Goal: Feedback & Contribution: Contribute content

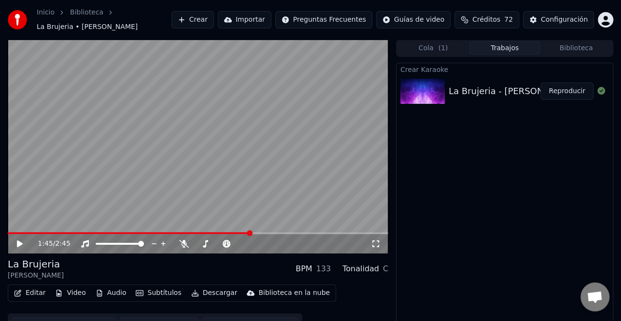
click at [214, 17] on button "Crear" at bounding box center [192, 19] width 42 height 17
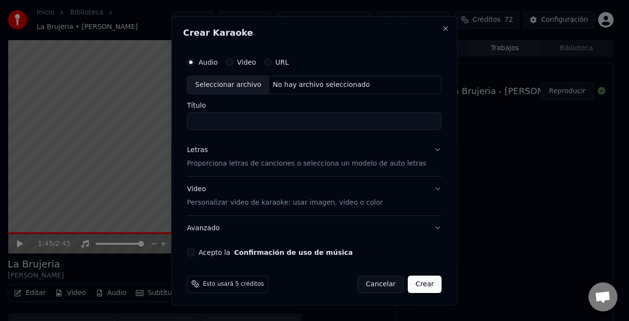
click at [237, 83] on div "Seleccionar archivo" at bounding box center [228, 84] width 82 height 17
type input "**********"
click at [206, 152] on div "Letras" at bounding box center [197, 150] width 21 height 10
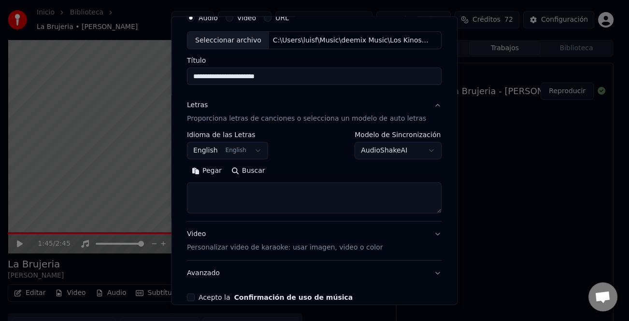
scroll to position [93, 0]
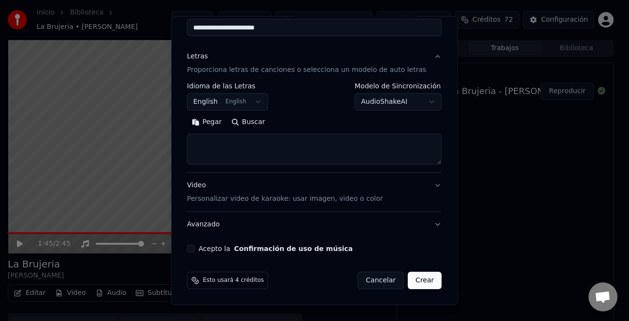
click at [216, 123] on button "Pegar" at bounding box center [207, 121] width 40 height 15
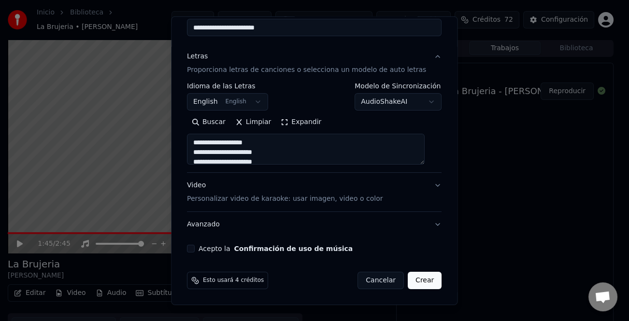
click at [194, 248] on button "Acepto la Confirmación de uso de música" at bounding box center [191, 249] width 8 height 8
type textarea "**********"
click at [415, 281] on button "Crear" at bounding box center [424, 280] width 34 height 17
select select "**"
type textarea "**********"
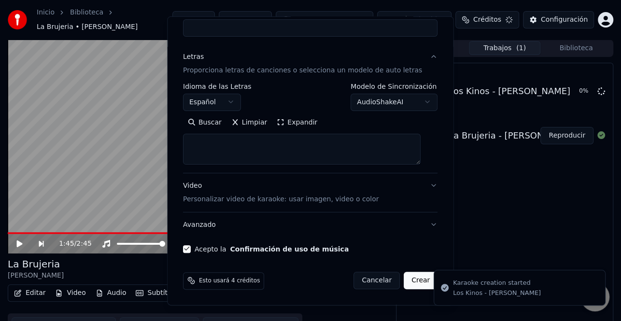
select select
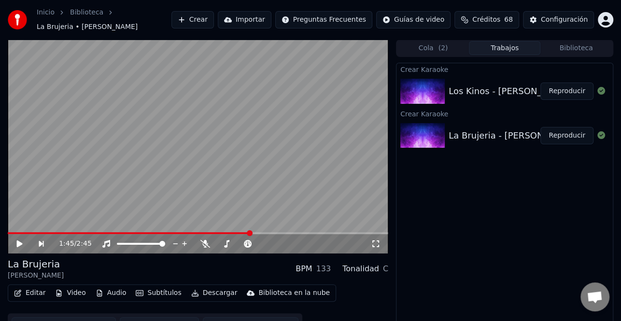
click at [214, 19] on button "Crear" at bounding box center [192, 19] width 42 height 17
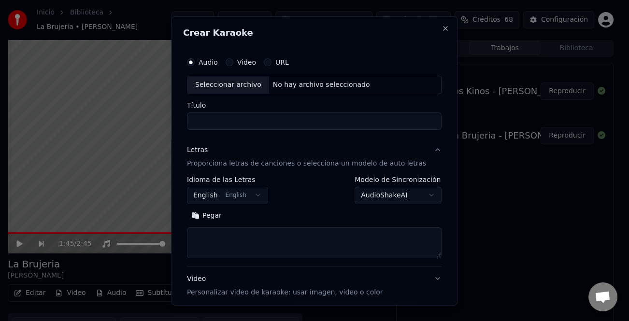
click at [246, 85] on div "Seleccionar archivo" at bounding box center [228, 84] width 82 height 17
type input "**********"
click at [224, 215] on button "Pegar" at bounding box center [207, 215] width 40 height 15
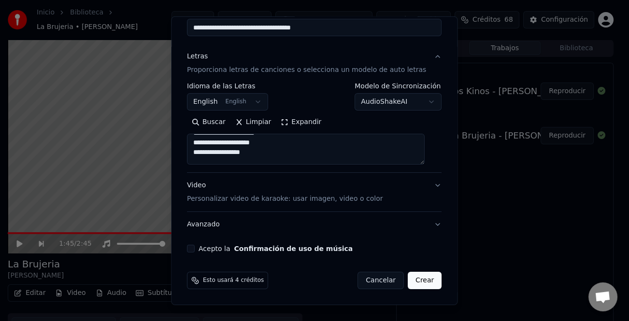
type textarea "**********"
click at [195, 245] on button "Acepto la Confirmación de uso de música" at bounding box center [191, 249] width 8 height 8
drag, startPoint x: 405, startPoint y: 280, endPoint x: 413, endPoint y: 280, distance: 8.7
click at [407, 279] on button "Crear" at bounding box center [424, 280] width 34 height 17
select select "**"
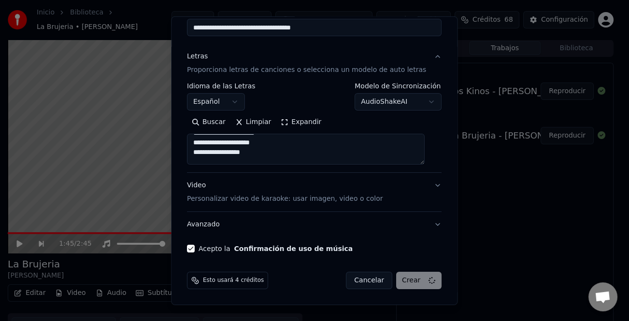
type textarea "**********"
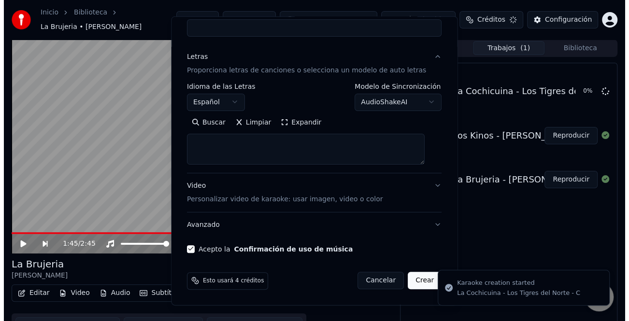
scroll to position [0, 0]
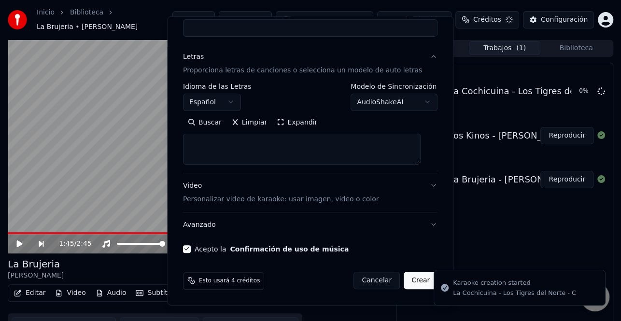
select select
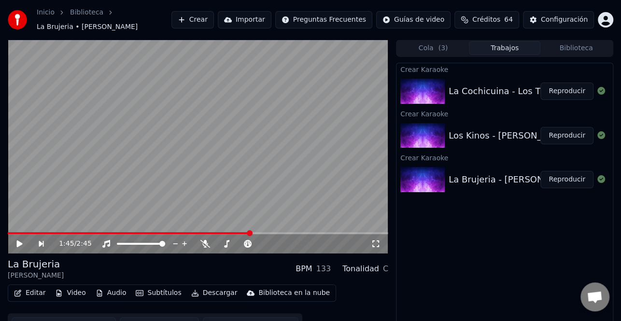
click at [214, 22] on button "Crear" at bounding box center [192, 19] width 42 height 17
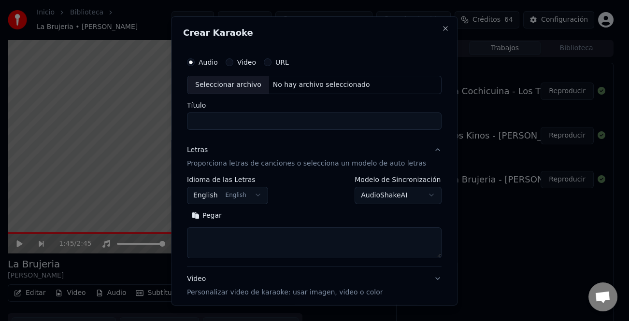
click at [241, 80] on div "Seleccionar archivo" at bounding box center [228, 84] width 82 height 17
type input "**********"
click at [210, 216] on button "Pegar" at bounding box center [207, 215] width 40 height 15
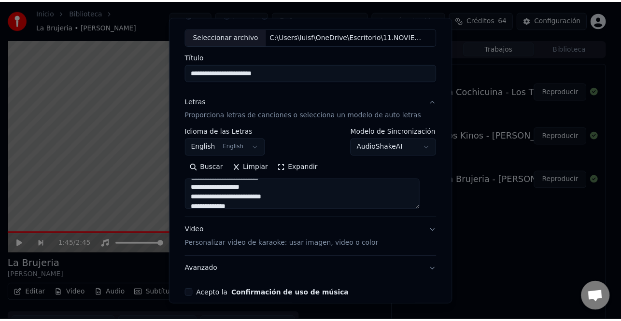
scroll to position [93, 0]
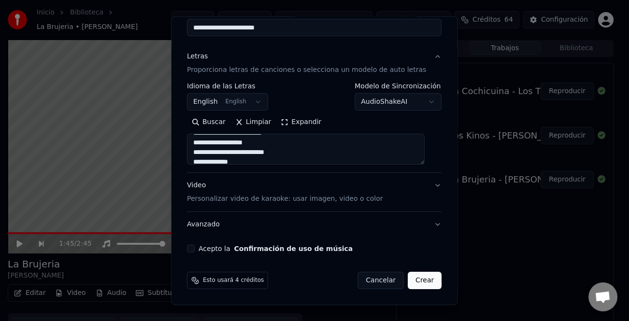
type textarea "**********"
click at [195, 250] on button "Acepto la Confirmación de uso de música" at bounding box center [191, 249] width 8 height 8
click at [412, 280] on button "Crear" at bounding box center [424, 280] width 34 height 17
select select "**"
type textarea "**********"
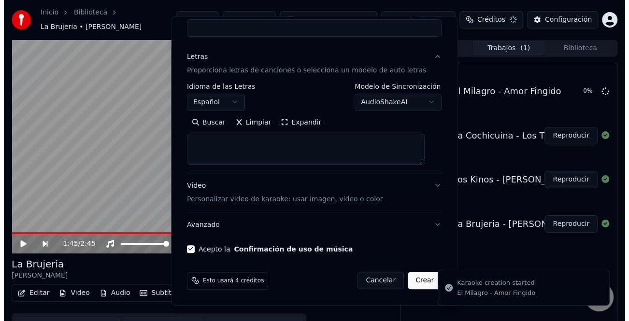
scroll to position [0, 0]
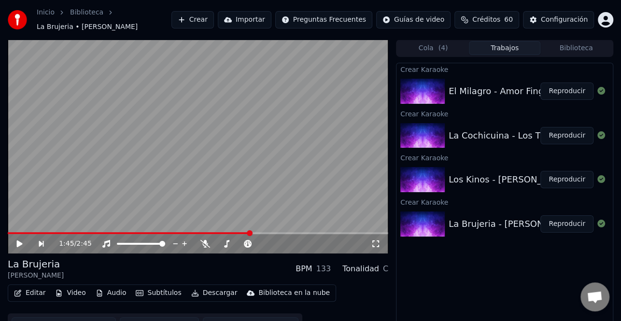
click at [214, 21] on button "Crear" at bounding box center [192, 19] width 42 height 17
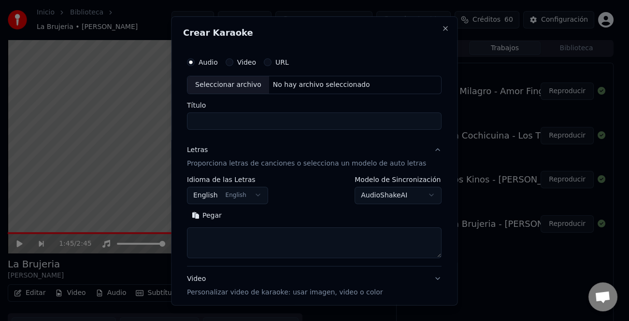
click at [243, 87] on div "Seleccionar archivo" at bounding box center [228, 84] width 82 height 17
type input "**********"
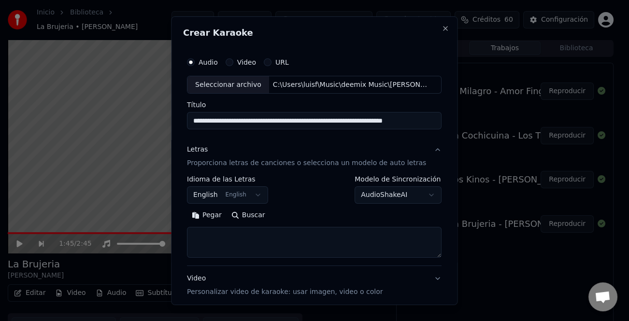
click at [221, 213] on button "Pegar" at bounding box center [207, 215] width 40 height 15
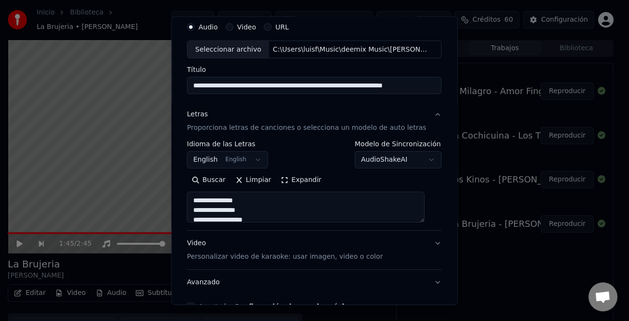
scroll to position [93, 0]
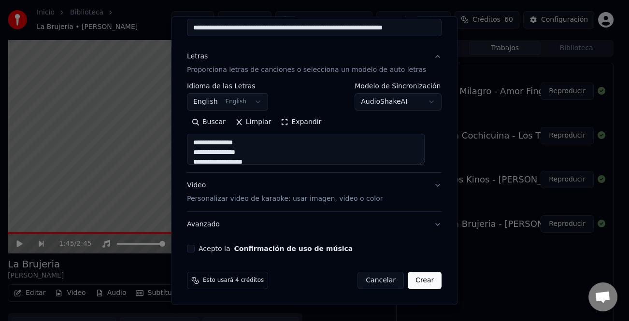
type textarea "**********"
click at [200, 249] on div "Acepto la Confirmación de uso de música" at bounding box center [314, 249] width 254 height 8
click at [194, 250] on button "Acepto la Confirmación de uso de música" at bounding box center [191, 249] width 8 height 8
click at [412, 280] on button "Crear" at bounding box center [424, 280] width 34 height 17
select select "**"
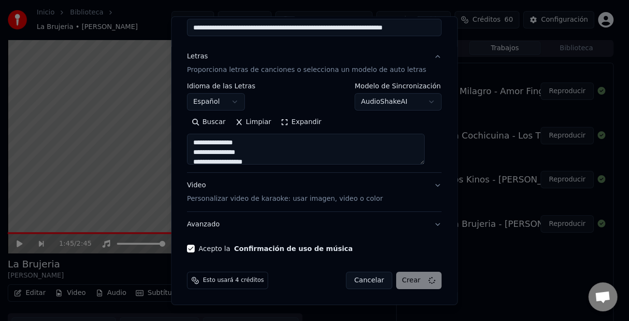
type textarea "**********"
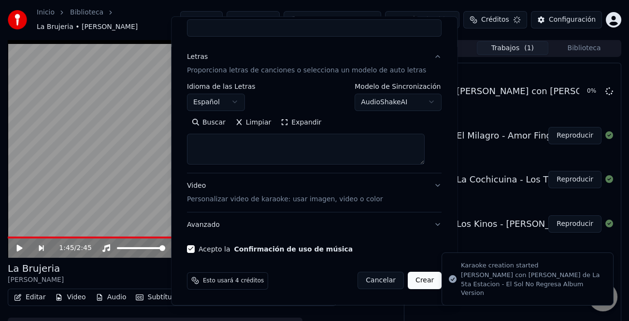
select select
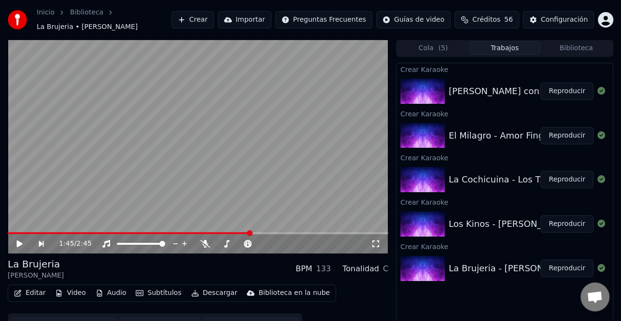
click at [579, 92] on button "Reproducir" at bounding box center [566, 91] width 53 height 17
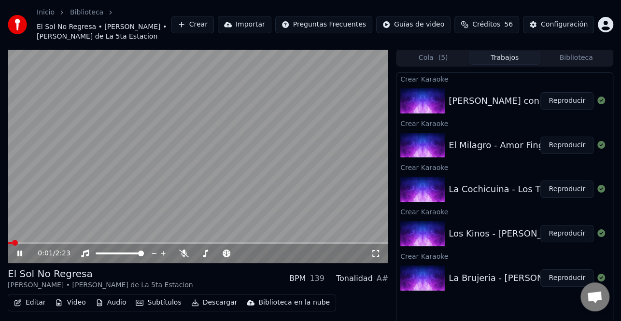
click at [65, 240] on video at bounding box center [198, 156] width 380 height 214
click at [66, 241] on video at bounding box center [198, 156] width 380 height 214
click at [21, 252] on icon at bounding box center [19, 254] width 5 height 6
click at [71, 242] on span at bounding box center [198, 243] width 380 height 2
click at [20, 251] on icon at bounding box center [26, 254] width 22 height 8
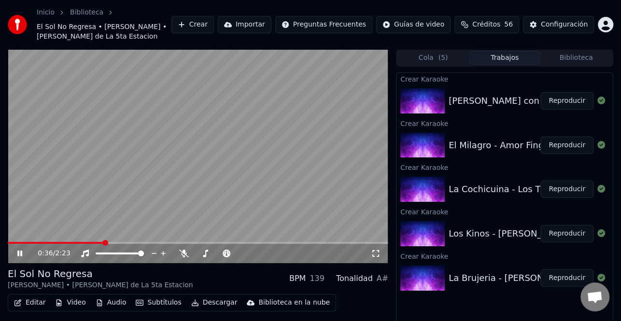
click at [20, 253] on icon at bounding box center [19, 254] width 5 height 6
click at [204, 22] on button "Crear" at bounding box center [192, 24] width 42 height 17
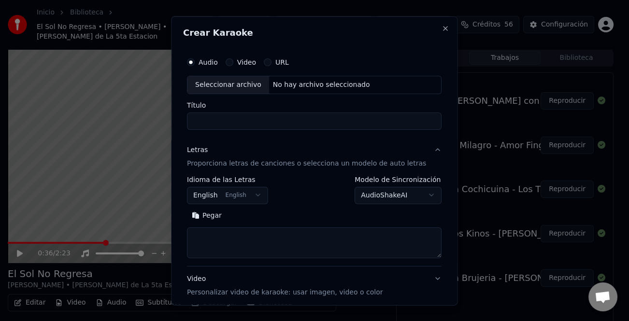
click at [242, 85] on div "Seleccionar archivo" at bounding box center [228, 84] width 82 height 17
type input "**********"
click at [217, 217] on button "Pegar" at bounding box center [207, 215] width 40 height 15
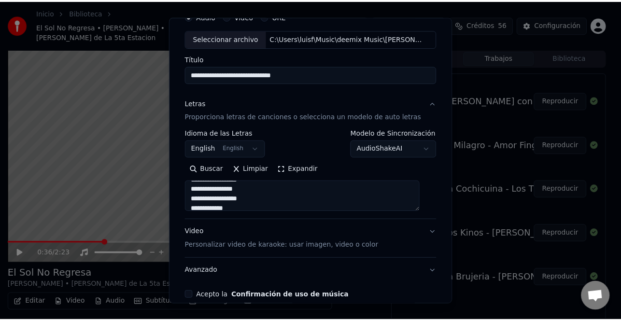
scroll to position [93, 0]
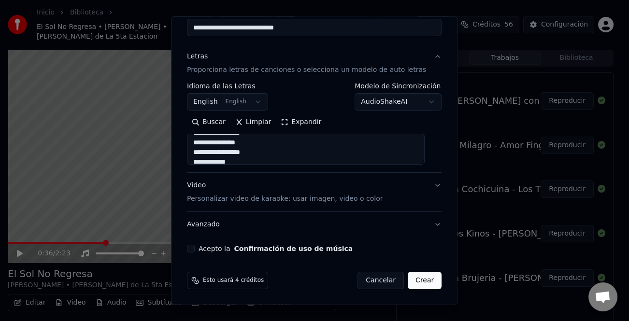
type textarea "**********"
click at [212, 251] on label "Acepto la Confirmación de uso de música" at bounding box center [275, 248] width 154 height 7
click at [195, 251] on button "Acepto la Confirmación de uso de música" at bounding box center [191, 249] width 8 height 8
click at [415, 279] on button "Crear" at bounding box center [424, 280] width 34 height 17
select select "**"
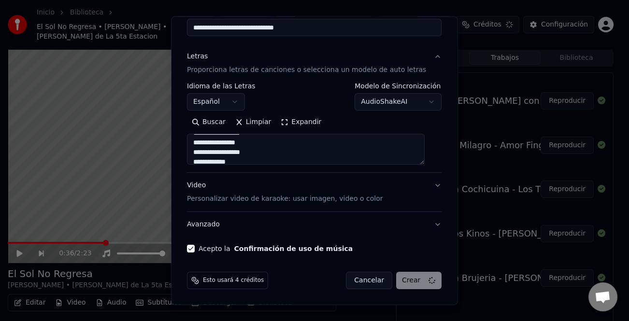
type textarea "**********"
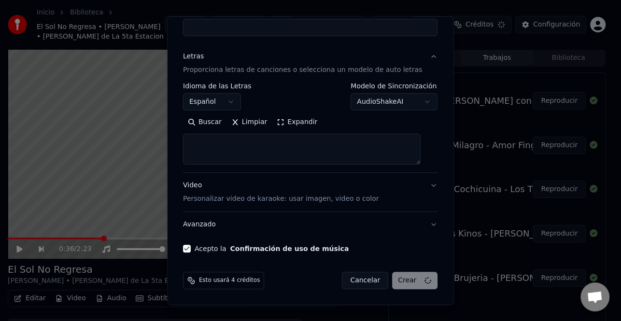
select select
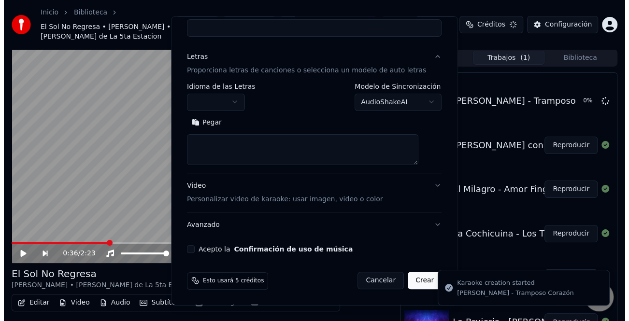
scroll to position [0, 0]
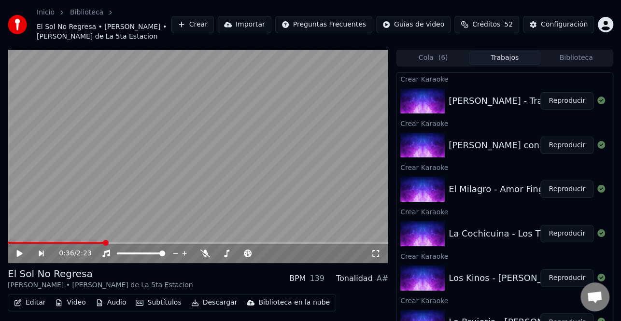
click at [214, 23] on button "Crear" at bounding box center [192, 24] width 42 height 17
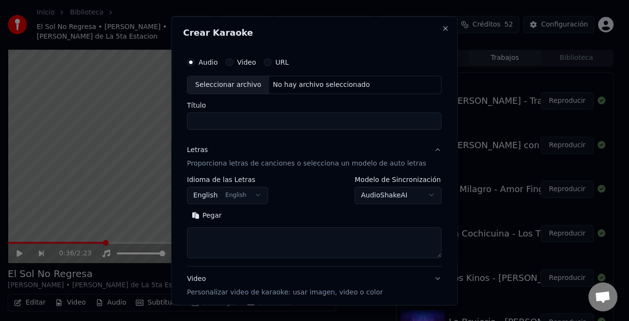
click at [222, 86] on div "Seleccionar archivo" at bounding box center [228, 84] width 82 height 17
type input "**********"
drag, startPoint x: 212, startPoint y: 216, endPoint x: 219, endPoint y: 221, distance: 8.3
click at [214, 218] on button "Pegar" at bounding box center [207, 215] width 40 height 15
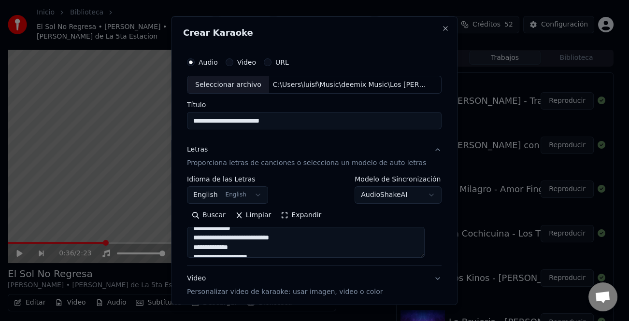
scroll to position [460, 0]
type textarea "**********"
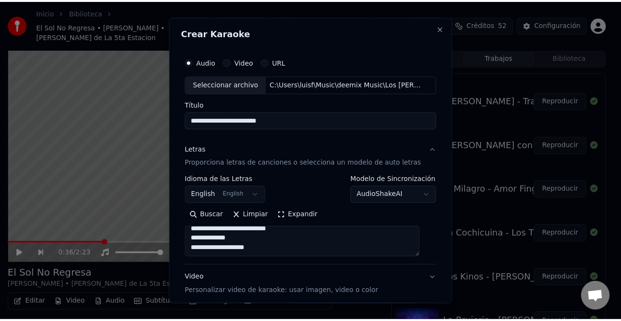
scroll to position [93, 0]
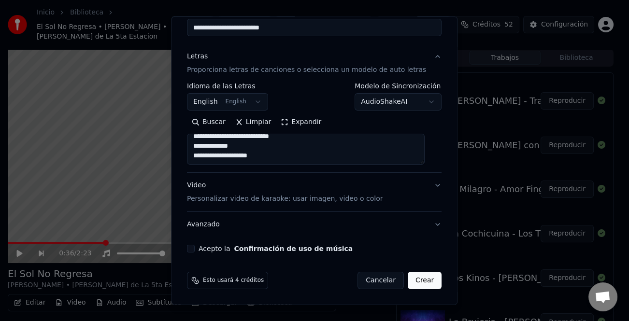
click at [193, 251] on button "Acepto la Confirmación de uso de música" at bounding box center [191, 249] width 8 height 8
click at [407, 281] on button "Crear" at bounding box center [424, 280] width 34 height 17
select select "**"
type textarea "**********"
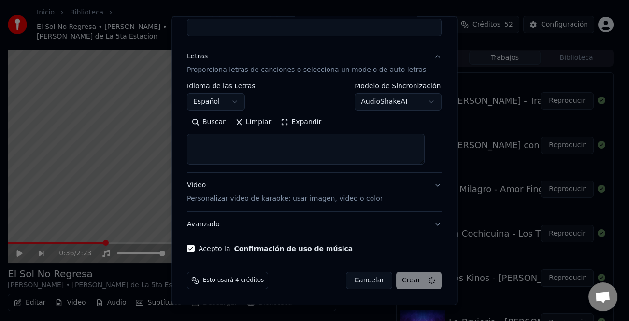
select select
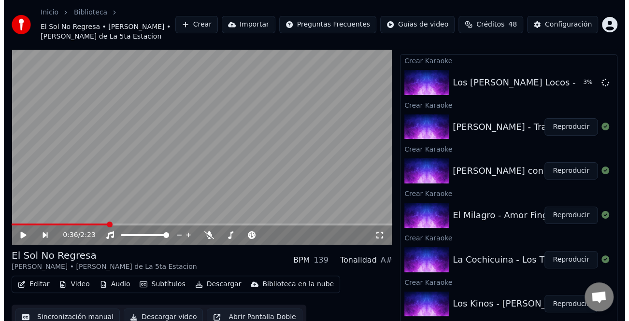
scroll to position [27, 0]
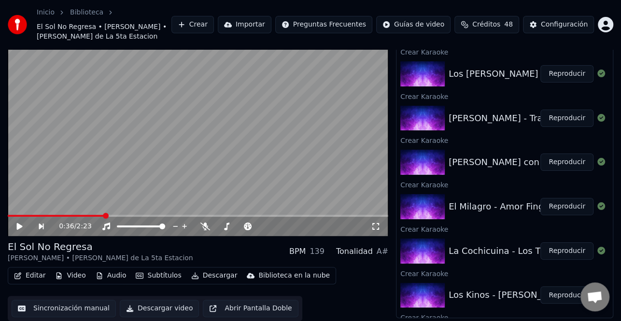
click at [212, 28] on button "Crear" at bounding box center [192, 24] width 42 height 17
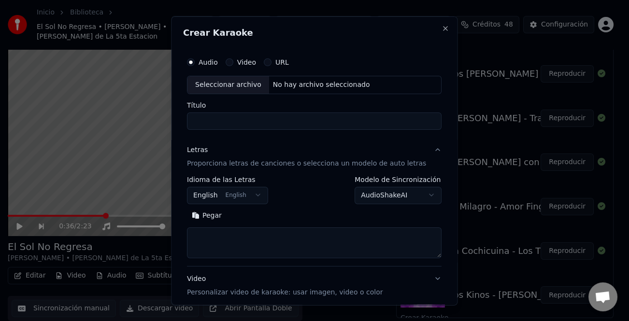
click at [241, 88] on div "Seleccionar archivo" at bounding box center [228, 84] width 82 height 17
type input "**********"
click at [219, 215] on button "Pegar" at bounding box center [207, 215] width 40 height 15
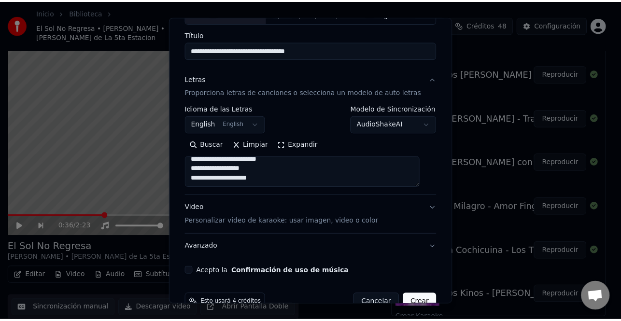
scroll to position [93, 0]
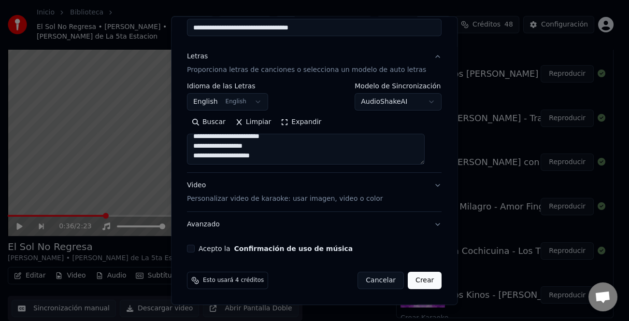
type textarea "**********"
click at [224, 251] on label "Acepto la Confirmación de uso de música" at bounding box center [275, 248] width 154 height 7
click at [195, 251] on button "Acepto la Confirmación de uso de música" at bounding box center [191, 249] width 8 height 8
click at [411, 279] on button "Crear" at bounding box center [424, 280] width 34 height 17
select select "**"
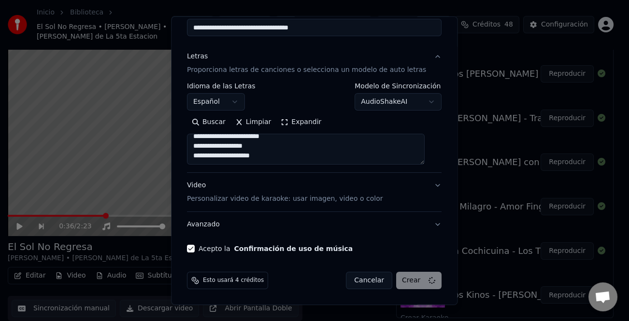
type textarea "**********"
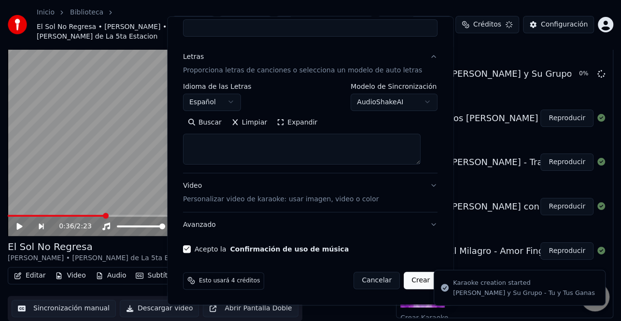
select select
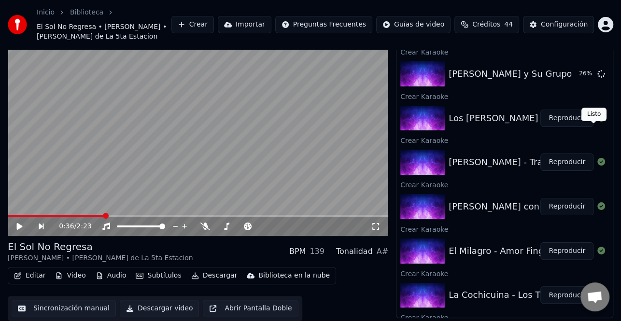
scroll to position [82, 0]
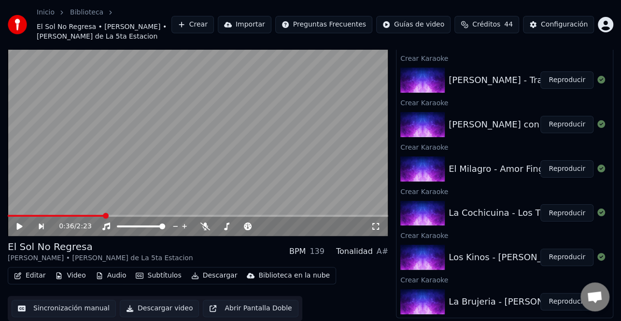
drag, startPoint x: 546, startPoint y: 298, endPoint x: 42, endPoint y: 279, distance: 505.3
click at [547, 298] on button "Reproducir" at bounding box center [566, 301] width 53 height 17
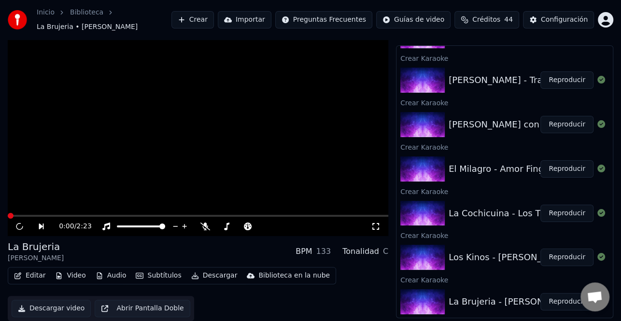
scroll to position [17, 0]
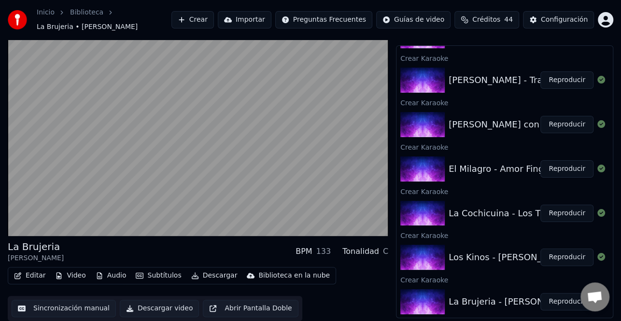
click at [36, 273] on button "Editar" at bounding box center [29, 276] width 39 height 14
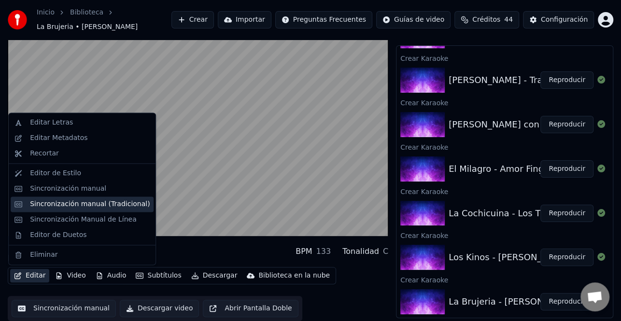
click at [83, 204] on div "Sincronización manual (Tradicional)" at bounding box center [90, 204] width 120 height 10
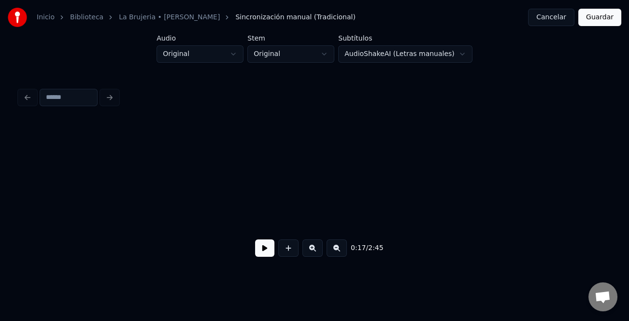
scroll to position [0, 2160]
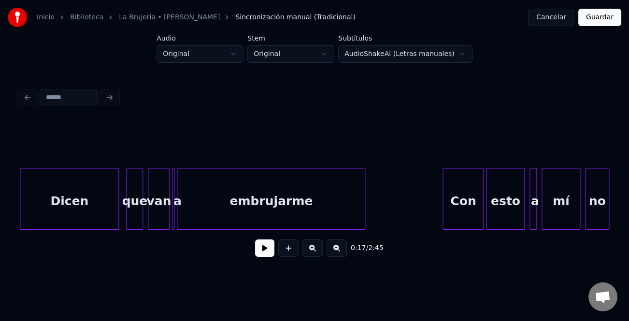
click at [264, 255] on button at bounding box center [264, 247] width 19 height 17
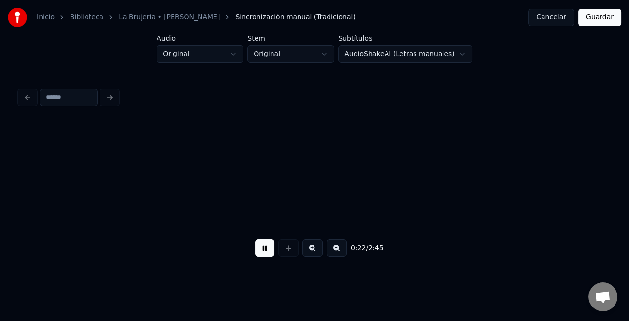
scroll to position [0, 2752]
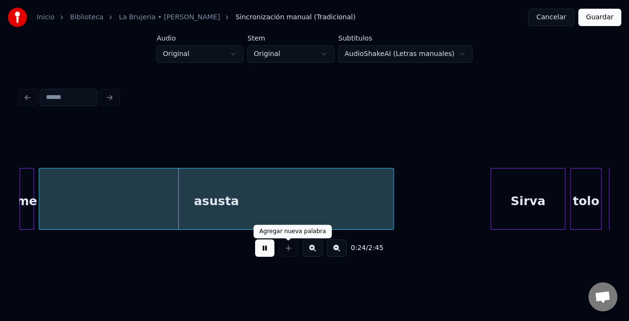
drag, startPoint x: 263, startPoint y: 251, endPoint x: 267, endPoint y: 202, distance: 49.9
click at [263, 251] on button at bounding box center [264, 247] width 19 height 17
click at [267, 201] on div "asusta" at bounding box center [216, 201] width 354 height 66
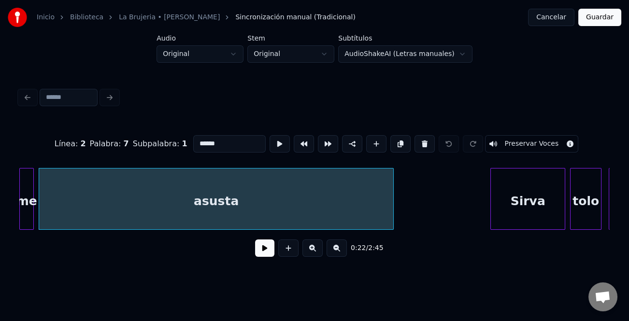
click at [205, 140] on input "******" at bounding box center [229, 143] width 72 height 17
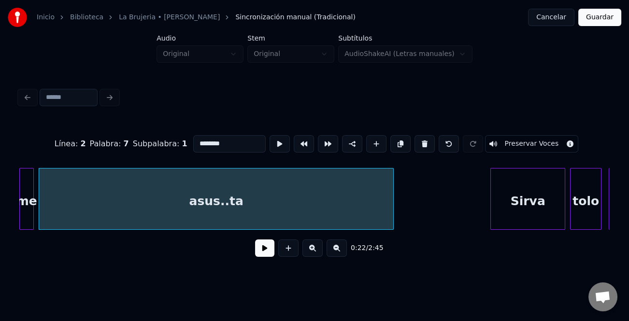
click at [223, 144] on input "********" at bounding box center [229, 143] width 72 height 17
click at [216, 140] on input "**********" at bounding box center [229, 143] width 72 height 17
type input "**********"
click at [151, 204] on div "asus..tan...." at bounding box center [216, 201] width 354 height 66
click at [256, 248] on button at bounding box center [264, 247] width 19 height 17
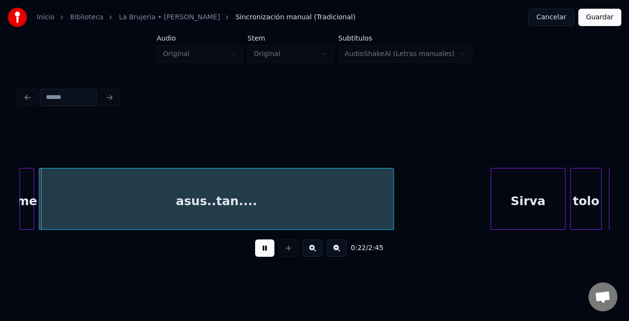
click at [263, 250] on button at bounding box center [264, 247] width 19 height 17
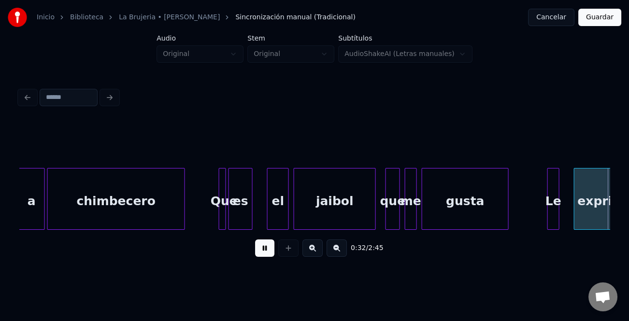
scroll to position [0, 3933]
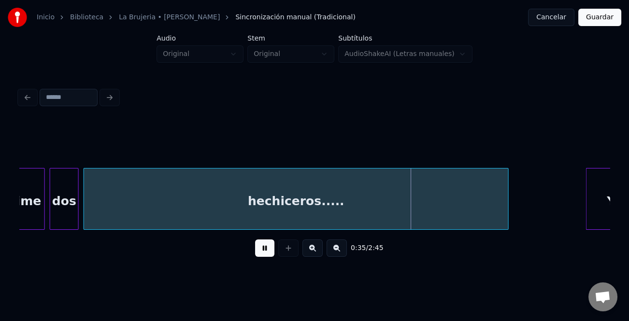
click at [264, 250] on button at bounding box center [264, 247] width 19 height 17
click at [297, 218] on div "hechiceros....." at bounding box center [296, 201] width 424 height 66
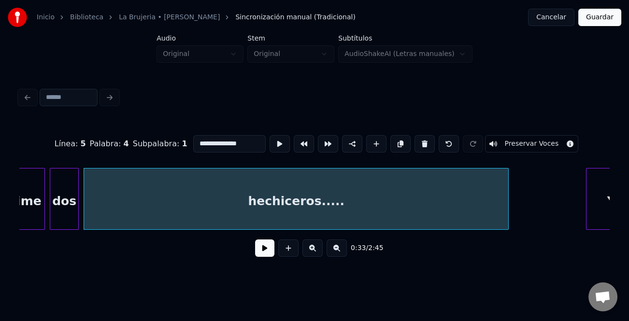
click at [216, 137] on input "**********" at bounding box center [229, 143] width 72 height 17
type input "**********"
click at [268, 248] on button at bounding box center [264, 247] width 19 height 17
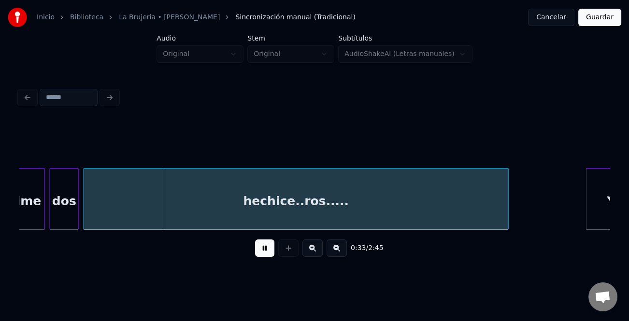
click at [611, 189] on div "0:33 / 2:45" at bounding box center [314, 174] width 598 height 191
click at [578, 200] on div at bounding box center [579, 198] width 3 height 61
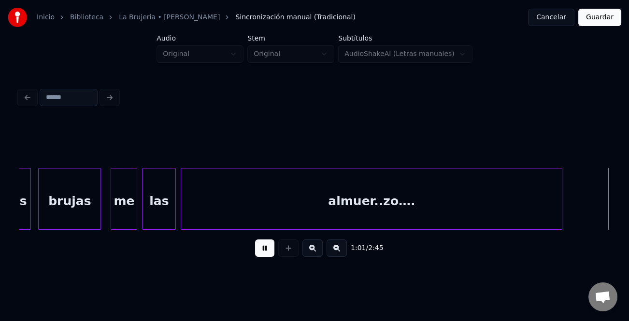
scroll to position [0, 7476]
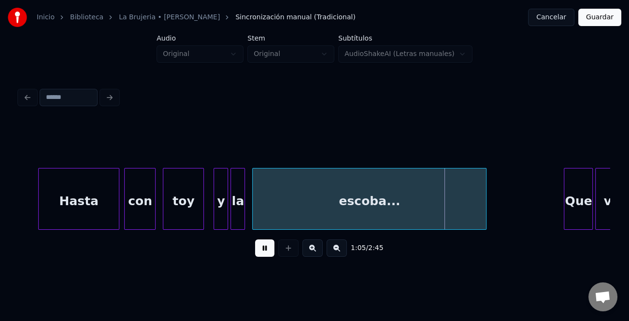
click at [39, 210] on div at bounding box center [40, 198] width 3 height 61
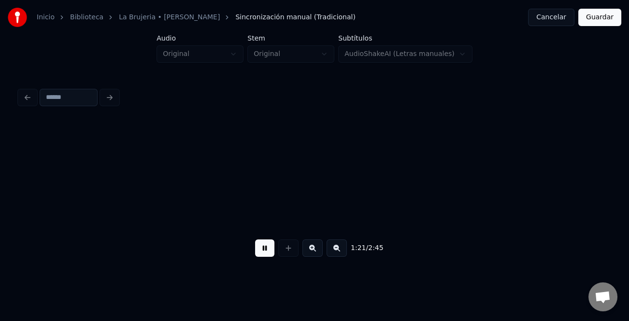
scroll to position [0, 9839]
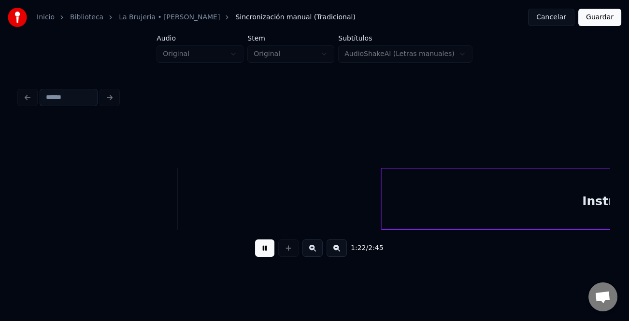
click at [335, 252] on button at bounding box center [336, 247] width 20 height 17
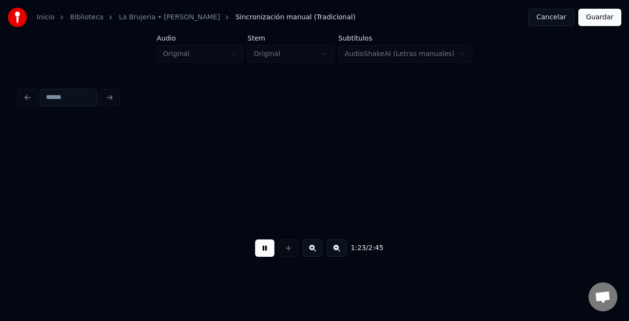
click at [335, 252] on button at bounding box center [336, 247] width 20 height 17
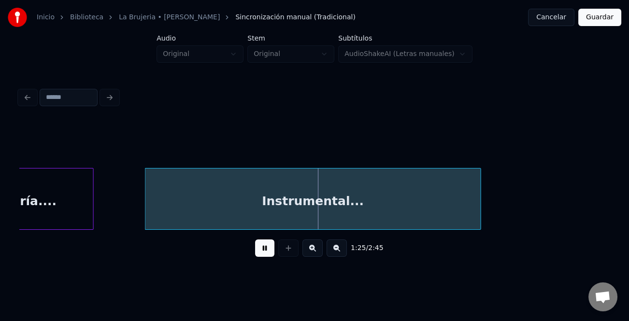
click at [145, 210] on div at bounding box center [146, 198] width 3 height 61
drag, startPoint x: 267, startPoint y: 252, endPoint x: 275, endPoint y: 251, distance: 7.8
click at [268, 252] on button at bounding box center [264, 247] width 19 height 17
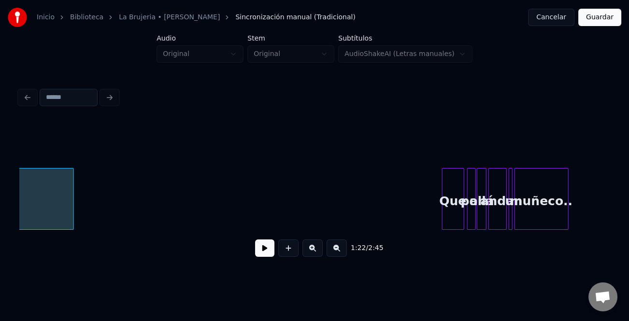
scroll to position [0, 4247]
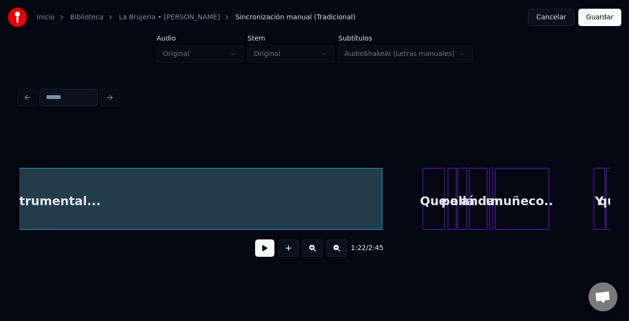
click at [381, 196] on div at bounding box center [380, 198] width 3 height 61
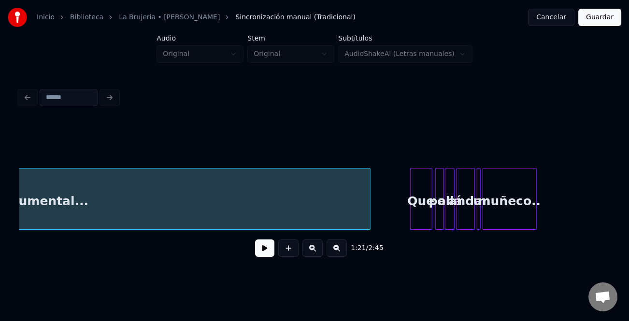
scroll to position [0, 4388]
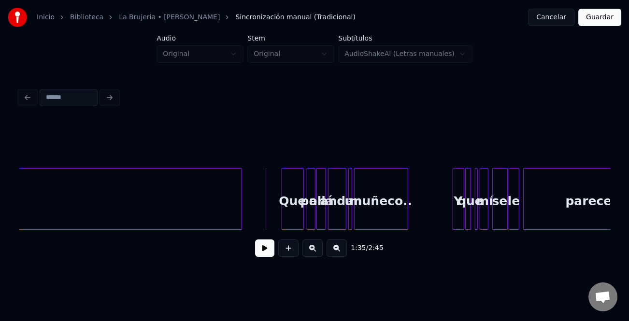
click at [275, 252] on div "1:35 / 2:45" at bounding box center [314, 248] width 574 height 21
click at [270, 251] on button at bounding box center [264, 247] width 19 height 17
click at [307, 251] on button at bounding box center [312, 247] width 20 height 17
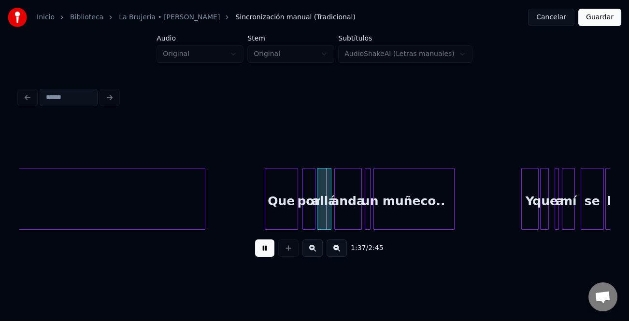
click at [309, 251] on button at bounding box center [312, 247] width 20 height 17
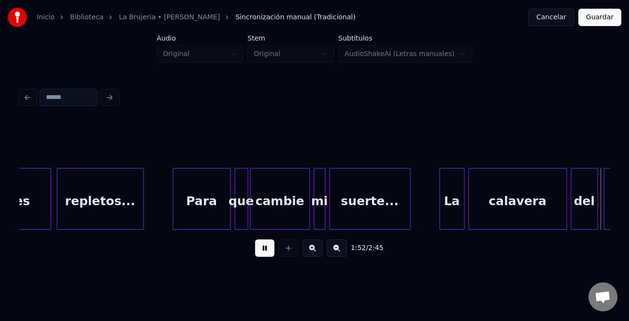
scroll to position [0, 10850]
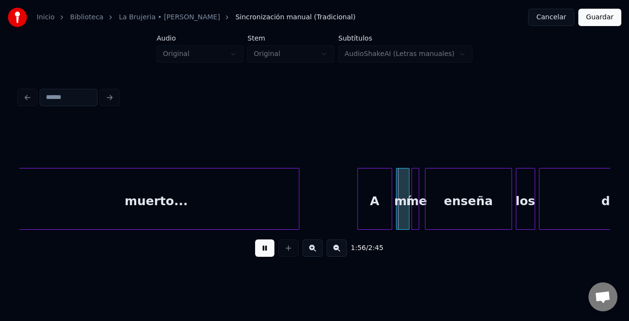
click at [357, 203] on div "A" at bounding box center [374, 199] width 35 height 62
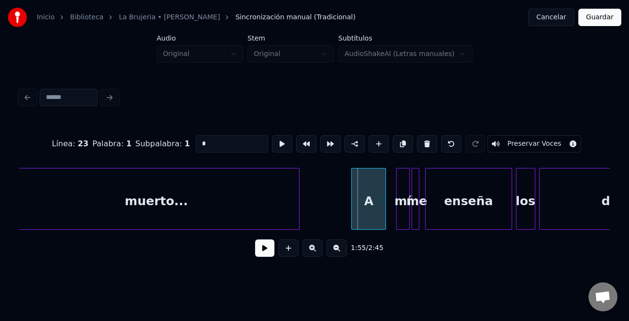
click at [355, 206] on div "A" at bounding box center [368, 201] width 34 height 66
click at [272, 249] on button at bounding box center [264, 247] width 19 height 17
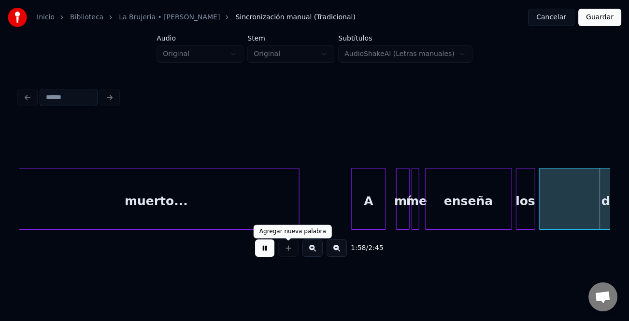
scroll to position [0, 11441]
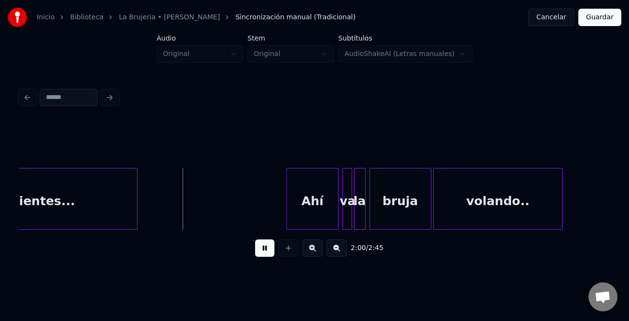
click at [287, 207] on div at bounding box center [288, 198] width 3 height 61
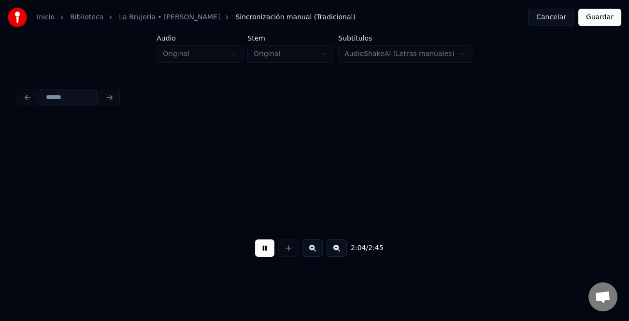
scroll to position [0, 12031]
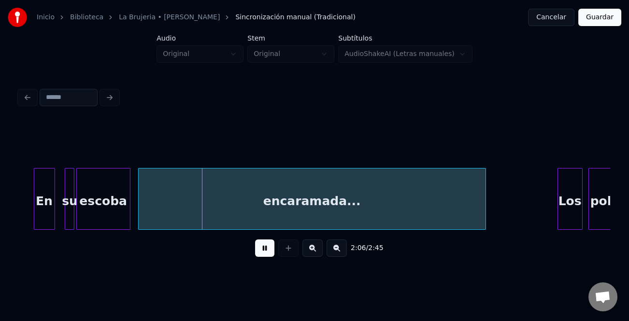
click at [48, 205] on div "En" at bounding box center [44, 201] width 20 height 66
drag, startPoint x: 262, startPoint y: 241, endPoint x: 309, endPoint y: 216, distance: 53.6
click at [263, 242] on div "2:07 / 2:45" at bounding box center [314, 248] width 574 height 21
click at [317, 206] on div "encaramada..." at bounding box center [312, 201] width 347 height 66
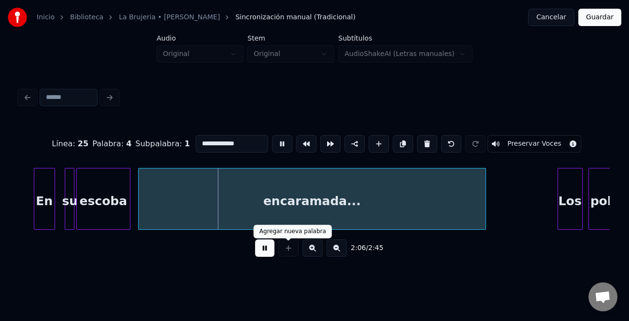
click at [270, 246] on button at bounding box center [264, 247] width 19 height 17
click at [226, 139] on input "**********" at bounding box center [232, 143] width 72 height 17
click at [224, 140] on input "**********" at bounding box center [232, 143] width 72 height 17
click at [247, 144] on input "**********" at bounding box center [232, 143] width 72 height 17
type input "**********"
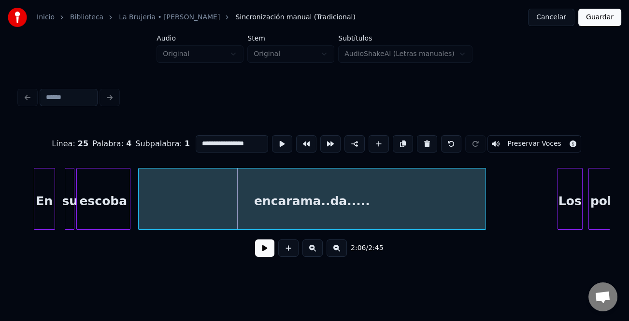
click at [268, 257] on button at bounding box center [264, 247] width 19 height 17
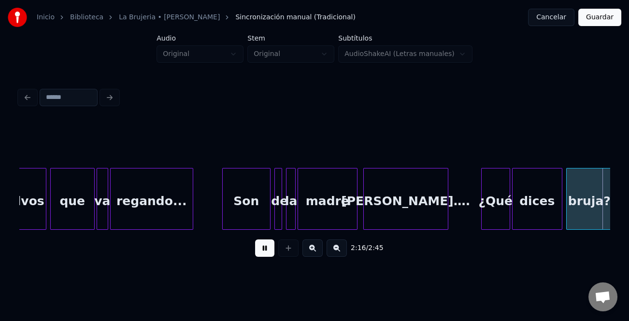
scroll to position [0, 13211]
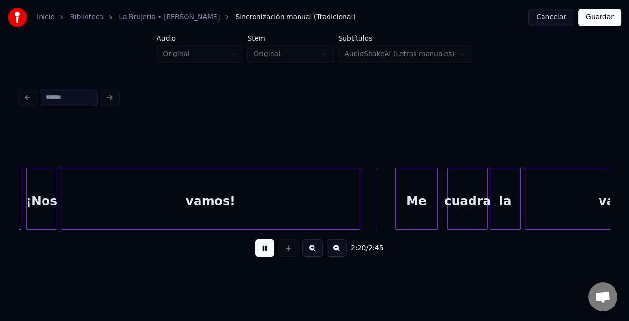
click at [397, 205] on div at bounding box center [396, 198] width 3 height 61
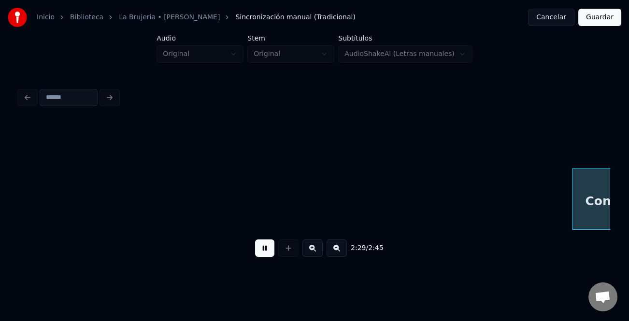
scroll to position [0, 14392]
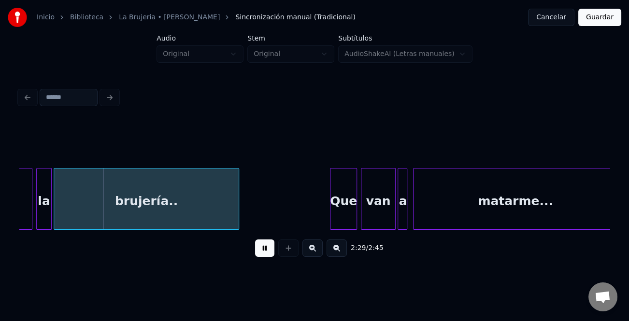
click at [336, 195] on div "Que" at bounding box center [343, 201] width 26 height 66
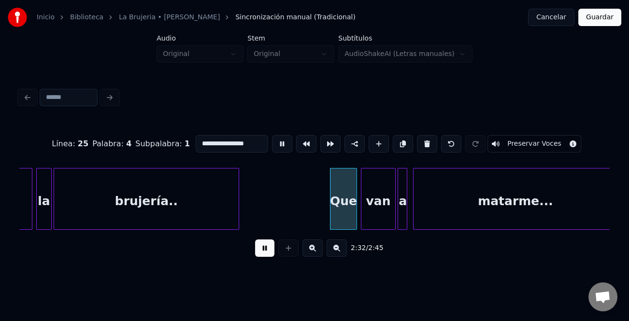
type input "***"
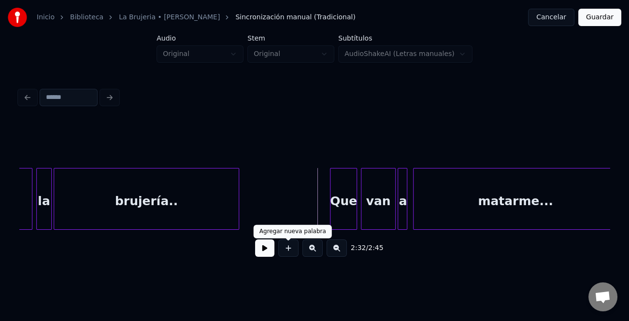
click at [262, 251] on button at bounding box center [264, 247] width 19 height 17
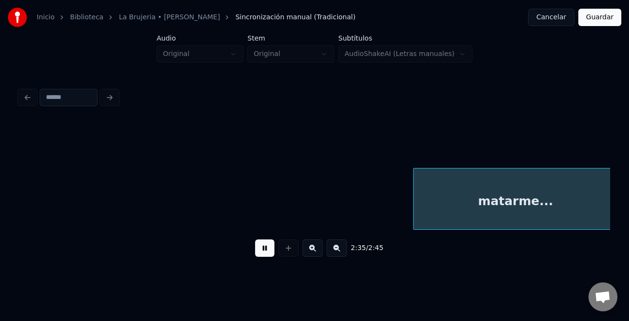
scroll to position [0, 14982]
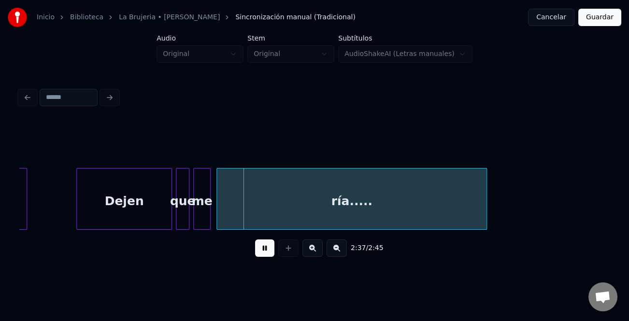
click at [78, 210] on div at bounding box center [78, 198] width 3 height 61
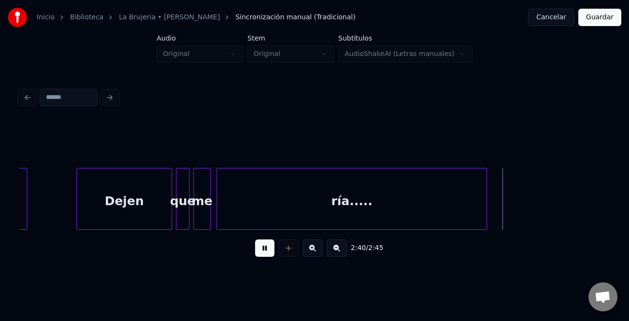
click at [606, 22] on button "Guardar" at bounding box center [599, 17] width 43 height 17
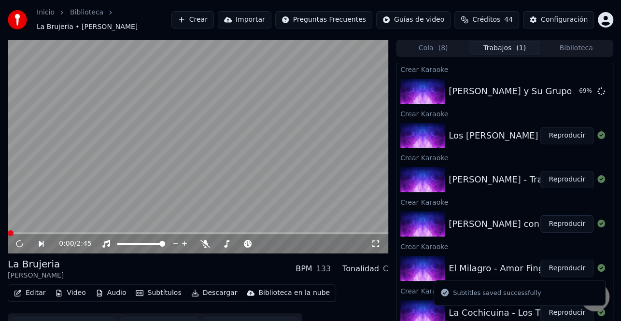
click at [33, 291] on button "Editar" at bounding box center [29, 293] width 39 height 14
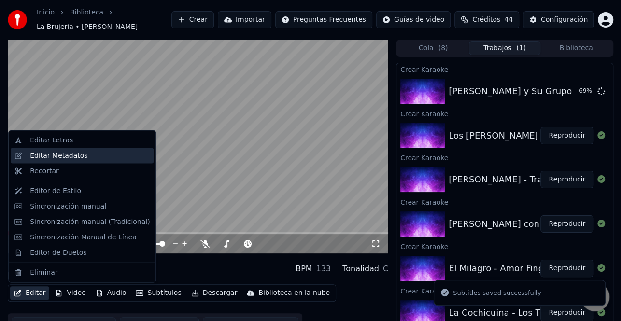
click at [76, 153] on div "Editar Metadatos" at bounding box center [58, 156] width 57 height 10
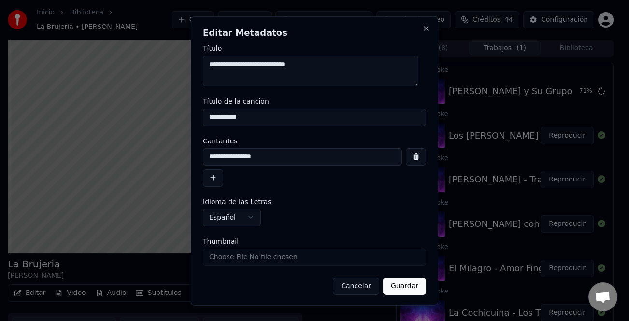
click at [213, 178] on button "button" at bounding box center [213, 177] width 20 height 17
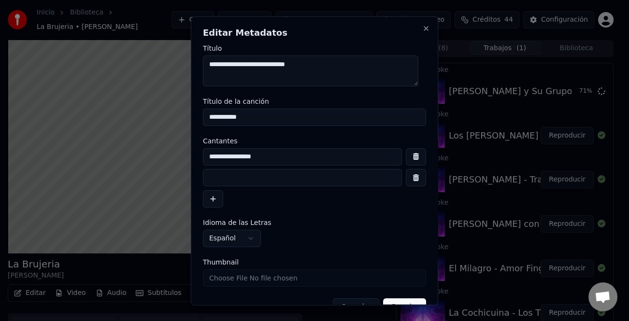
click at [230, 180] on input at bounding box center [302, 177] width 199 height 17
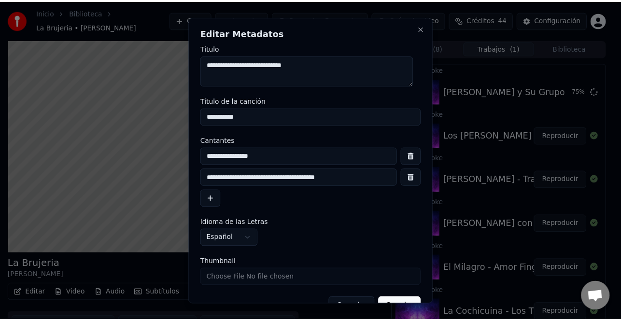
scroll to position [23, 0]
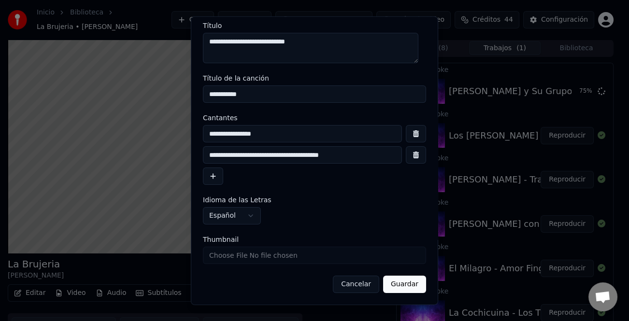
type input "**********"
click at [411, 287] on button "Guardar" at bounding box center [404, 284] width 43 height 17
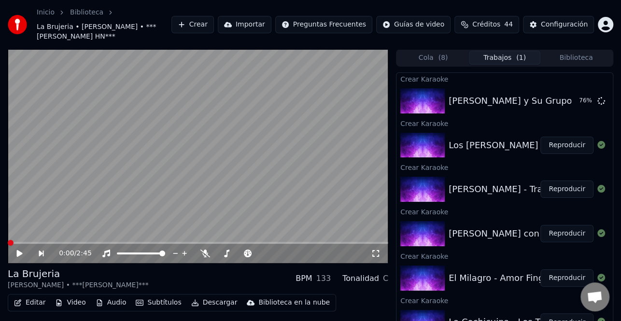
click at [23, 255] on icon at bounding box center [26, 254] width 22 height 8
click at [20, 252] on icon at bounding box center [20, 253] width 6 height 7
click at [98, 242] on span at bounding box center [198, 243] width 380 height 2
click at [22, 253] on icon at bounding box center [26, 254] width 22 height 8
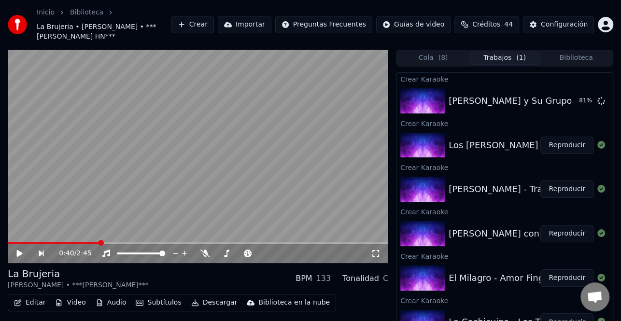
click at [22, 252] on icon at bounding box center [26, 254] width 22 height 8
click at [21, 250] on icon at bounding box center [26, 254] width 22 height 8
click at [21, 251] on icon at bounding box center [26, 254] width 22 height 8
click at [199, 253] on div "0:56 / 2:45" at bounding box center [215, 254] width 312 height 10
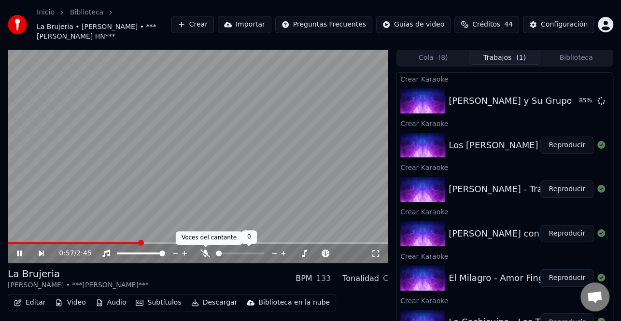
click at [204, 251] on icon at bounding box center [205, 254] width 10 height 8
click at [206, 251] on icon at bounding box center [205, 254] width 5 height 8
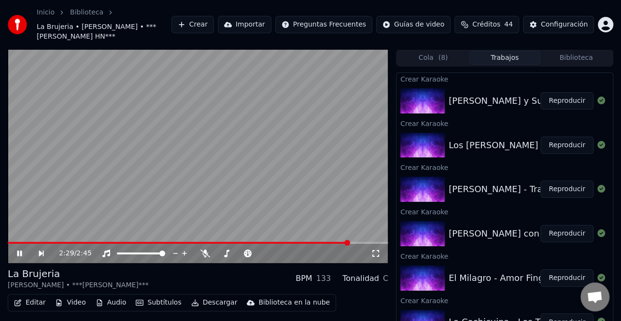
click at [349, 242] on span at bounding box center [198, 243] width 380 height 2
click at [206, 253] on icon at bounding box center [205, 254] width 10 height 8
click at [206, 253] on icon at bounding box center [205, 254] width 5 height 8
click at [206, 253] on icon at bounding box center [205, 254] width 10 height 8
click at [207, 252] on icon at bounding box center [205, 254] width 5 height 8
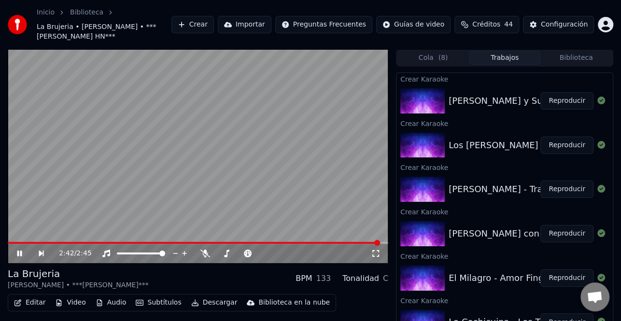
click at [211, 303] on button "Descargar" at bounding box center [214, 303] width 54 height 14
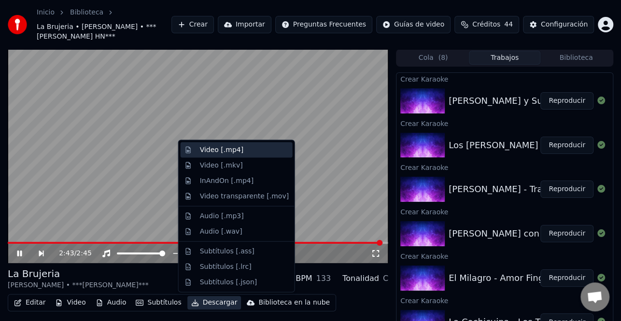
click at [227, 152] on div "Video [.mp4]" at bounding box center [221, 150] width 43 height 10
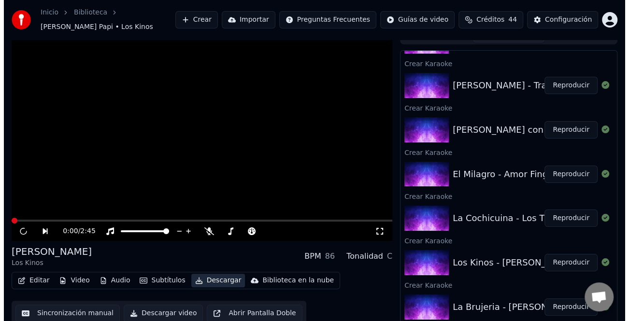
scroll to position [126, 0]
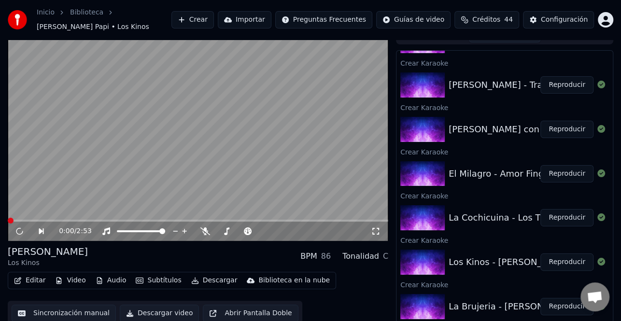
click at [553, 254] on button "Reproducir" at bounding box center [566, 261] width 53 height 17
click at [28, 274] on button "Editar" at bounding box center [29, 281] width 39 height 14
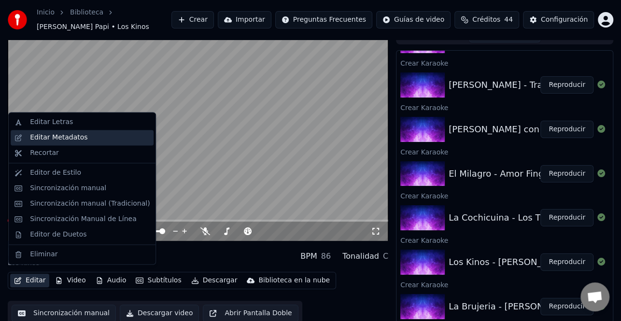
click at [79, 138] on div "Editar Metadatos" at bounding box center [58, 138] width 57 height 10
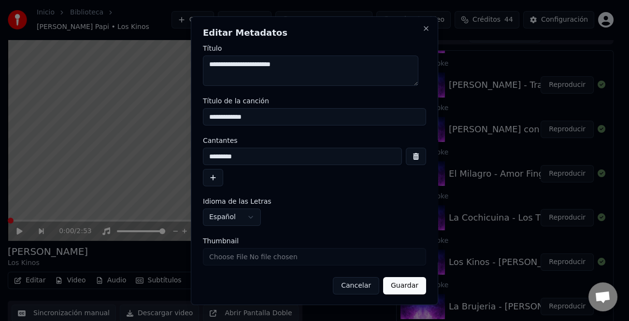
click at [215, 177] on button "button" at bounding box center [213, 177] width 20 height 17
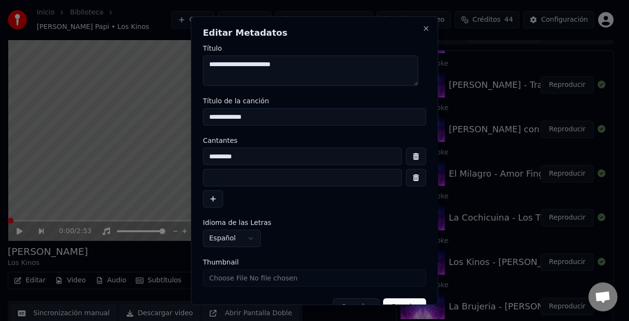
click at [256, 178] on input at bounding box center [302, 177] width 199 height 17
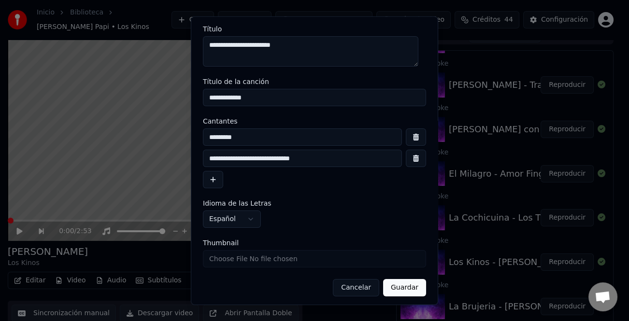
scroll to position [23, 0]
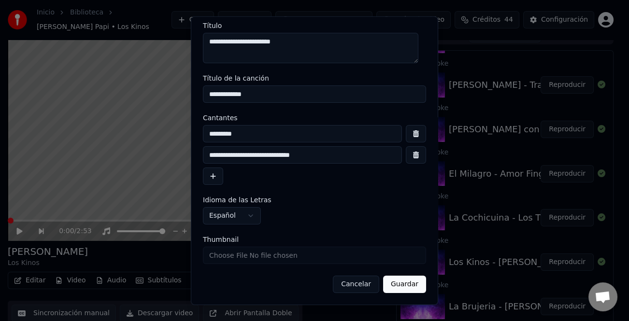
type input "**********"
click at [401, 282] on button "Guardar" at bounding box center [404, 284] width 43 height 17
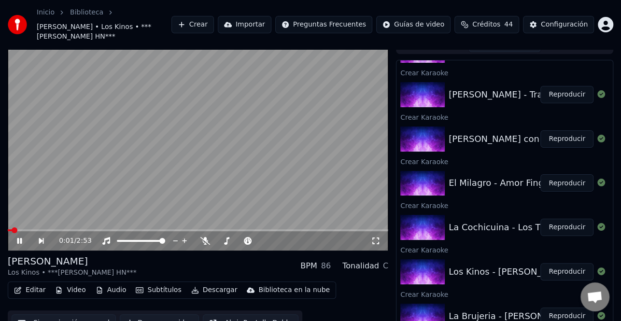
click at [19, 241] on icon at bounding box center [19, 241] width 5 height 6
click at [39, 291] on button "Editar" at bounding box center [29, 290] width 39 height 14
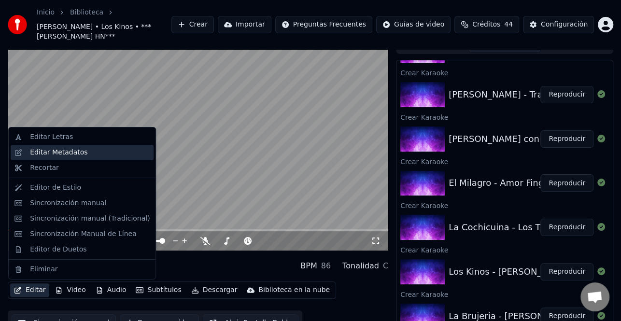
click at [56, 157] on div "Editar Metadatos" at bounding box center [58, 153] width 57 height 10
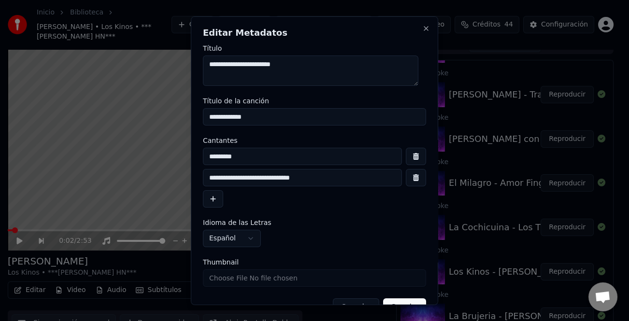
drag, startPoint x: 223, startPoint y: 178, endPoint x: 249, endPoint y: 194, distance: 30.5
click at [223, 178] on input "**********" at bounding box center [302, 177] width 199 height 17
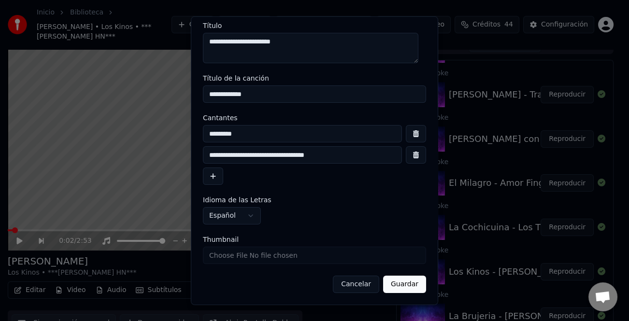
type input "**********"
click at [403, 280] on button "Guardar" at bounding box center [404, 284] width 43 height 17
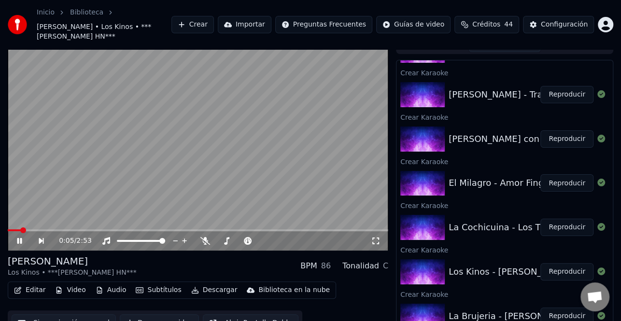
click at [17, 241] on icon at bounding box center [26, 241] width 22 height 8
click at [25, 284] on button "Editar" at bounding box center [29, 290] width 39 height 14
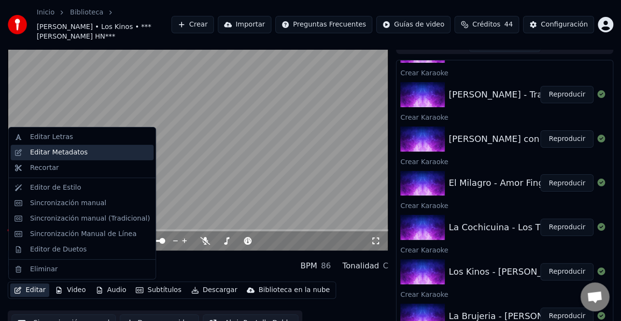
click at [67, 154] on div "Editar Metadatos" at bounding box center [58, 153] width 57 height 10
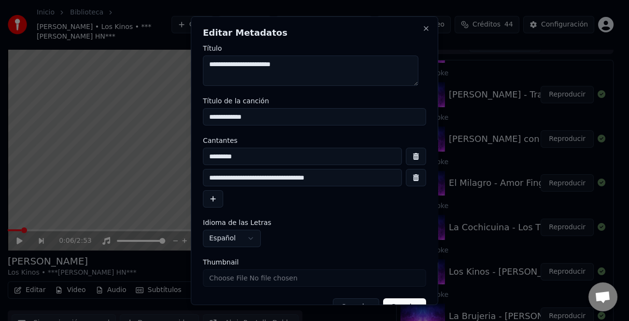
click at [232, 176] on input "**********" at bounding box center [302, 177] width 199 height 17
type input "**********"
click at [403, 300] on button "Guardar" at bounding box center [404, 306] width 43 height 17
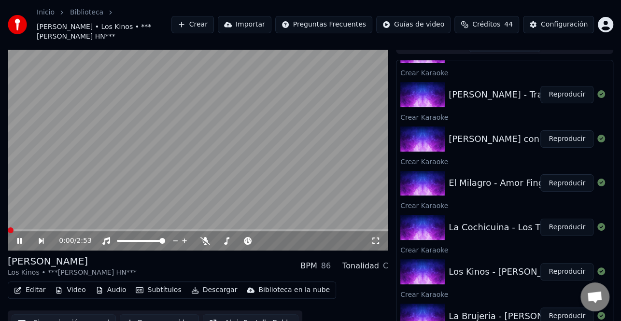
click at [24, 239] on icon at bounding box center [26, 241] width 22 height 8
click at [20, 239] on icon at bounding box center [20, 241] width 6 height 7
click at [11, 230] on span at bounding box center [10, 230] width 4 height 2
click at [12, 231] on span at bounding box center [15, 230] width 6 height 6
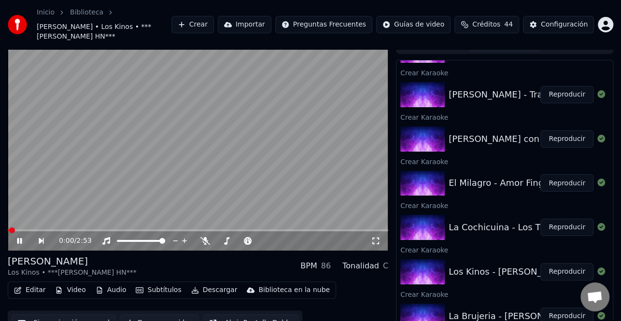
click at [21, 239] on icon at bounding box center [19, 241] width 5 height 6
click at [21, 239] on icon at bounding box center [26, 241] width 22 height 8
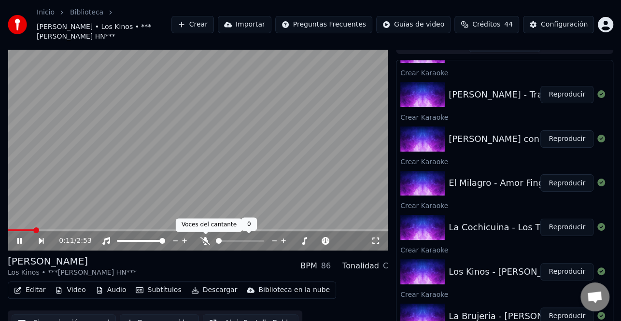
click at [208, 242] on icon at bounding box center [205, 241] width 10 height 8
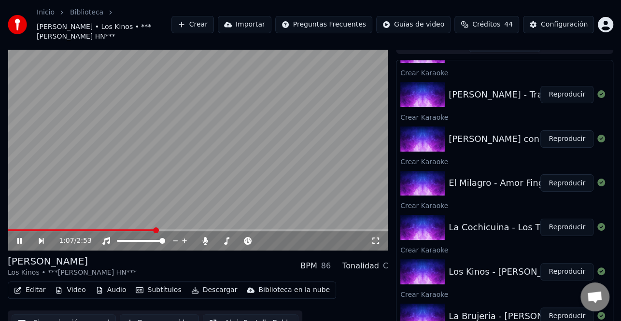
click at [25, 245] on div "1:07 / 2:53" at bounding box center [198, 240] width 380 height 19
click at [24, 240] on icon at bounding box center [26, 241] width 22 height 8
click at [37, 290] on button "Editar" at bounding box center [29, 290] width 39 height 14
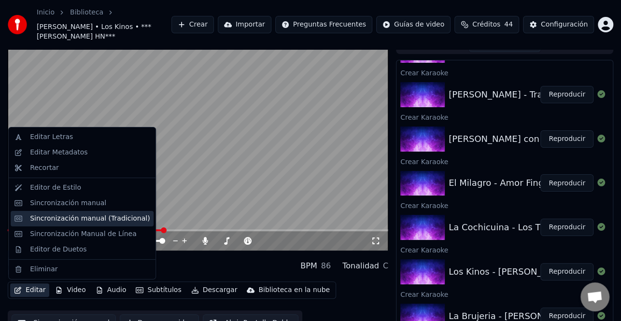
click at [76, 214] on div "Sincronización manual (Tradicional)" at bounding box center [90, 219] width 120 height 10
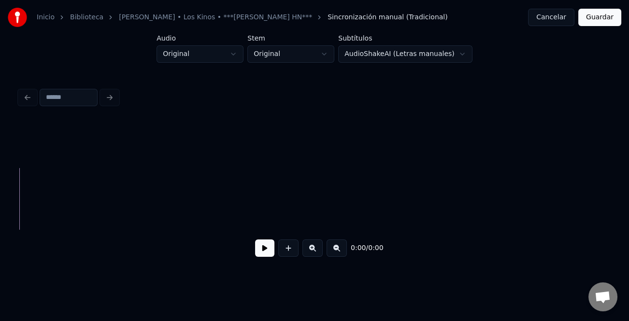
scroll to position [0, 1087]
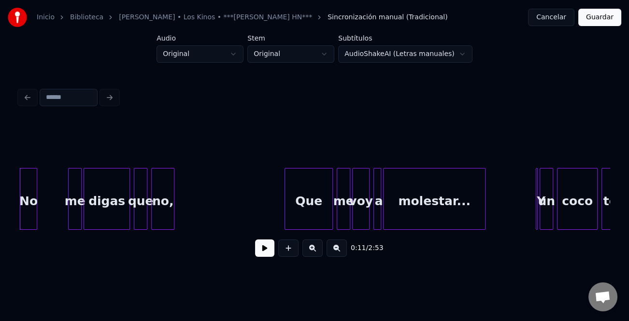
click at [265, 257] on button at bounding box center [264, 247] width 19 height 17
click at [318, 251] on button at bounding box center [312, 247] width 20 height 17
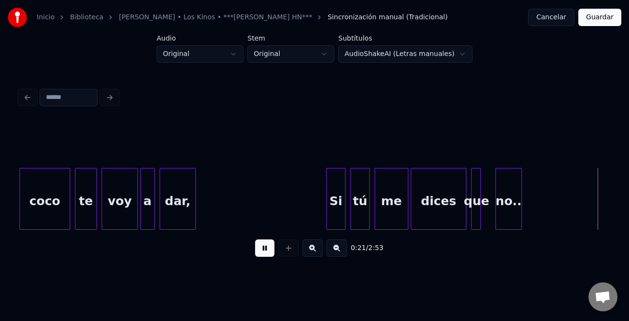
scroll to position [0, 2621]
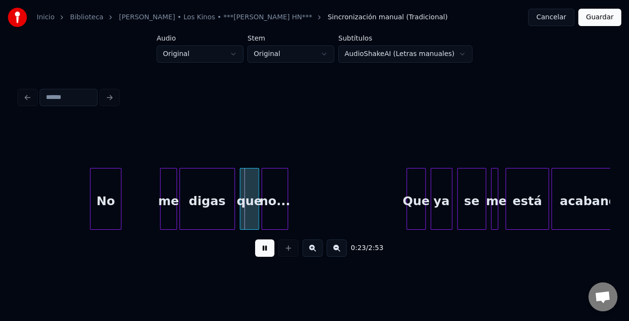
click at [90, 212] on div at bounding box center [91, 198] width 3 height 61
click at [273, 251] on button at bounding box center [264, 247] width 19 height 17
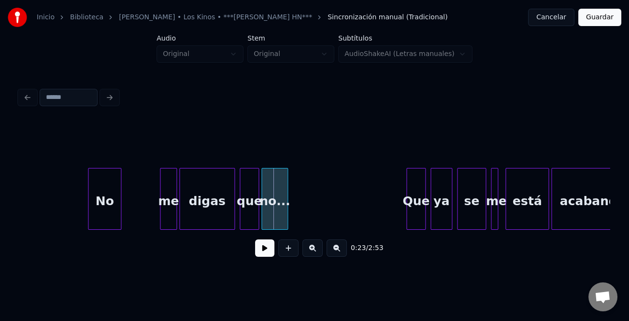
click at [172, 217] on div "me" at bounding box center [168, 201] width 16 height 66
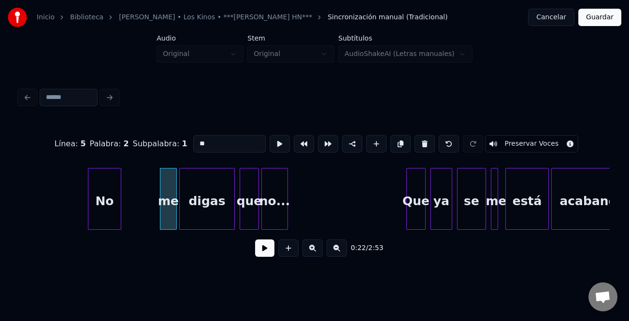
click at [198, 142] on input "**" at bounding box center [229, 143] width 72 height 17
type input "**"
drag, startPoint x: 261, startPoint y: 248, endPoint x: 180, endPoint y: 231, distance: 82.3
click at [260, 248] on button at bounding box center [264, 247] width 19 height 17
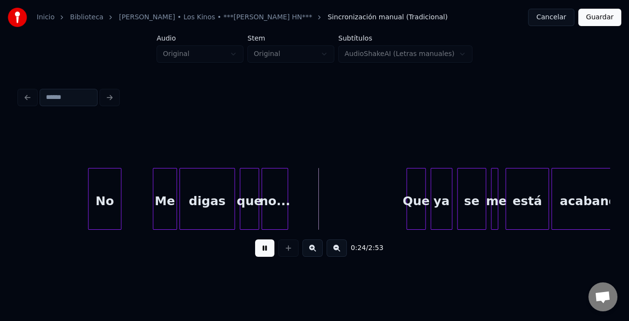
click at [154, 216] on div at bounding box center [154, 198] width 3 height 61
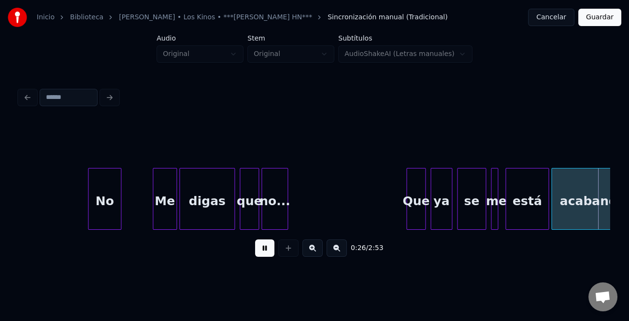
scroll to position [0, 3212]
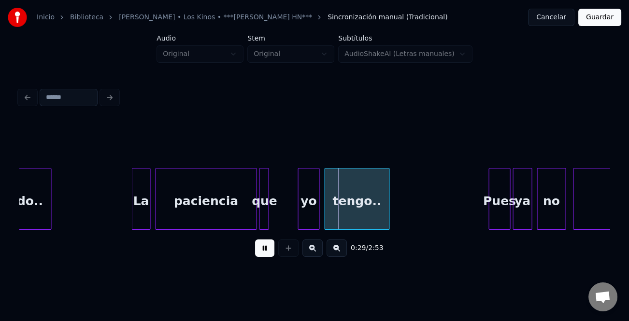
click at [132, 193] on div at bounding box center [133, 198] width 3 height 61
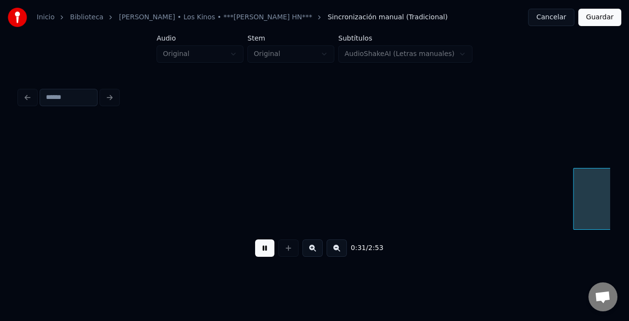
scroll to position [0, 3803]
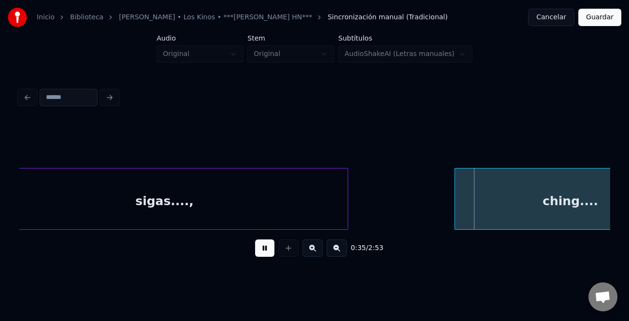
click at [348, 209] on div "sigas....," at bounding box center [164, 199] width 367 height 62
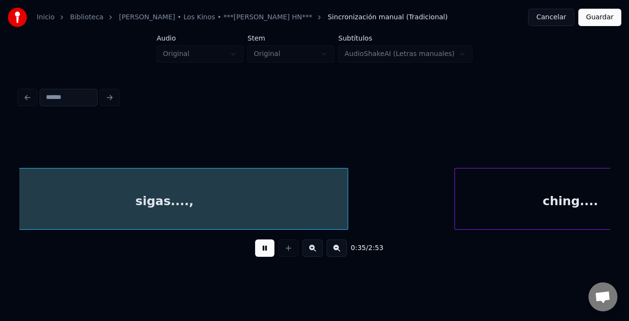
scroll to position [0, 3765]
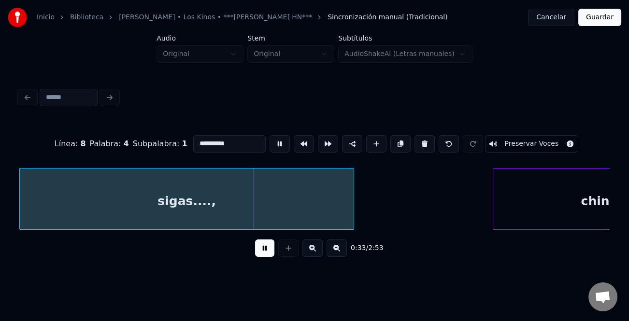
click at [350, 219] on div at bounding box center [351, 198] width 3 height 61
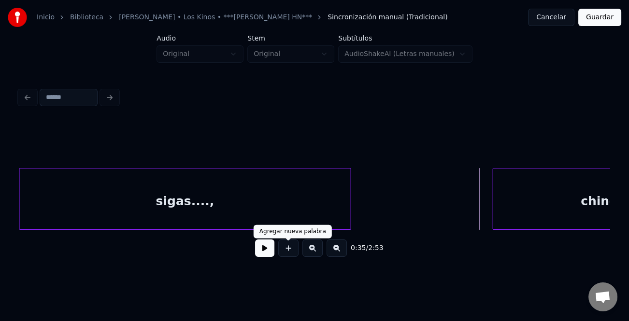
click at [272, 250] on button at bounding box center [264, 247] width 19 height 17
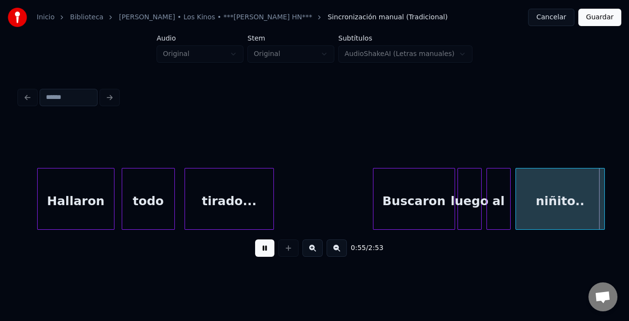
scroll to position [0, 6717]
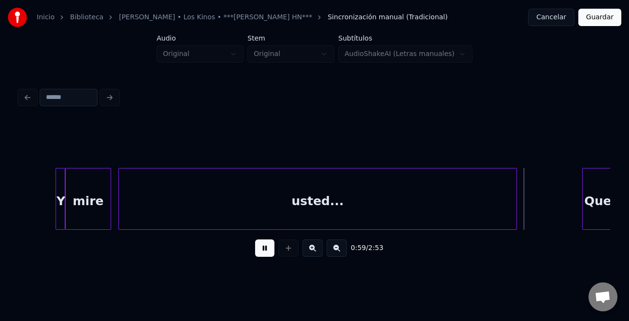
click at [61, 208] on div "Y" at bounding box center [61, 199] width 10 height 62
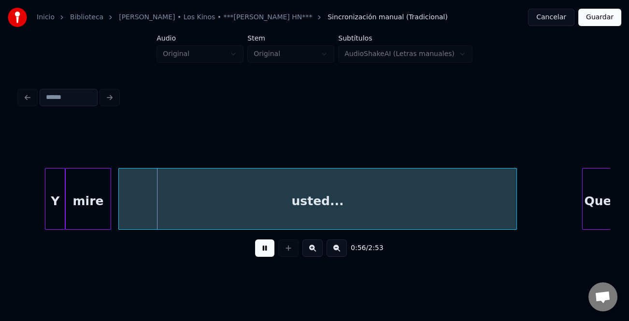
click at [46, 211] on div at bounding box center [46, 198] width 3 height 61
click at [50, 211] on div "Y" at bounding box center [51, 201] width 19 height 66
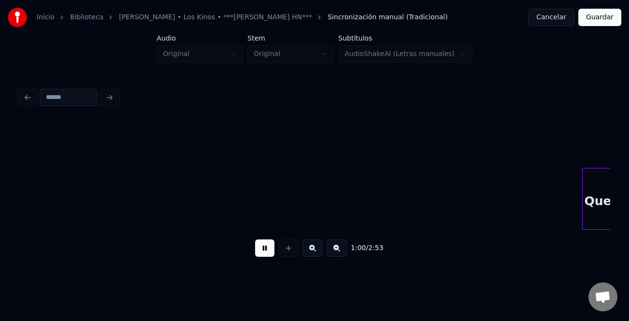
scroll to position [0, 7307]
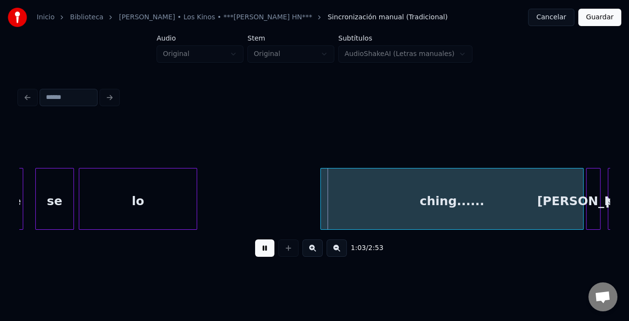
click at [265, 250] on button at bounding box center [264, 247] width 19 height 17
click at [181, 220] on div "lo" at bounding box center [137, 201] width 117 height 66
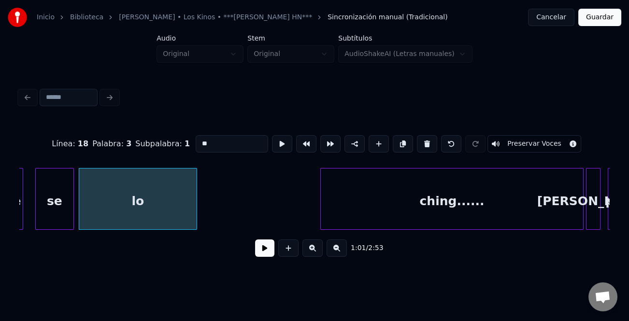
click at [223, 135] on input "**" at bounding box center [232, 143] width 72 height 17
type input "*******"
drag, startPoint x: 261, startPoint y: 248, endPoint x: 209, endPoint y: 226, distance: 56.7
click at [261, 248] on button at bounding box center [264, 247] width 19 height 17
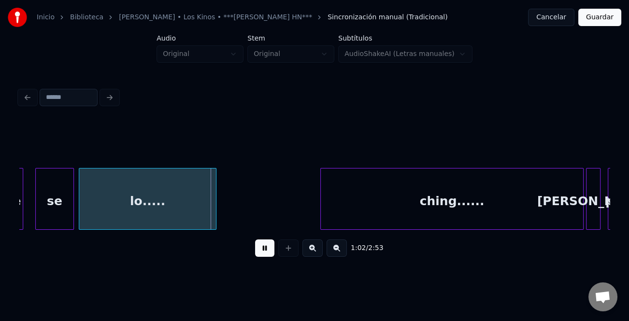
click at [216, 215] on div at bounding box center [214, 198] width 3 height 61
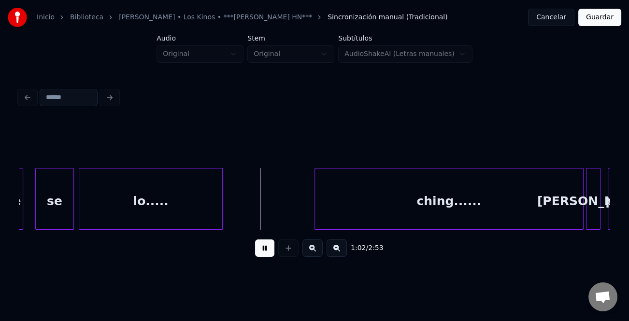
click at [315, 204] on div at bounding box center [316, 198] width 3 height 61
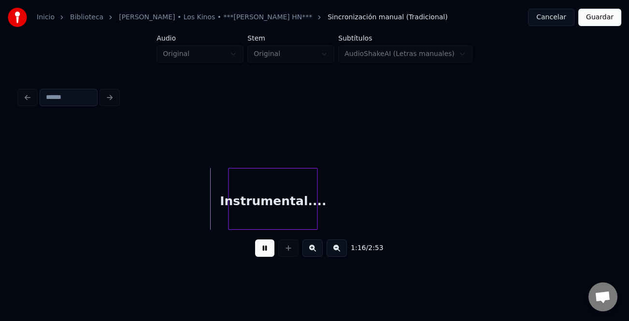
scroll to position [0, 9069]
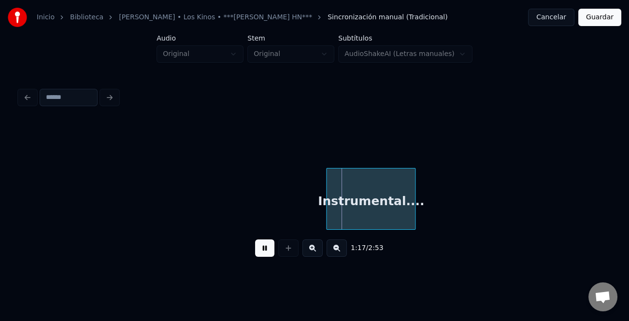
click at [379, 202] on div "Instrumental...." at bounding box center [370, 201] width 88 height 66
click at [341, 249] on button at bounding box center [336, 247] width 20 height 17
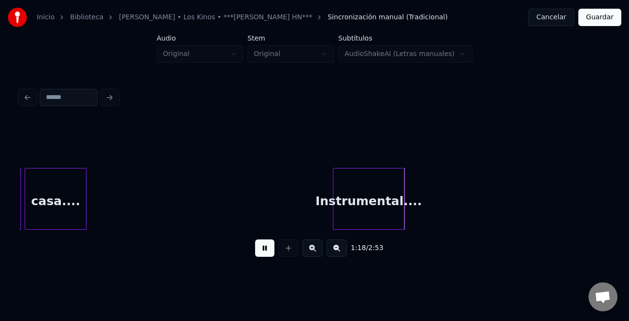
click at [341, 250] on button at bounding box center [336, 247] width 20 height 17
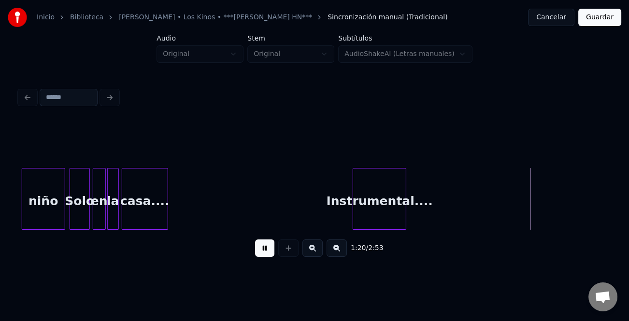
click at [58, 210] on div "niño" at bounding box center [43, 201] width 42 height 66
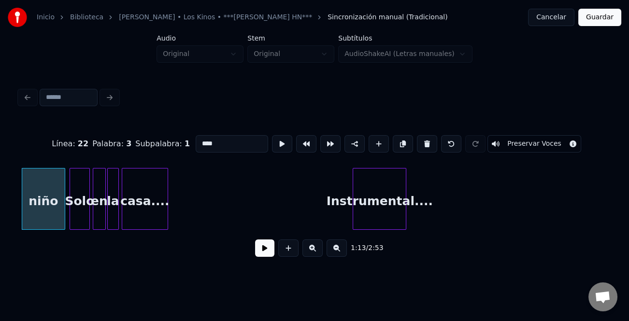
click at [265, 253] on button at bounding box center [264, 247] width 19 height 17
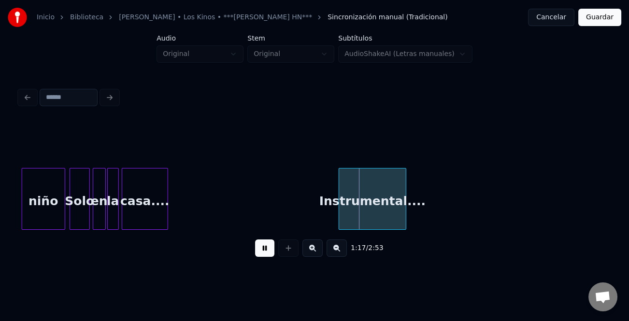
click at [339, 215] on div at bounding box center [340, 198] width 3 height 61
click at [272, 250] on button at bounding box center [264, 247] width 19 height 17
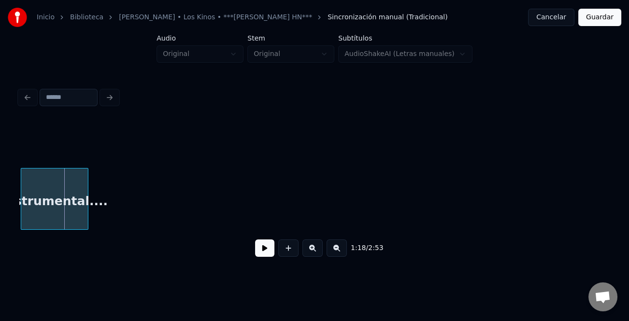
scroll to position [0, 5616]
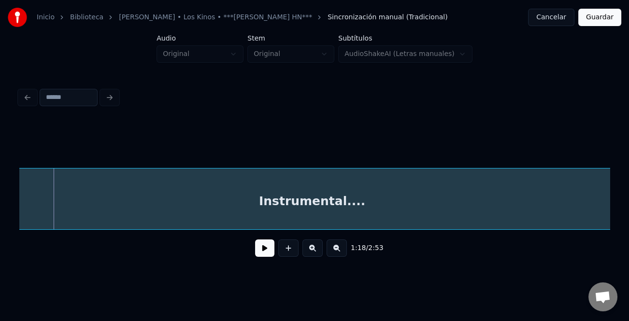
click at [612, 214] on div "1:18 / 2:53" at bounding box center [314, 174] width 598 height 191
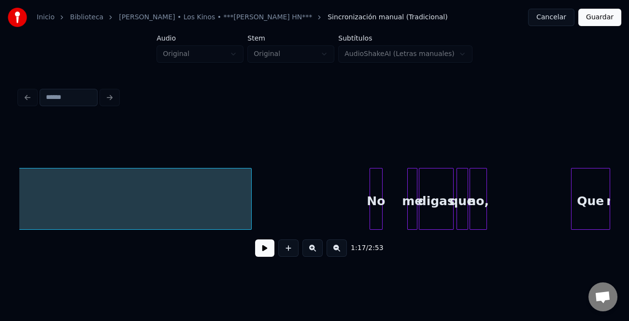
scroll to position [0, 5989]
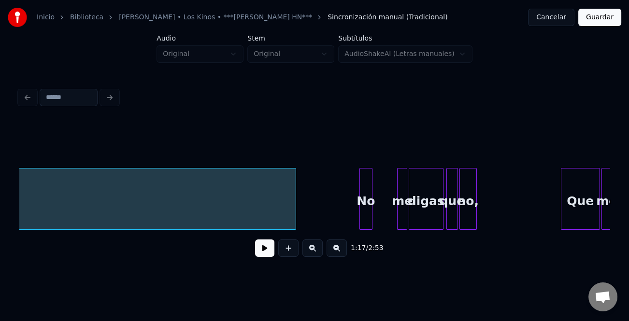
click at [295, 211] on div at bounding box center [294, 198] width 3 height 61
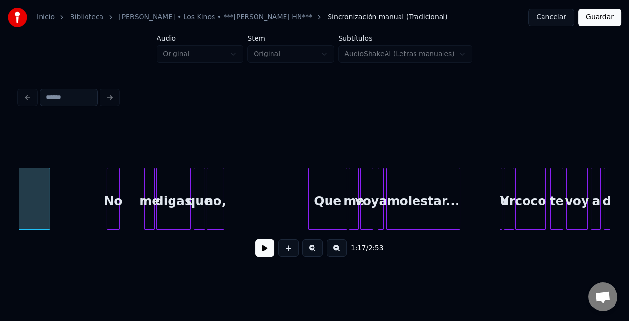
scroll to position [0, 6261]
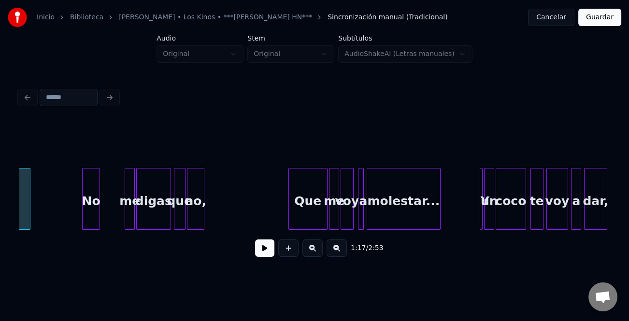
click at [84, 210] on div at bounding box center [84, 198] width 3 height 61
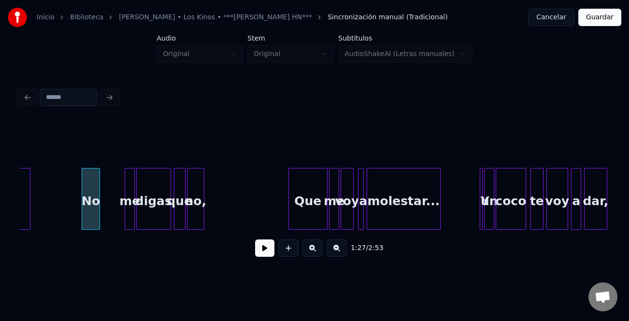
click at [76, 206] on div "Instrumental.... No me digas que no, Que me voy a molestar... Y un coco te voy …" at bounding box center [52, 199] width 12588 height 62
click at [261, 246] on button at bounding box center [264, 247] width 19 height 17
click at [313, 242] on div "1:29 / 2:53" at bounding box center [314, 248] width 574 height 21
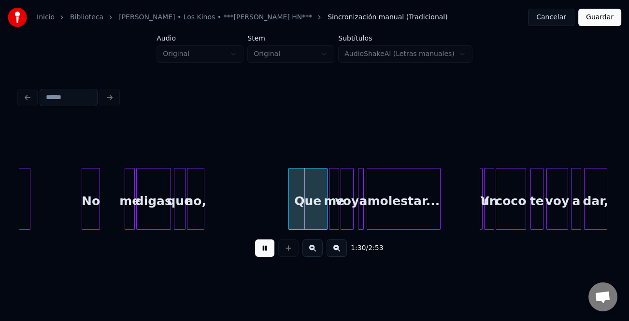
click at [313, 249] on button at bounding box center [312, 247] width 20 height 17
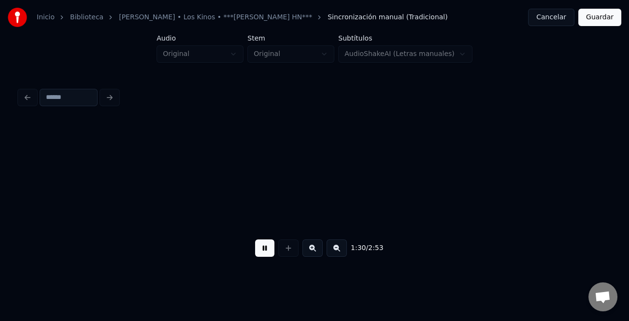
scroll to position [0, 8448]
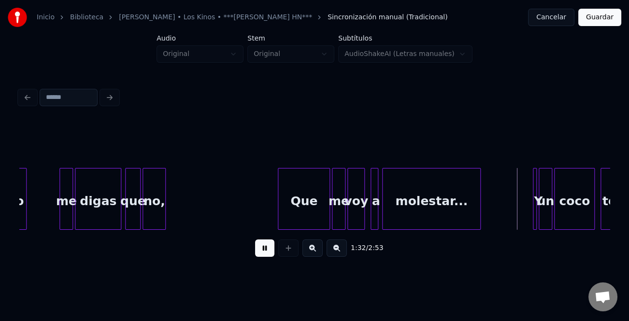
click at [312, 249] on button at bounding box center [312, 247] width 20 height 17
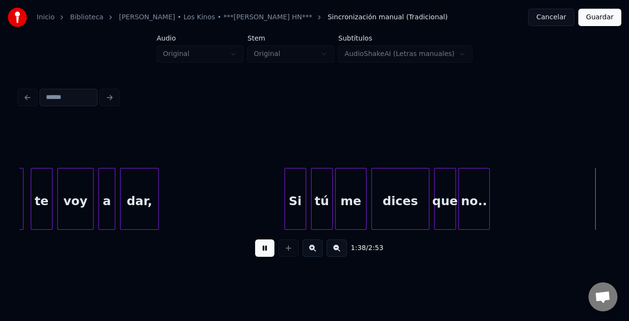
scroll to position [0, 11865]
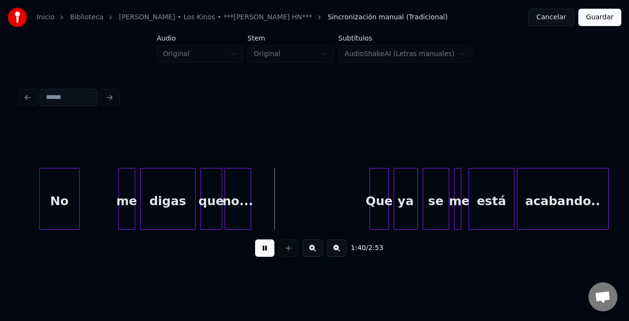
click at [40, 209] on div at bounding box center [41, 198] width 3 height 61
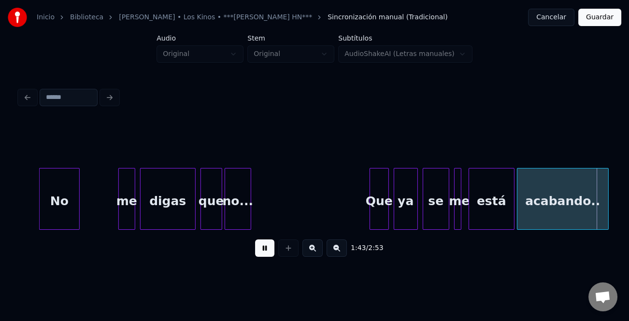
scroll to position [0, 12455]
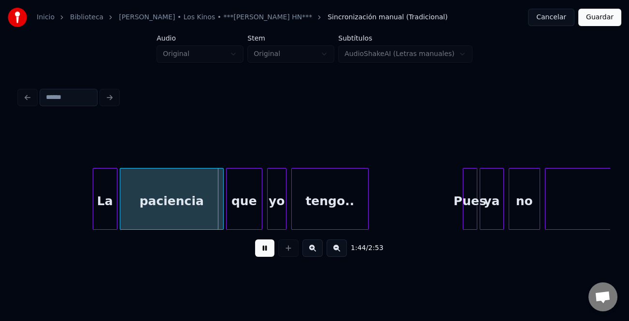
click at [93, 207] on div at bounding box center [94, 198] width 3 height 61
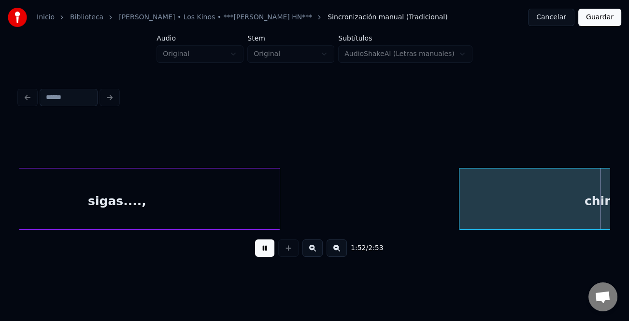
scroll to position [0, 13636]
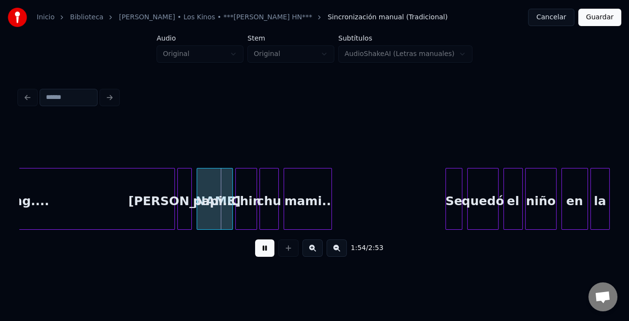
click at [80, 204] on div "ching...." at bounding box center [22, 201] width 306 height 66
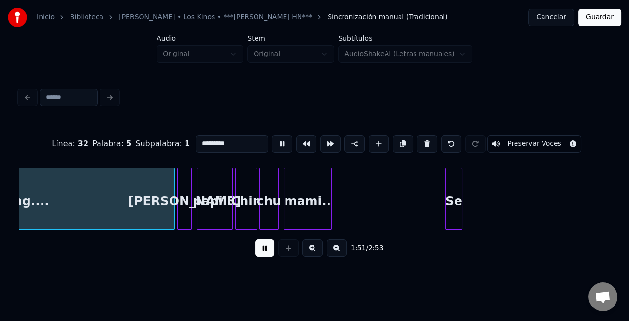
scroll to position [0, 13484]
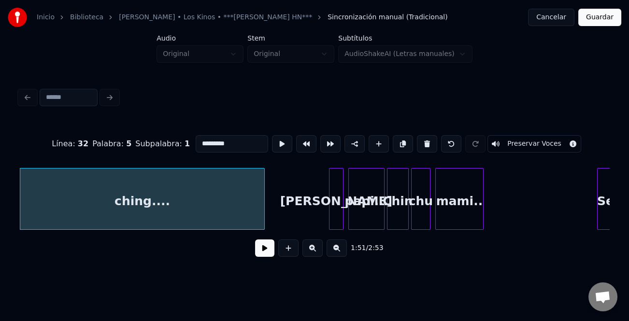
click at [264, 213] on div at bounding box center [262, 198] width 3 height 61
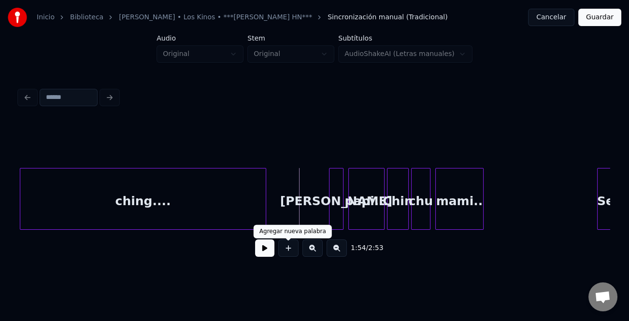
click at [265, 253] on button at bounding box center [264, 247] width 19 height 17
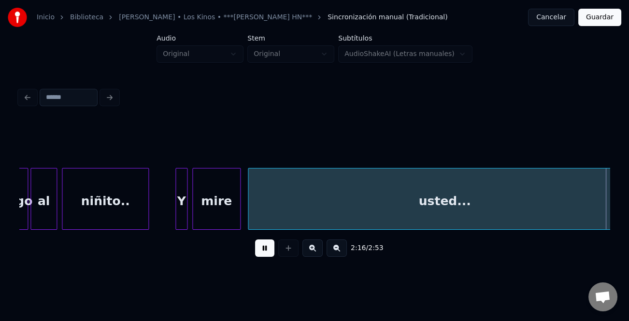
scroll to position [0, 16440]
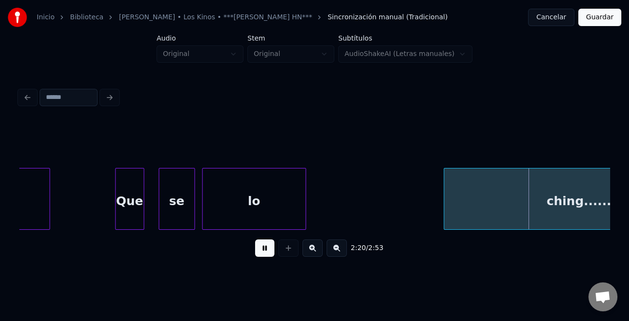
click at [270, 251] on button at bounding box center [264, 247] width 19 height 17
click at [263, 207] on div "lo" at bounding box center [253, 201] width 103 height 66
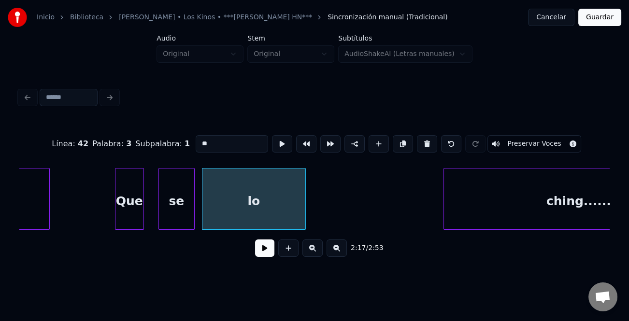
click at [234, 140] on input "**" at bounding box center [232, 143] width 72 height 17
type input "********"
click at [270, 257] on button at bounding box center [264, 247] width 19 height 17
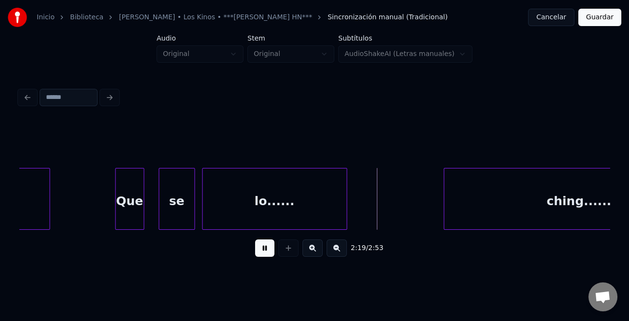
click at [346, 212] on div at bounding box center [344, 198] width 3 height 61
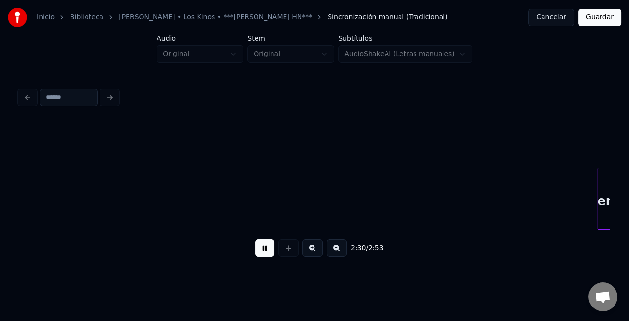
scroll to position [0, 18211]
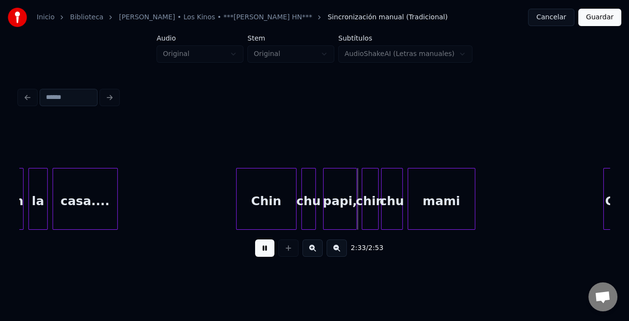
click at [238, 216] on div at bounding box center [238, 198] width 3 height 61
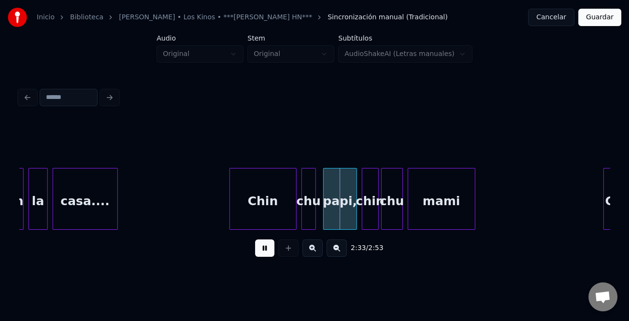
click at [231, 217] on div at bounding box center [231, 198] width 3 height 61
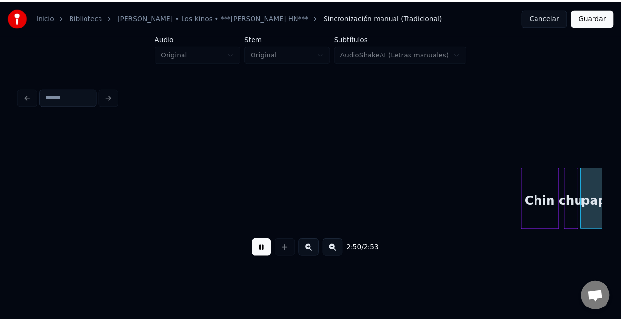
scroll to position [0, 20390]
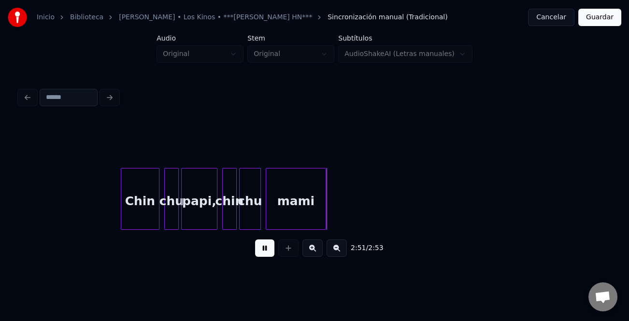
click at [268, 251] on button at bounding box center [264, 247] width 19 height 17
click at [599, 20] on button "Guardar" at bounding box center [599, 17] width 43 height 17
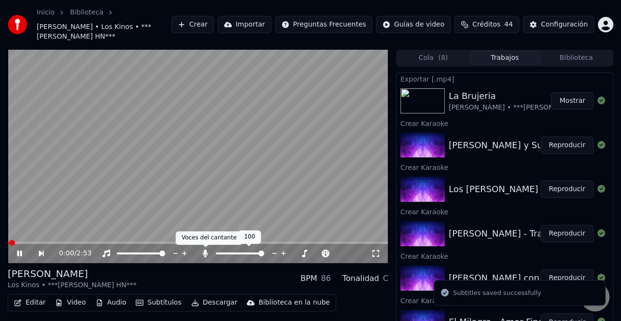
click at [205, 251] on icon at bounding box center [205, 254] width 5 height 8
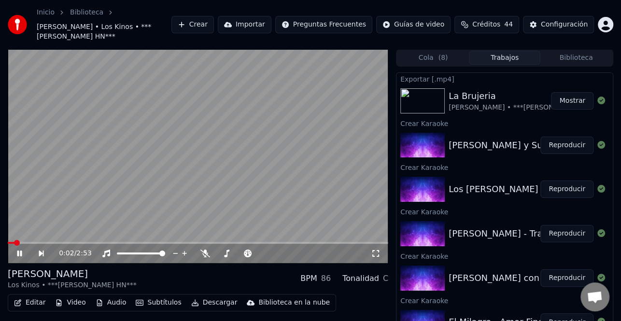
click at [207, 307] on button "Descargar" at bounding box center [214, 303] width 54 height 14
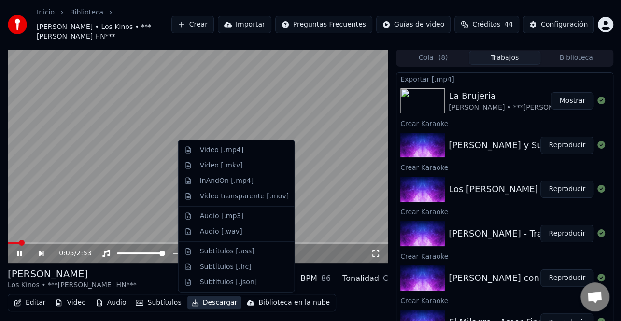
click at [99, 240] on video at bounding box center [198, 156] width 380 height 214
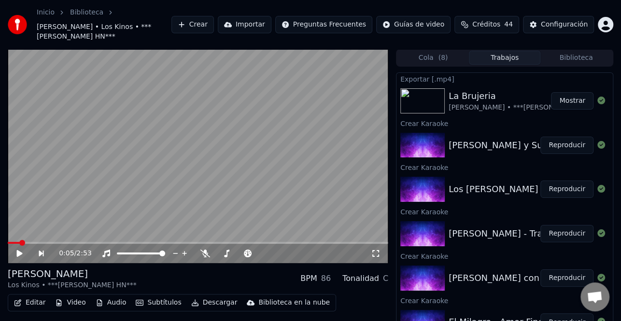
click at [97, 243] on span at bounding box center [198, 243] width 380 height 2
click at [27, 253] on icon at bounding box center [26, 254] width 22 height 8
click at [214, 304] on button "Descargar" at bounding box center [214, 303] width 54 height 14
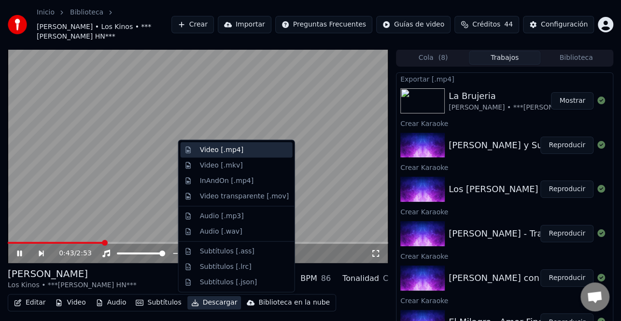
click at [245, 153] on div "Video [.mp4]" at bounding box center [244, 150] width 89 height 10
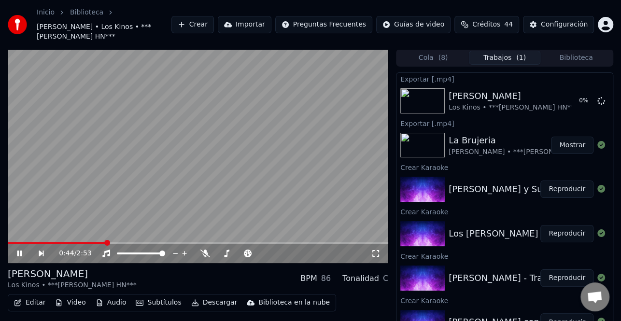
click at [21, 253] on icon at bounding box center [19, 254] width 5 height 6
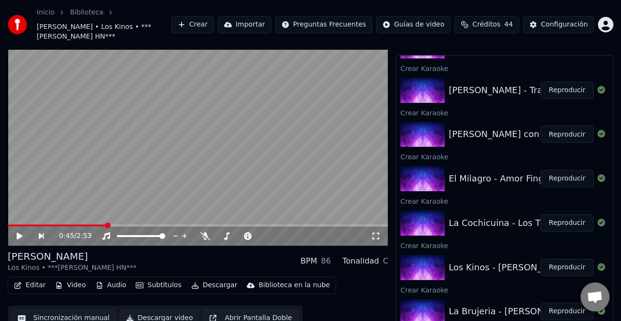
scroll to position [27, 0]
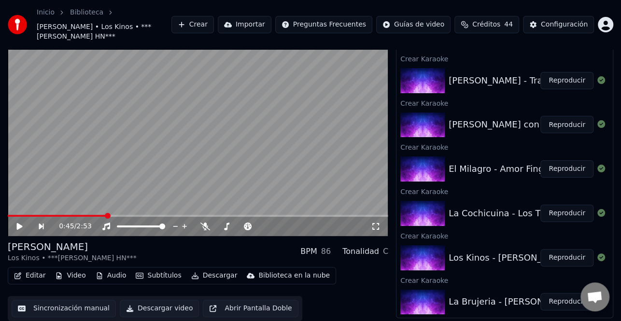
click at [561, 206] on button "Reproducir" at bounding box center [566, 213] width 53 height 17
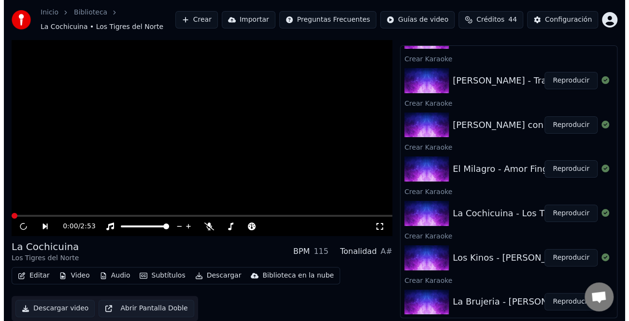
scroll to position [17, 0]
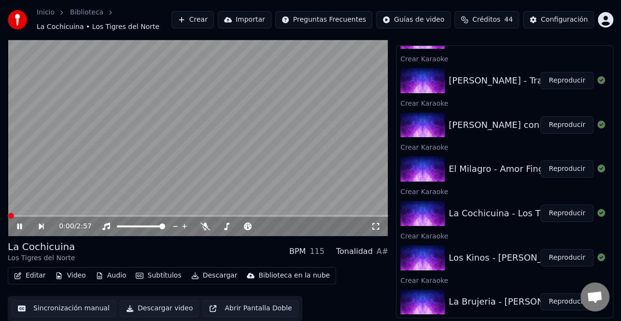
click at [39, 279] on button "Editar" at bounding box center [29, 276] width 39 height 14
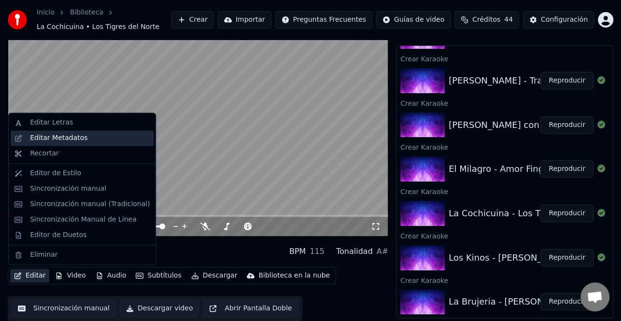
click at [84, 140] on div "Editar Metadatos" at bounding box center [90, 138] width 120 height 10
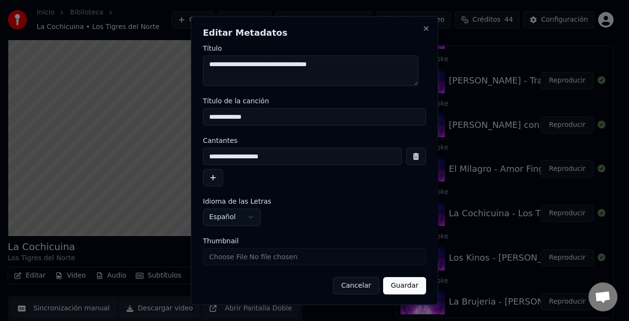
click at [211, 182] on button "button" at bounding box center [213, 177] width 20 height 17
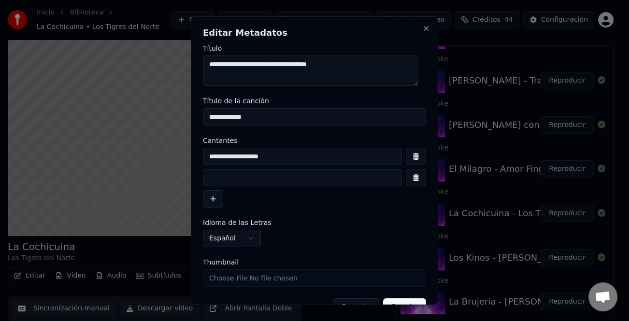
click at [241, 179] on input at bounding box center [302, 177] width 199 height 17
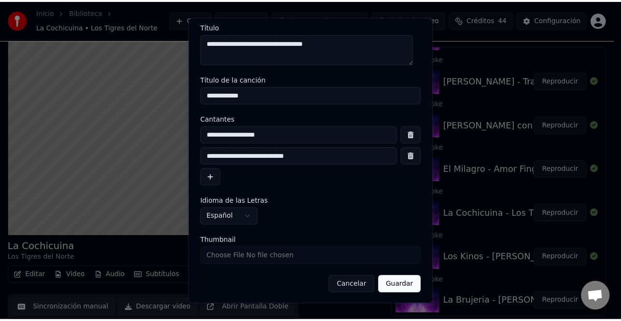
scroll to position [23, 0]
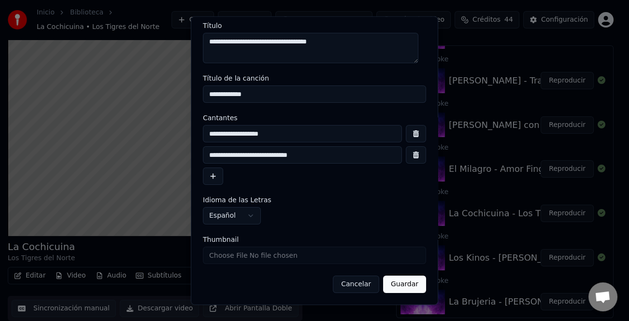
type input "**********"
click at [396, 290] on button "Guardar" at bounding box center [404, 284] width 43 height 17
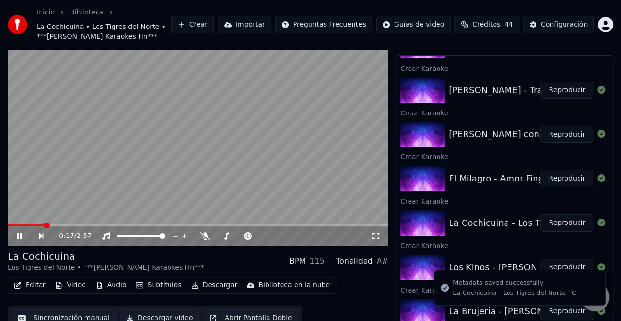
click at [12, 223] on video at bounding box center [198, 139] width 380 height 214
click at [11, 225] on span at bounding box center [27, 225] width 38 height 2
click at [20, 233] on icon at bounding box center [26, 236] width 22 height 8
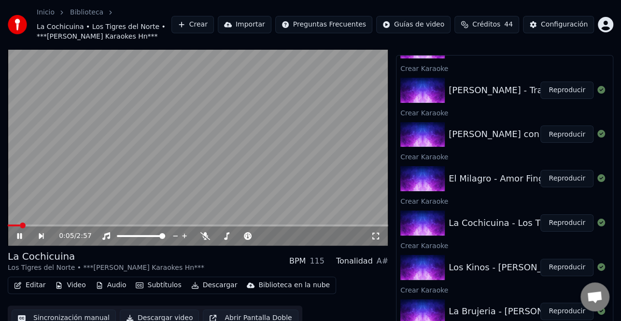
click at [20, 233] on icon at bounding box center [26, 236] width 22 height 8
click at [45, 282] on button "Editar" at bounding box center [29, 286] width 39 height 14
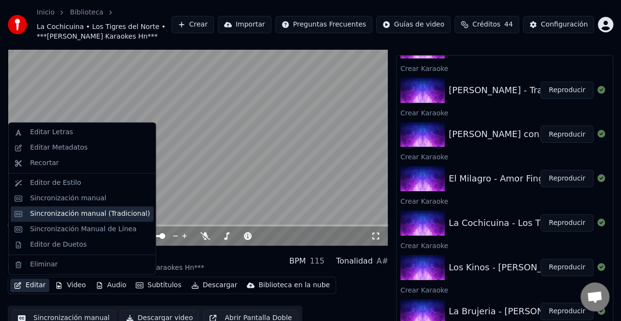
click at [117, 215] on div "Sincronización manual (Tradicional)" at bounding box center [90, 214] width 120 height 10
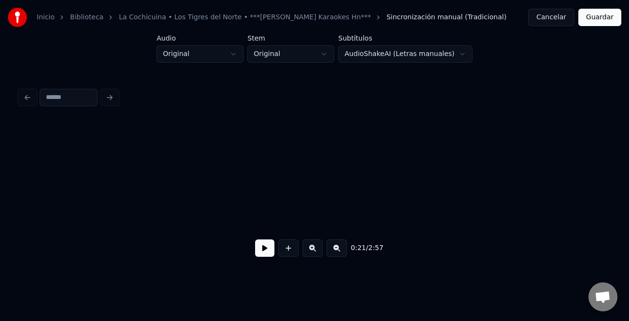
scroll to position [0, 2604]
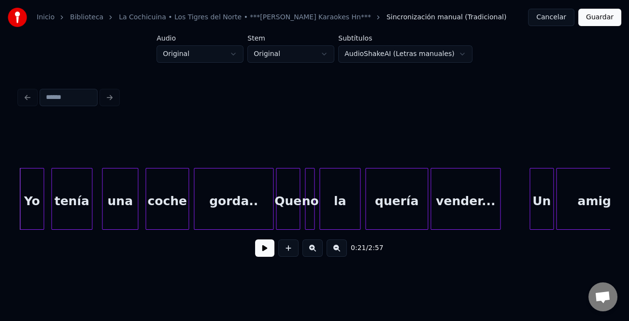
drag, startPoint x: 262, startPoint y: 251, endPoint x: 267, endPoint y: 247, distance: 6.5
click at [264, 251] on button at bounding box center [264, 247] width 19 height 17
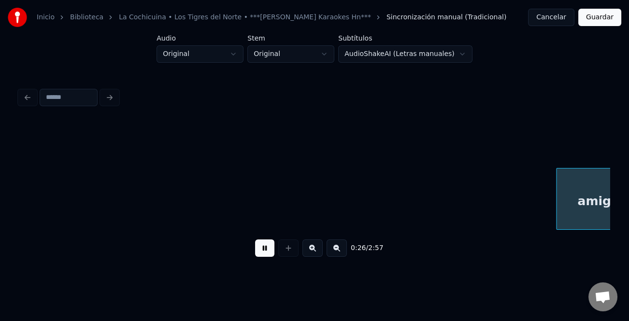
scroll to position [0, 3195]
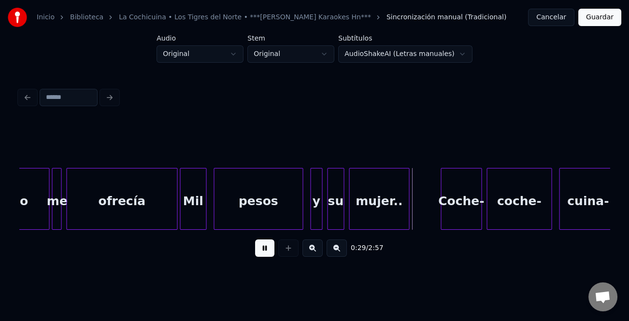
click at [223, 196] on div "pesos" at bounding box center [258, 201] width 88 height 66
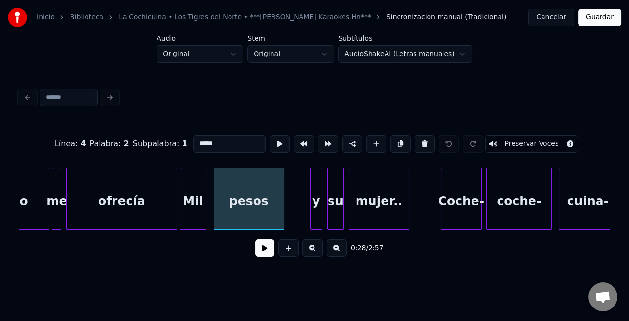
click at [280, 210] on div at bounding box center [281, 198] width 3 height 61
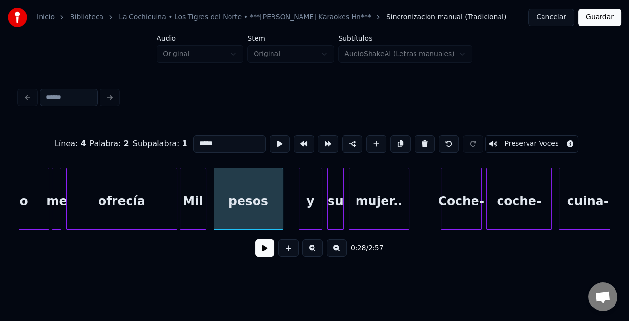
click at [299, 215] on div at bounding box center [300, 198] width 3 height 61
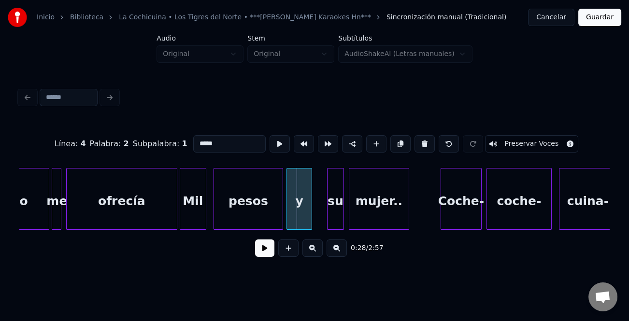
click at [296, 216] on div "y" at bounding box center [299, 201] width 25 height 66
click at [313, 216] on div at bounding box center [313, 198] width 3 height 61
click at [265, 219] on div "pesos" at bounding box center [248, 201] width 69 height 66
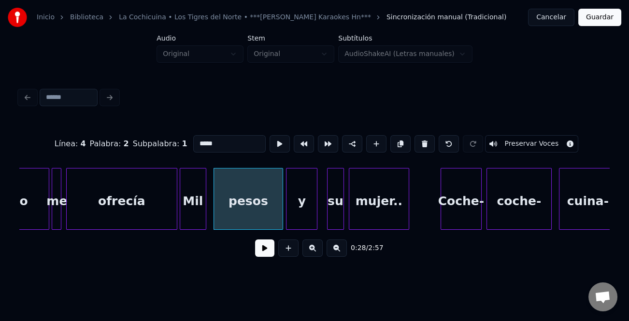
click at [270, 257] on button at bounding box center [264, 247] width 19 height 17
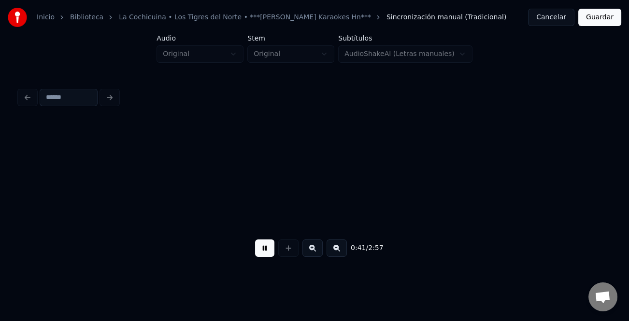
scroll to position [0, 4967]
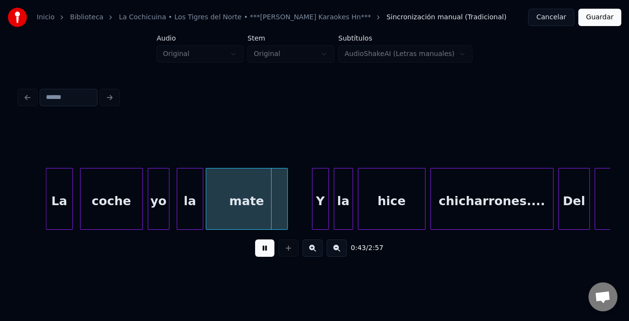
click at [46, 217] on div at bounding box center [47, 198] width 3 height 61
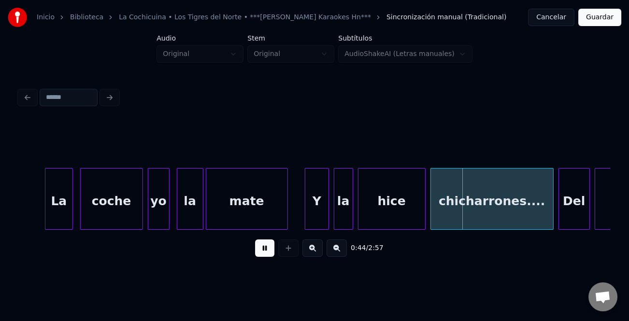
click at [306, 222] on div at bounding box center [306, 198] width 3 height 61
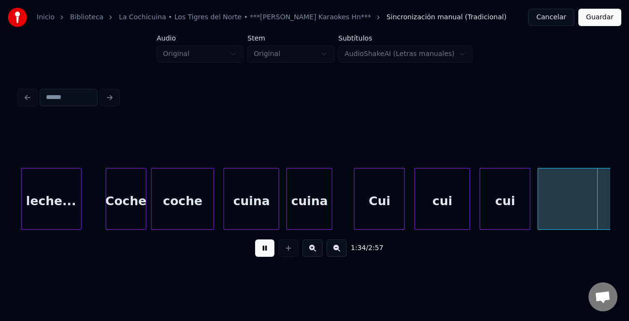
scroll to position [0, 11462]
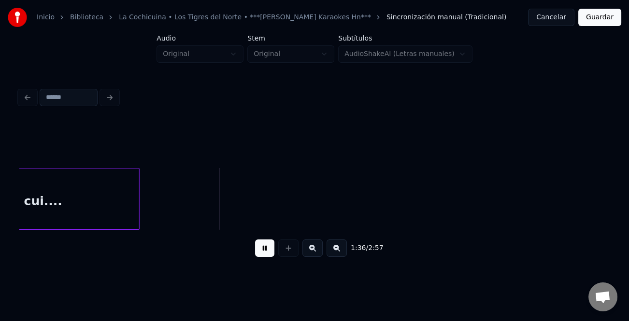
click at [337, 255] on button at bounding box center [336, 247] width 20 height 17
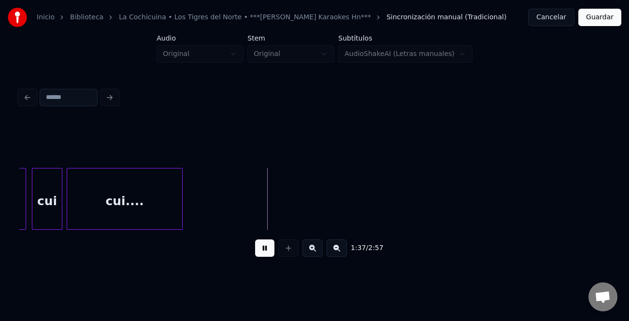
click at [337, 255] on button at bounding box center [336, 247] width 20 height 17
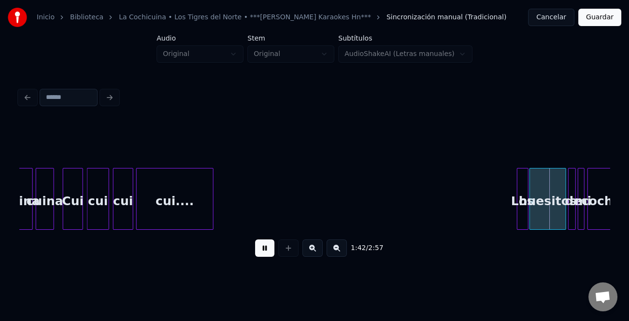
click at [321, 251] on button at bounding box center [312, 247] width 20 height 17
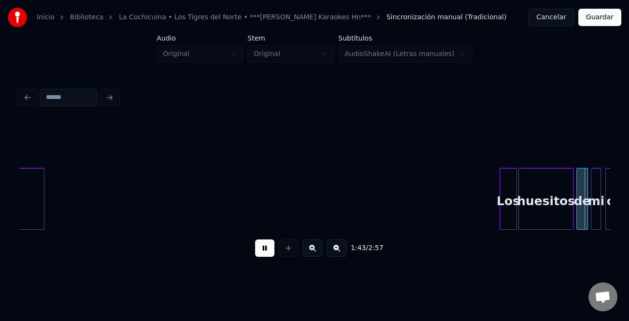
click at [317, 252] on button at bounding box center [312, 247] width 20 height 17
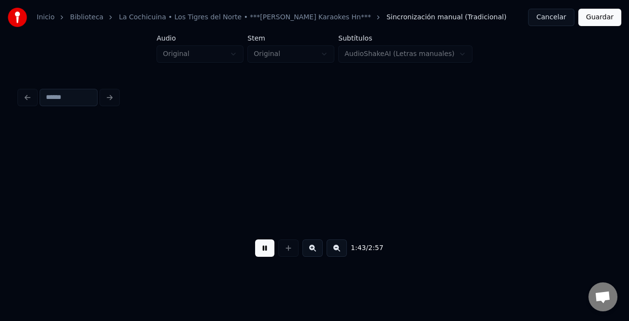
click at [317, 252] on button at bounding box center [312, 247] width 20 height 17
click at [342, 251] on button at bounding box center [336, 247] width 20 height 17
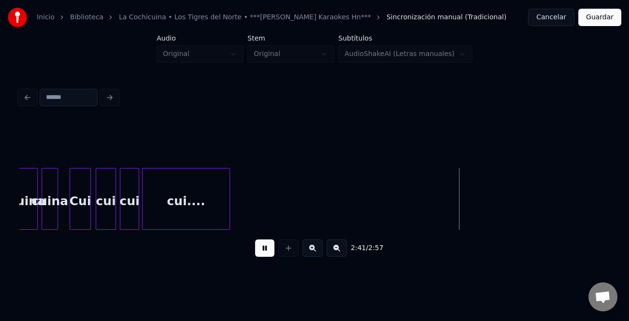
click at [342, 251] on button at bounding box center [336, 247] width 20 height 17
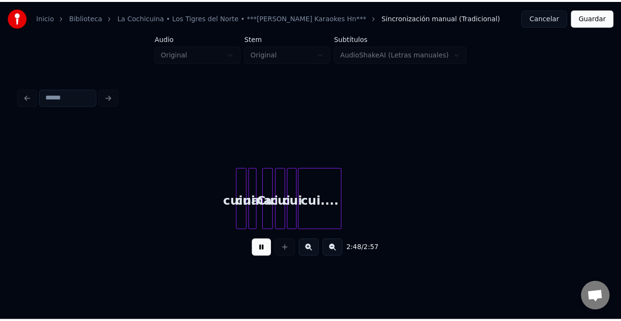
scroll to position [0, 3688]
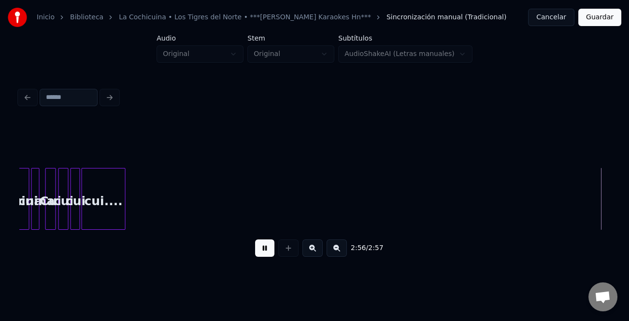
click at [618, 16] on button "Guardar" at bounding box center [599, 17] width 43 height 17
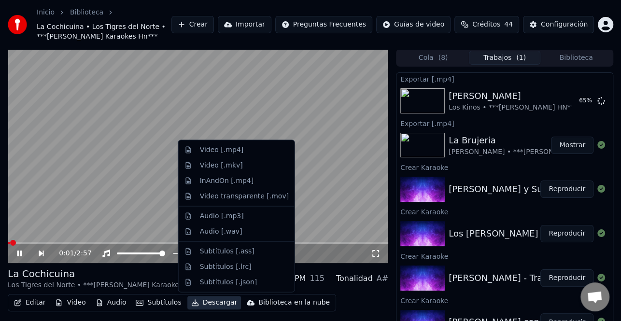
click at [218, 303] on button "Descargar" at bounding box center [214, 303] width 54 height 14
click at [239, 150] on div "Video [.mp4]" at bounding box center [244, 150] width 89 height 10
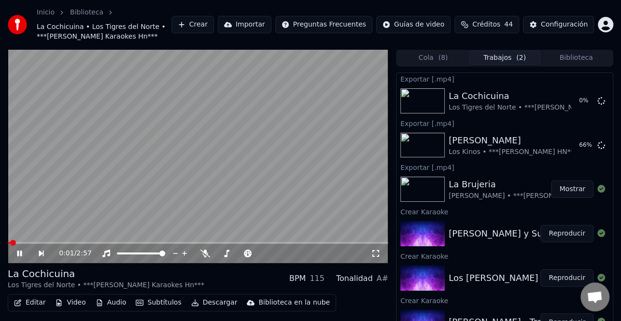
click at [24, 251] on icon at bounding box center [26, 254] width 22 height 8
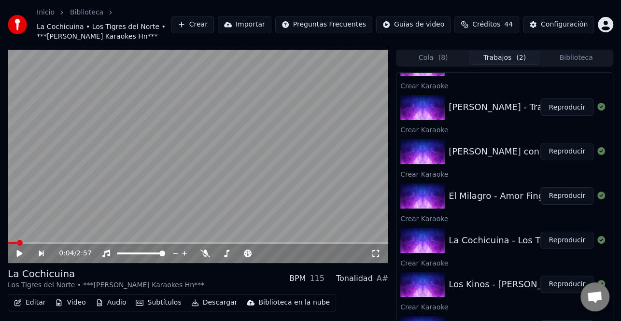
scroll to position [27, 0]
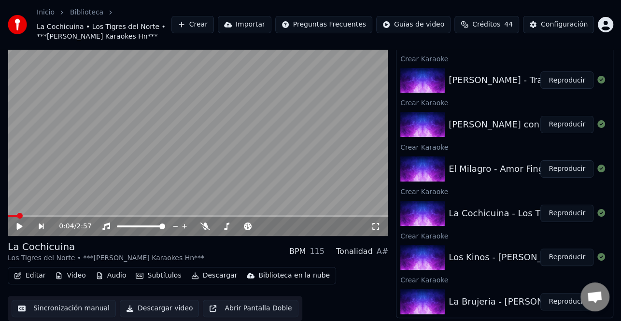
click at [553, 165] on button "Reproducir" at bounding box center [566, 168] width 53 height 17
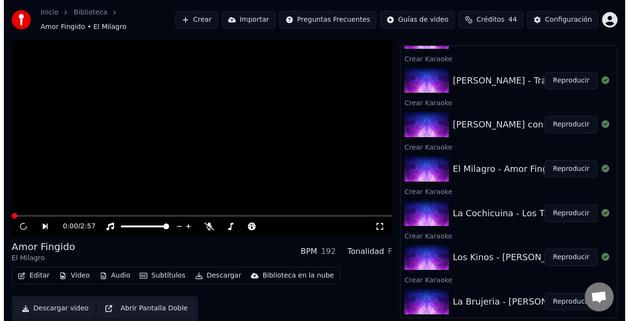
scroll to position [13, 0]
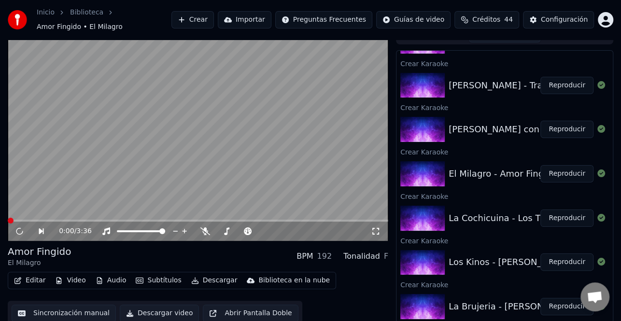
click at [41, 276] on button "Editar" at bounding box center [29, 281] width 39 height 14
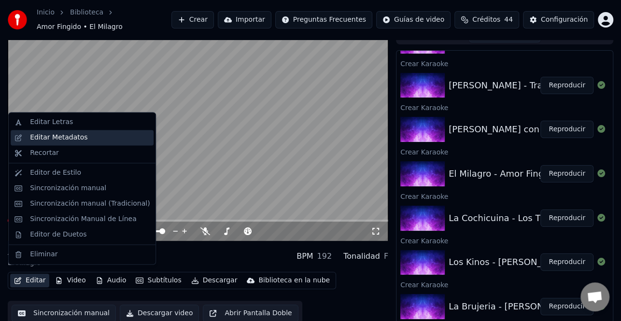
click at [82, 140] on div "Editar Metadatos" at bounding box center [90, 138] width 120 height 10
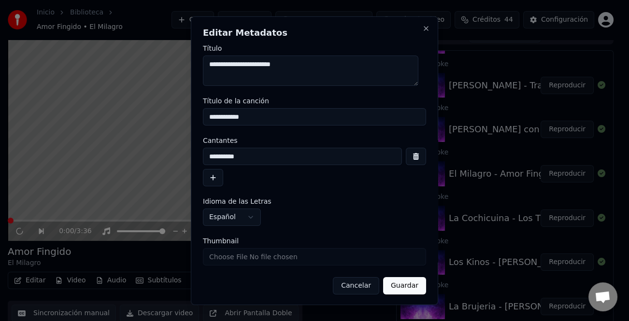
click at [207, 177] on button "button" at bounding box center [213, 177] width 20 height 17
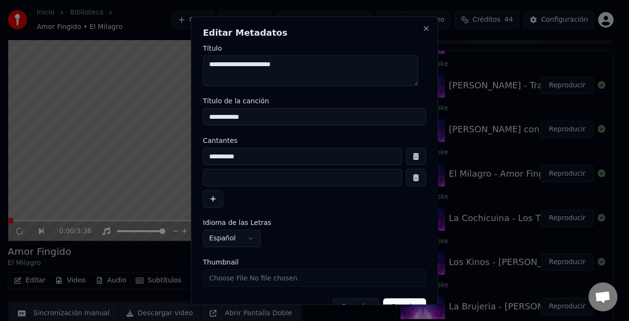
click at [245, 181] on input at bounding box center [302, 177] width 199 height 17
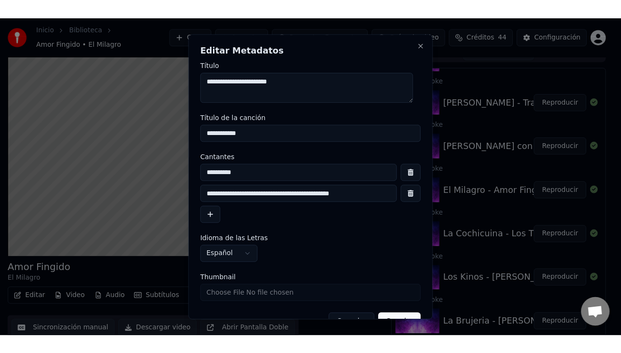
scroll to position [23, 0]
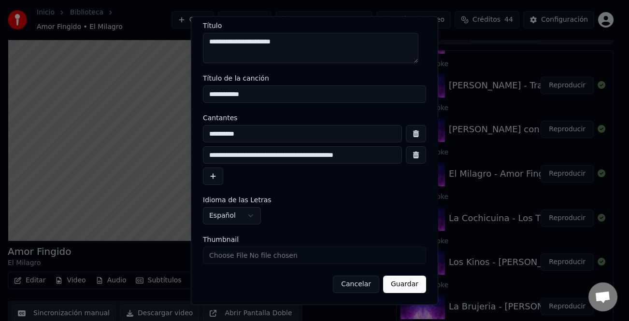
type input "**********"
click at [414, 290] on button "Guardar" at bounding box center [404, 284] width 43 height 17
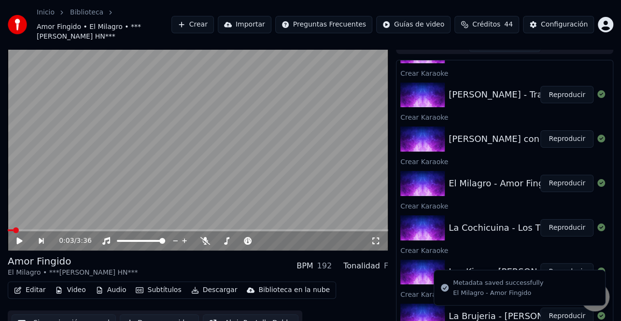
click at [13, 230] on span at bounding box center [10, 230] width 5 height 2
click at [17, 238] on icon at bounding box center [20, 241] width 6 height 7
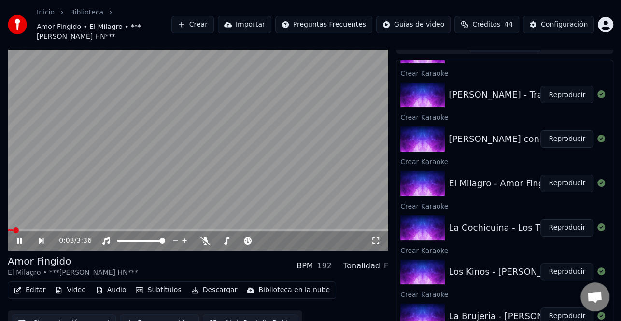
click at [12, 228] on video at bounding box center [198, 144] width 380 height 214
click at [8, 229] on div "0:21 / 3:36" at bounding box center [198, 144] width 380 height 214
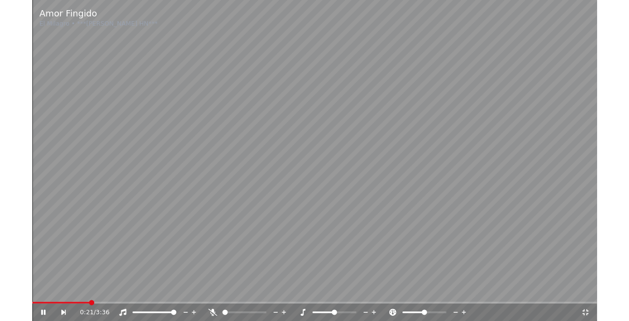
scroll to position [187, 0]
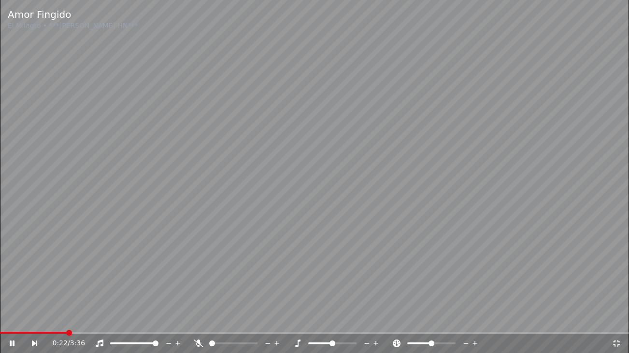
click at [617, 321] on icon at bounding box center [616, 344] width 10 height 8
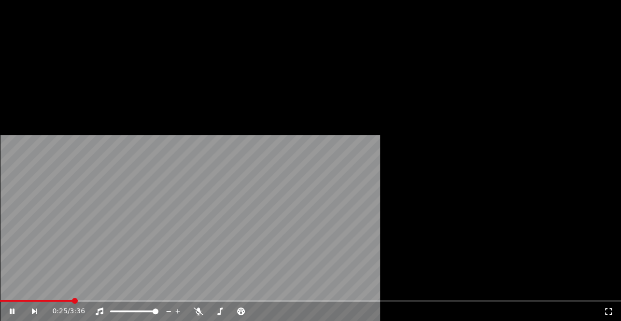
click at [12, 300] on span at bounding box center [36, 301] width 73 height 2
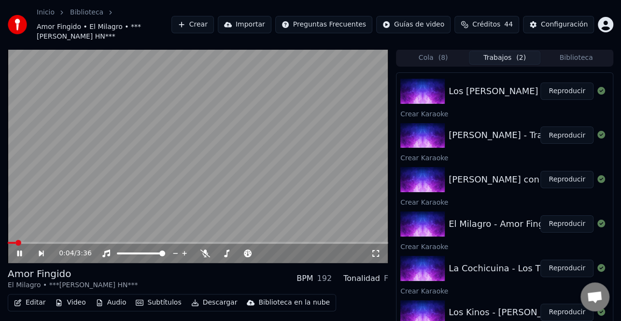
click at [19, 250] on icon at bounding box center [26, 254] width 22 height 8
click at [40, 305] on button "Editar" at bounding box center [29, 303] width 39 height 14
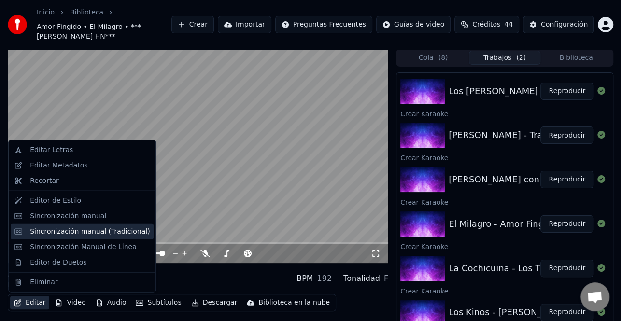
click at [96, 234] on div "Sincronización manual (Tradicional)" at bounding box center [90, 231] width 120 height 10
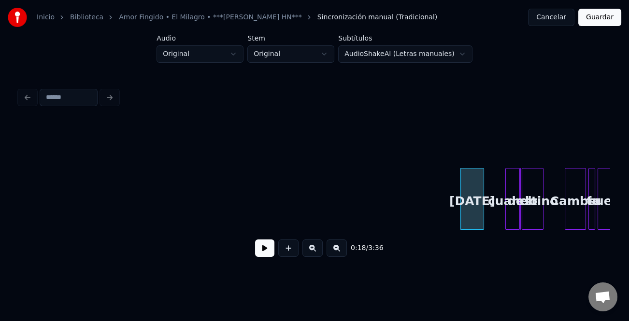
click at [271, 252] on button at bounding box center [264, 247] width 19 height 17
click at [312, 252] on button at bounding box center [312, 247] width 20 height 17
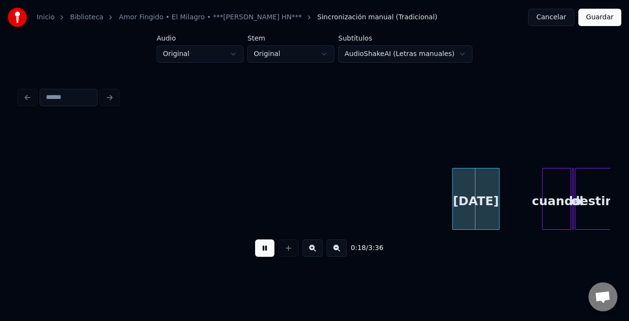
click at [312, 252] on button at bounding box center [312, 247] width 20 height 17
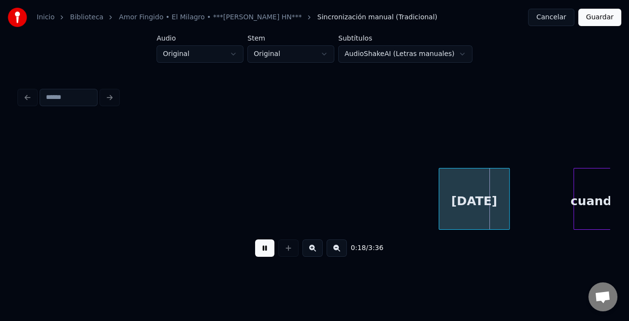
click at [312, 252] on button at bounding box center [312, 247] width 20 height 17
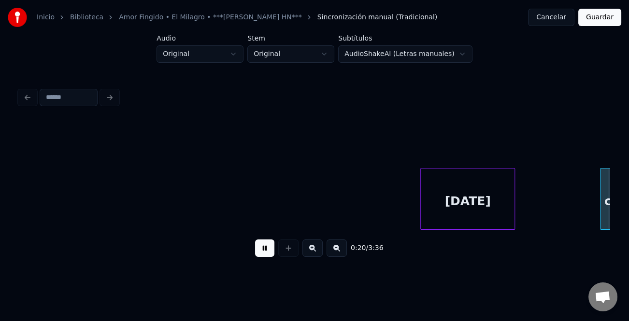
scroll to position [0, 1952]
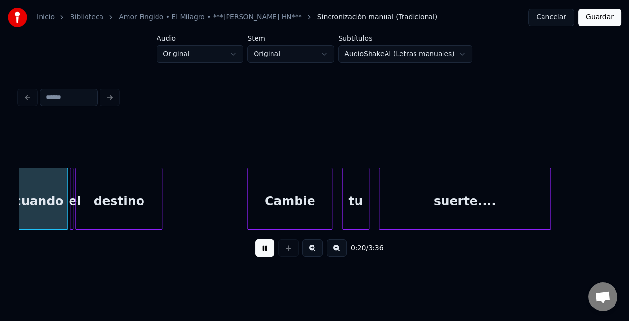
click at [415, 212] on div "suerte...." at bounding box center [464, 201] width 171 height 66
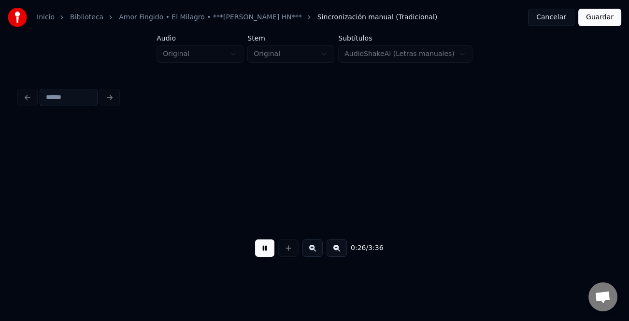
scroll to position [0, 2545]
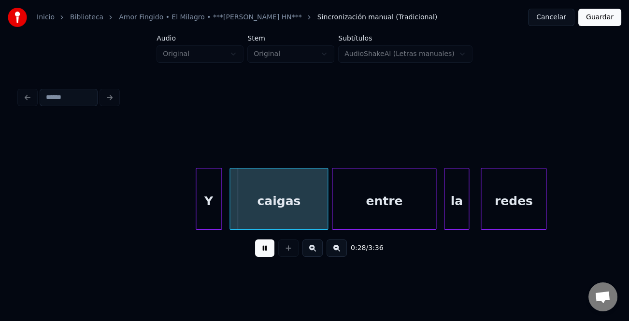
click at [197, 208] on div at bounding box center [197, 198] width 3 height 61
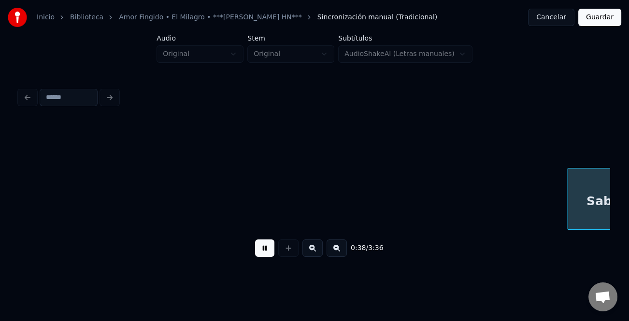
scroll to position [0, 3727]
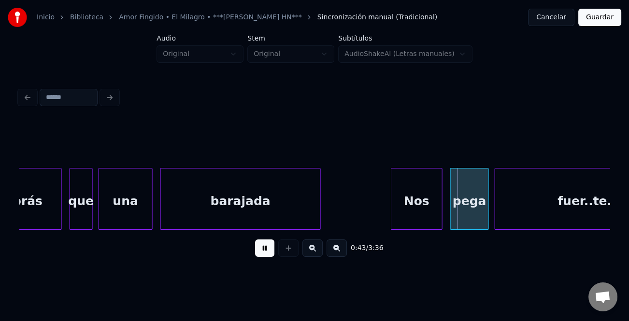
click at [391, 203] on div at bounding box center [392, 198] width 3 height 61
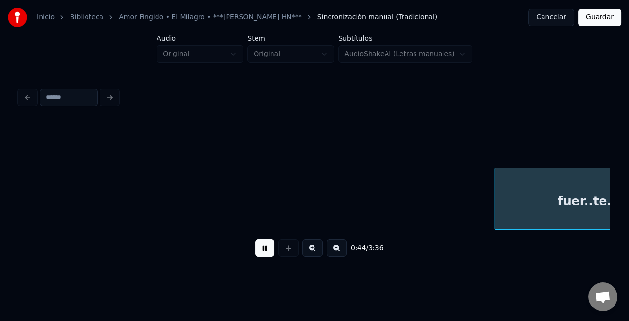
scroll to position [0, 4317]
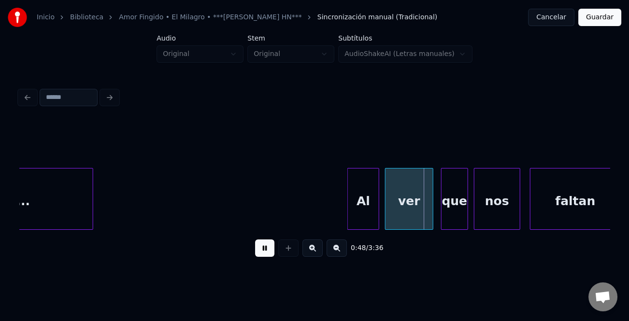
click at [348, 201] on div at bounding box center [349, 198] width 3 height 61
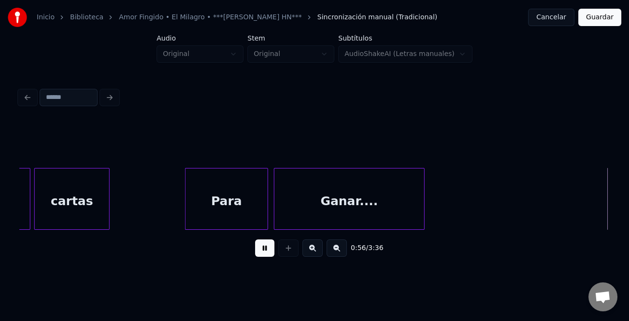
scroll to position [0, 5498]
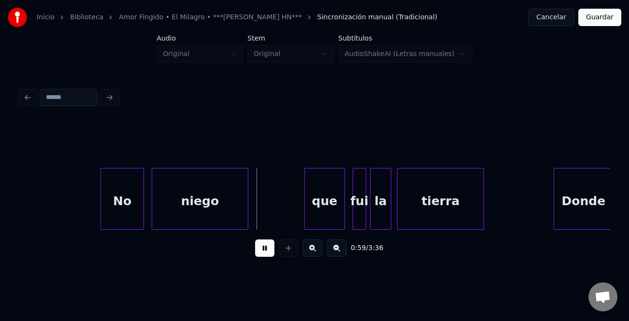
click at [103, 223] on div at bounding box center [102, 198] width 3 height 61
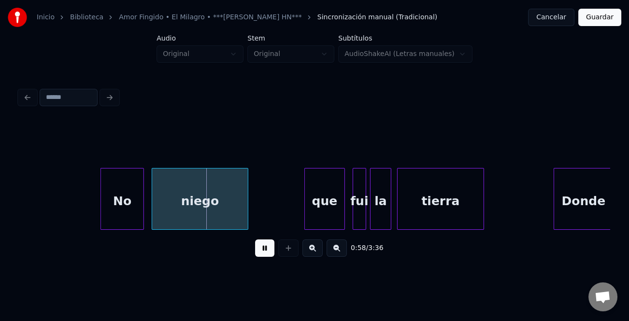
click at [305, 212] on div at bounding box center [306, 198] width 3 height 61
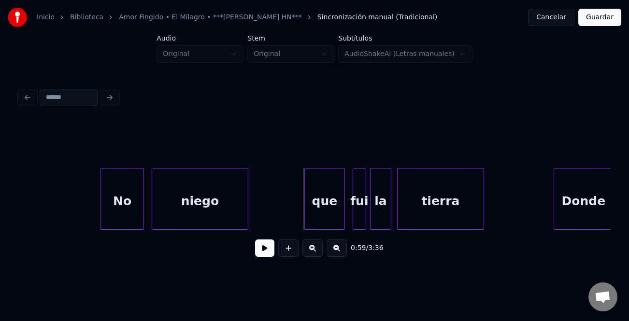
click at [265, 247] on button at bounding box center [264, 247] width 19 height 17
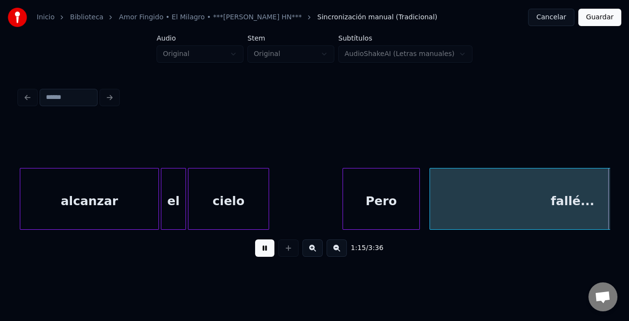
scroll to position [0, 7268]
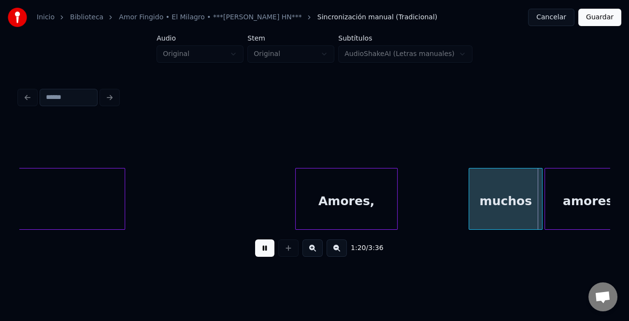
click at [471, 191] on div at bounding box center [470, 198] width 3 height 61
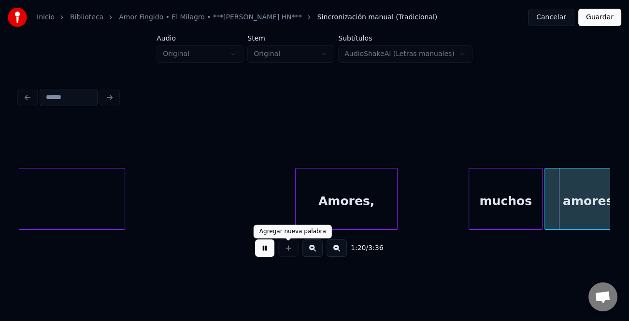
click at [270, 251] on button at bounding box center [264, 247] width 19 height 17
click at [518, 197] on div "muchos" at bounding box center [505, 201] width 73 height 66
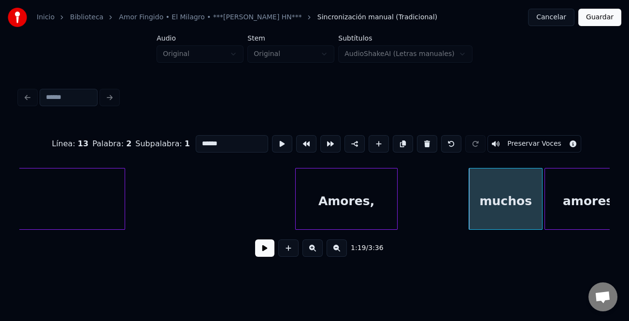
click at [202, 142] on input "******" at bounding box center [232, 143] width 72 height 17
type input "******"
click at [273, 250] on button at bounding box center [264, 247] width 19 height 17
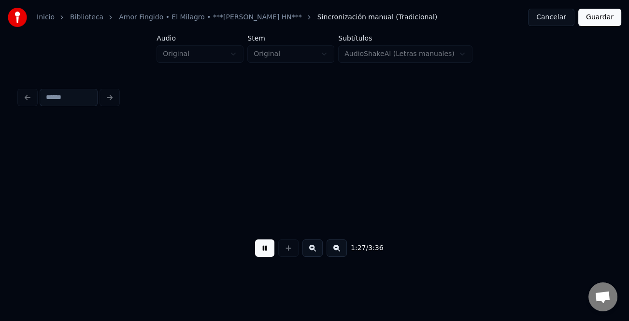
scroll to position [0, 8448]
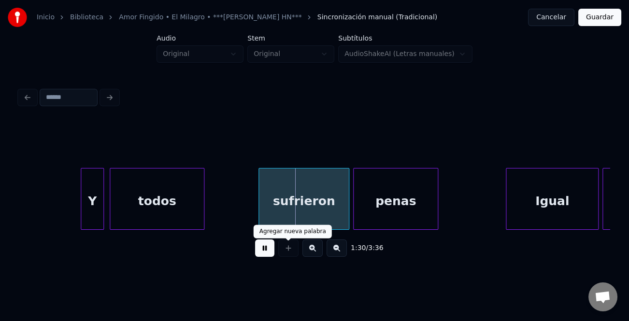
click at [275, 247] on div "1:30 / 3:36" at bounding box center [314, 248] width 574 height 21
click at [293, 215] on div "sufrieron" at bounding box center [304, 201] width 90 height 66
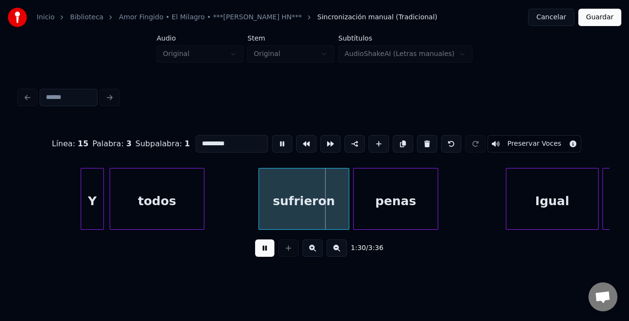
click at [266, 255] on button at bounding box center [264, 247] width 19 height 17
click at [280, 192] on div "sufrieron" at bounding box center [304, 201] width 90 height 66
click at [197, 140] on input "*********" at bounding box center [232, 143] width 72 height 17
click at [198, 141] on input "*********" at bounding box center [232, 143] width 72 height 17
type input "*********"
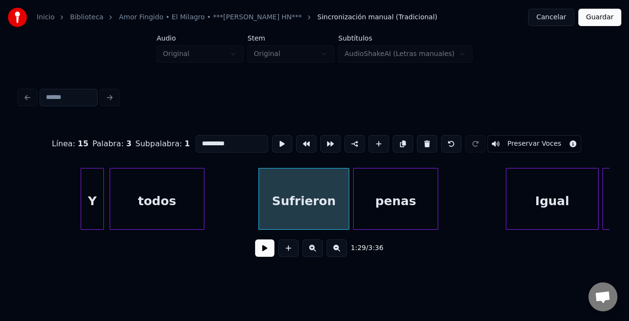
click at [270, 257] on button at bounding box center [264, 247] width 19 height 17
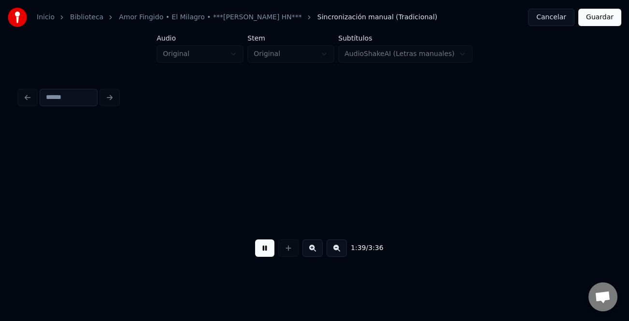
scroll to position [0, 9628]
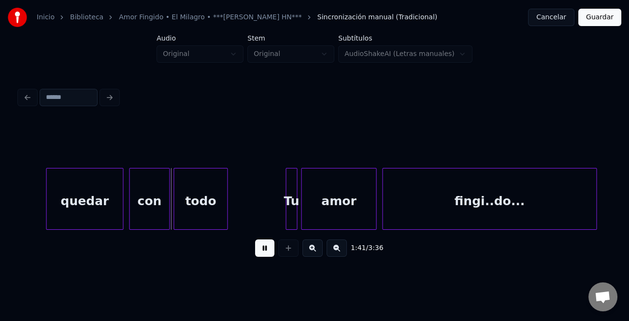
click at [270, 247] on button at bounding box center [264, 247] width 19 height 17
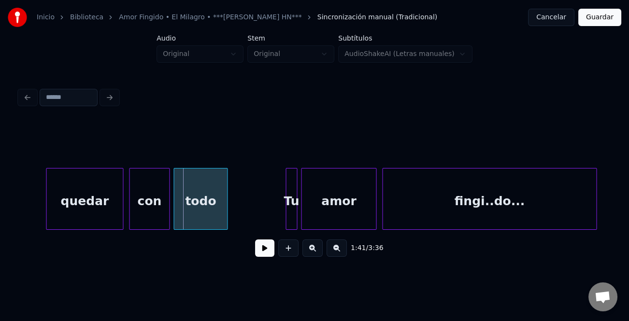
click at [109, 210] on div "quedar" at bounding box center [84, 201] width 76 height 66
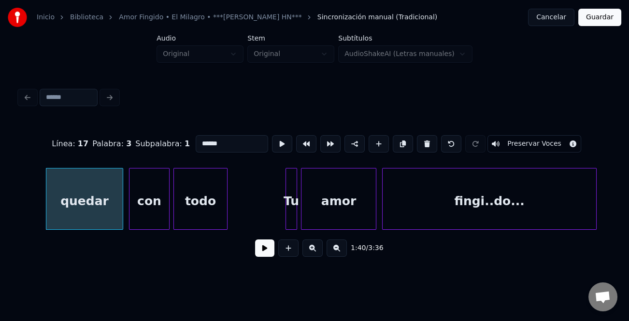
click at [199, 139] on input "******" at bounding box center [232, 143] width 72 height 17
type input "******"
click at [270, 251] on button at bounding box center [264, 247] width 19 height 17
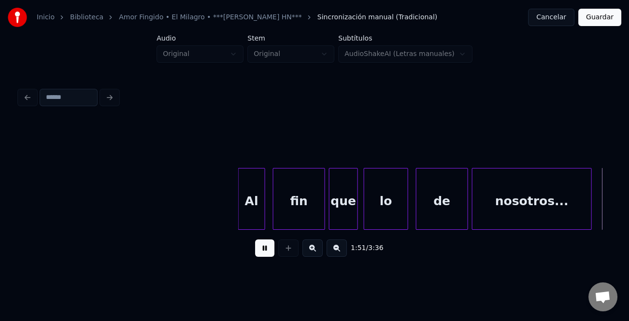
scroll to position [0, 10808]
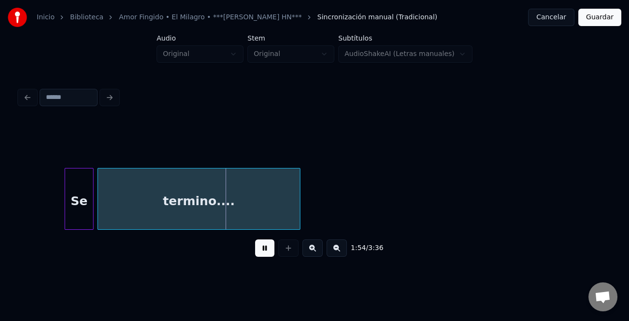
click at [332, 249] on button at bounding box center [336, 247] width 20 height 17
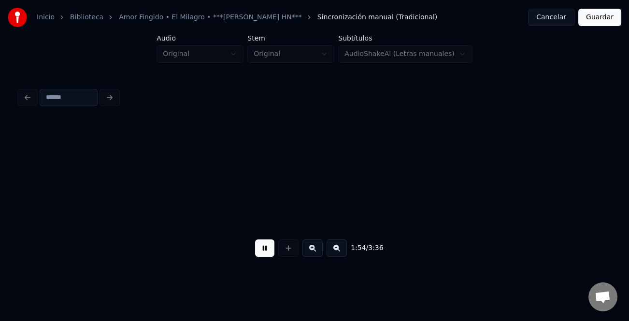
scroll to position [0, 8050]
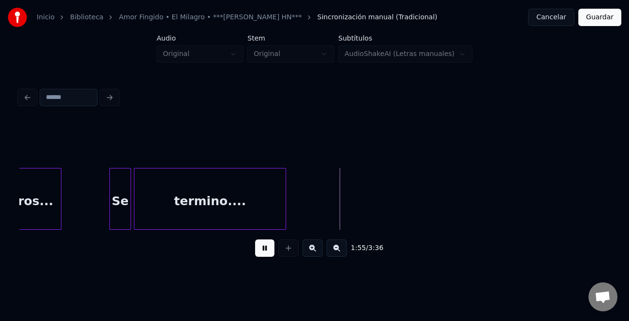
click at [334, 249] on button at bounding box center [336, 247] width 20 height 17
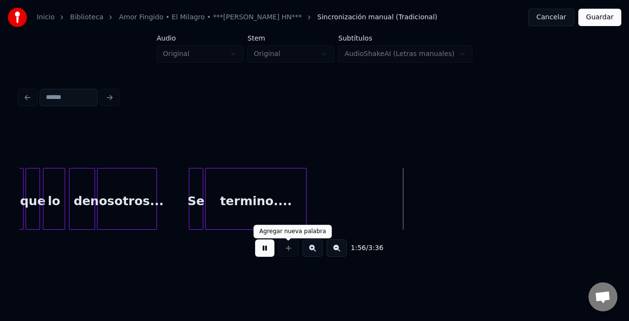
drag, startPoint x: 251, startPoint y: 251, endPoint x: 257, endPoint y: 251, distance: 5.8
click at [252, 251] on div "1:56 / 3:36" at bounding box center [314, 248] width 574 height 21
click at [262, 251] on button at bounding box center [264, 247] width 19 height 17
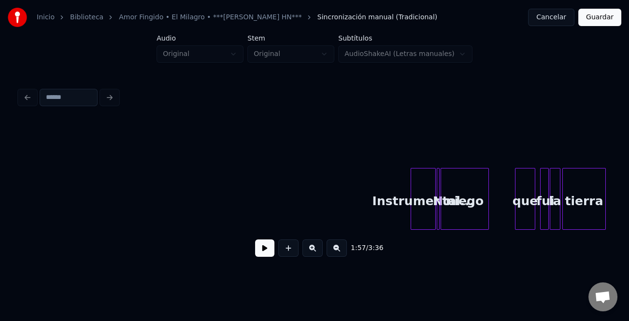
scroll to position [0, 6042]
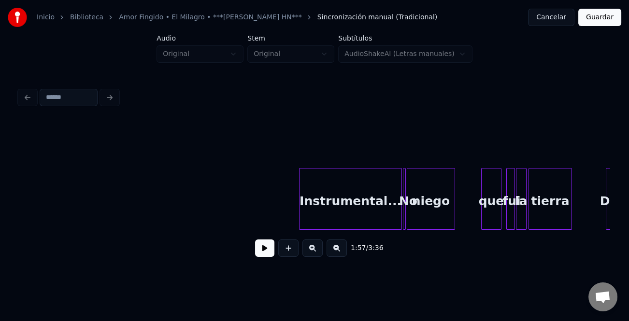
click at [299, 216] on div at bounding box center [300, 198] width 3 height 61
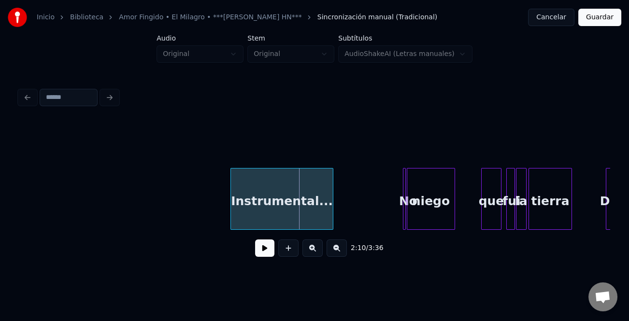
click at [302, 214] on div "Instrumental..." at bounding box center [282, 201] width 102 height 66
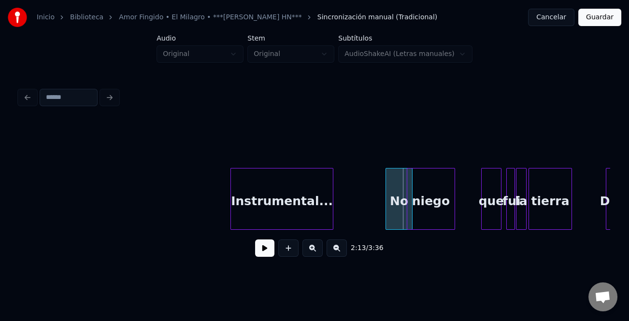
click at [386, 212] on div at bounding box center [387, 198] width 3 height 61
click at [382, 213] on div "No" at bounding box center [390, 201] width 27 height 66
click at [386, 210] on div at bounding box center [385, 198] width 3 height 61
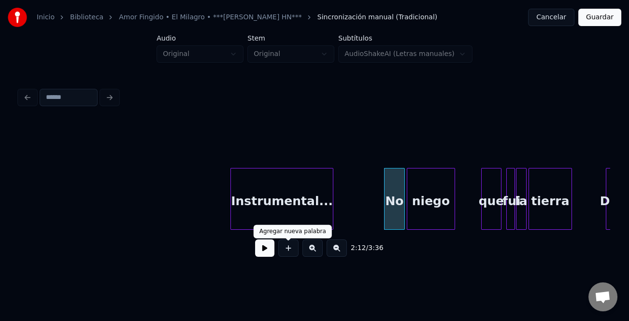
drag, startPoint x: 267, startPoint y: 251, endPoint x: 335, endPoint y: 262, distance: 68.5
click at [335, 259] on div "2:12 / 3:36" at bounding box center [314, 248] width 574 height 21
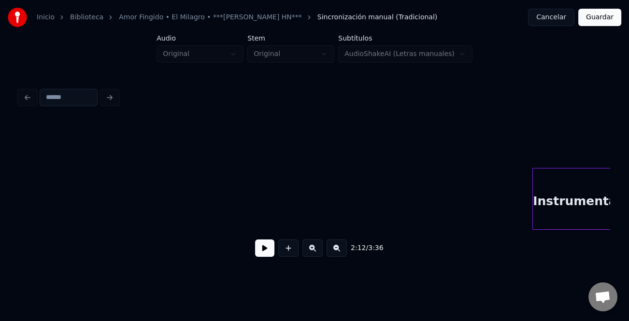
scroll to position [0, 5715]
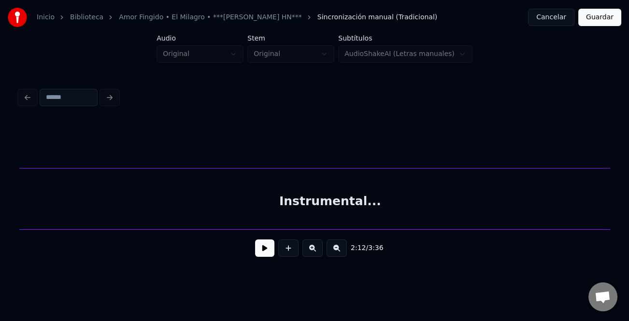
click at [0, 205] on div "Inicio Biblioteca Amor Fingido • El Milagro • ***[PERSON_NAME] Karaokes HN*** S…" at bounding box center [314, 135] width 629 height 271
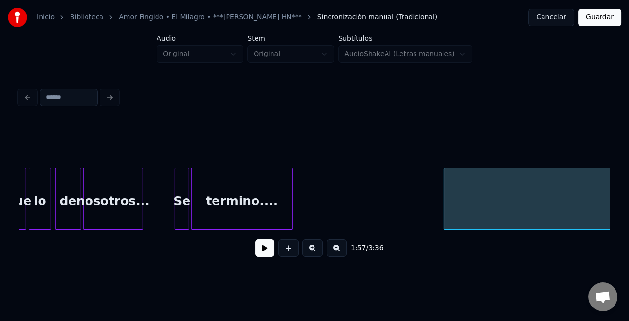
scroll to position [0, 5247]
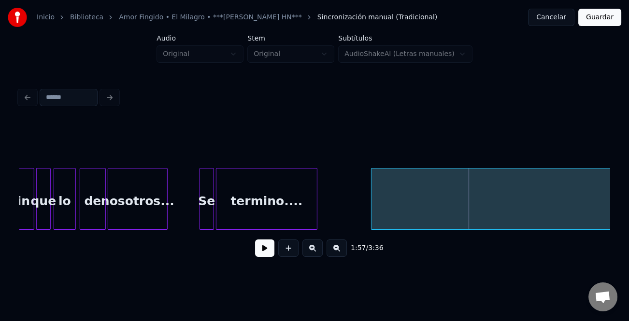
click at [371, 218] on div at bounding box center [372, 198] width 3 height 61
drag, startPoint x: 335, startPoint y: 233, endPoint x: 354, endPoint y: 229, distance: 19.1
click at [354, 229] on div "Instrumental... termino.... Se nosotros... de lo que fin" at bounding box center [314, 199] width 590 height 62
drag, startPoint x: 330, startPoint y: 225, endPoint x: 341, endPoint y: 228, distance: 11.9
click at [341, 227] on div "Instrumental... termino.... Se nosotros... de lo que fin" at bounding box center [314, 199] width 590 height 62
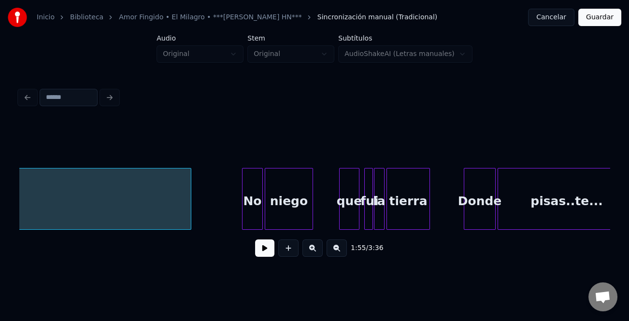
scroll to position [0, 6167]
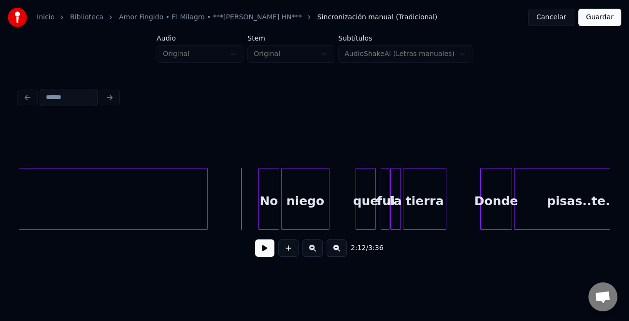
drag, startPoint x: 253, startPoint y: 256, endPoint x: 258, endPoint y: 256, distance: 4.9
click at [256, 256] on div "2:12 / 3:36" at bounding box center [314, 248] width 574 height 21
click at [260, 254] on button at bounding box center [264, 247] width 19 height 17
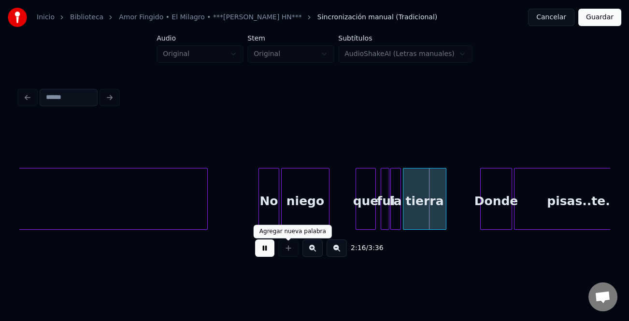
click at [264, 254] on button at bounding box center [264, 247] width 19 height 17
click at [371, 201] on div "que" at bounding box center [365, 201] width 19 height 66
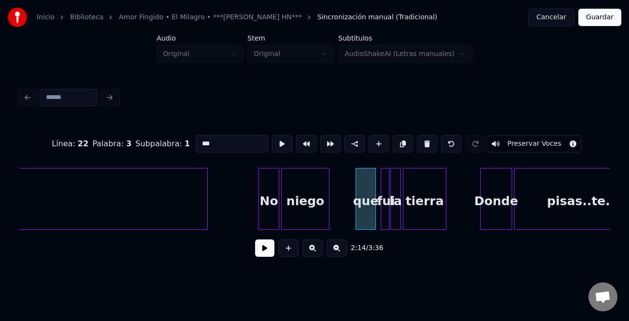
click at [198, 140] on input "***" at bounding box center [232, 143] width 72 height 17
type input "***"
click at [265, 252] on button at bounding box center [264, 247] width 19 height 17
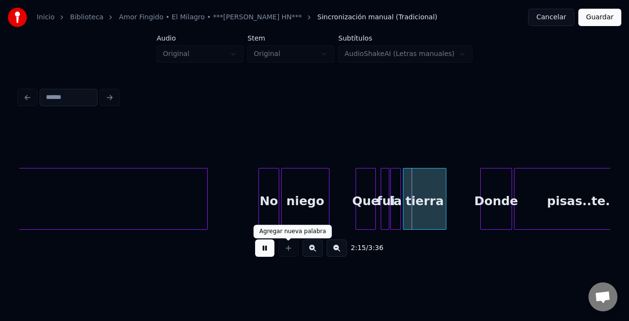
click at [315, 248] on button at bounding box center [312, 247] width 20 height 17
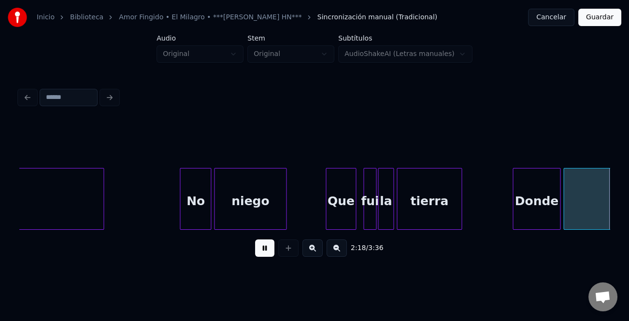
scroll to position [0, 10040]
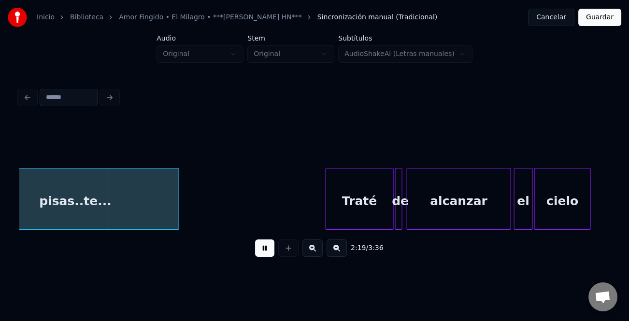
click at [328, 185] on div at bounding box center [327, 198] width 3 height 61
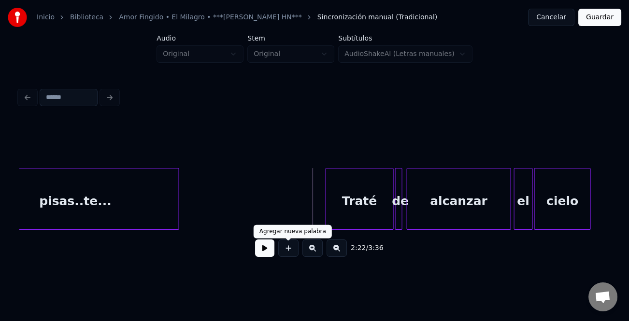
click at [266, 252] on button at bounding box center [264, 247] width 19 height 17
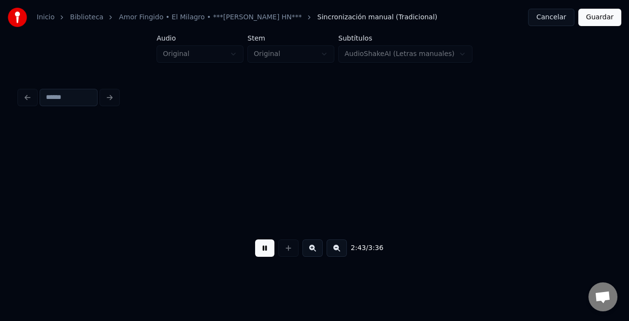
scroll to position [0, 11810]
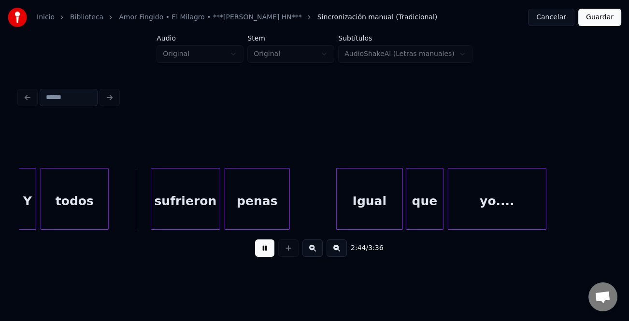
drag, startPoint x: 266, startPoint y: 244, endPoint x: 232, endPoint y: 237, distance: 35.5
click at [265, 245] on button at bounding box center [264, 247] width 19 height 17
click at [192, 223] on div "sufrieron" at bounding box center [185, 201] width 69 height 66
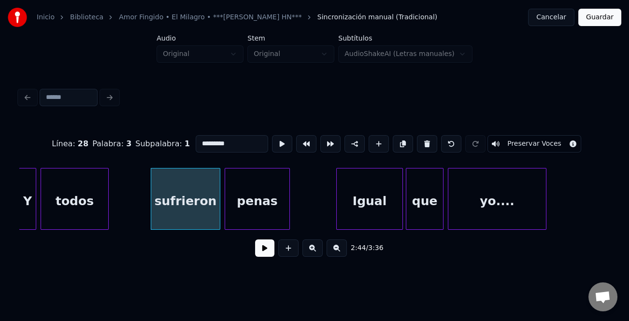
click at [199, 142] on input "*********" at bounding box center [232, 143] width 72 height 17
type input "*********"
click at [259, 247] on button at bounding box center [264, 247] width 19 height 17
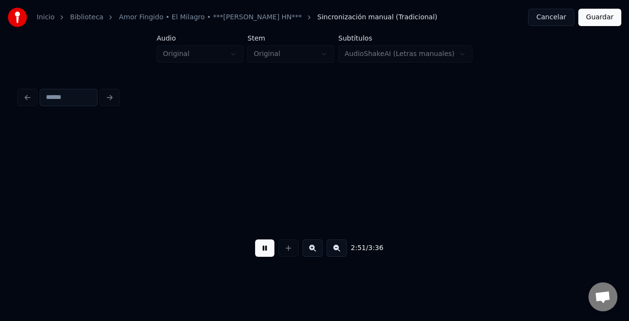
scroll to position [0, 12400]
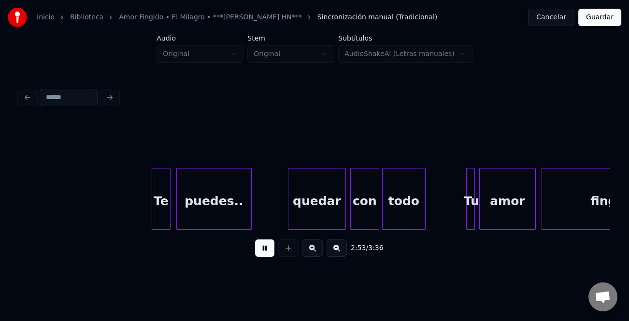
drag, startPoint x: 257, startPoint y: 258, endPoint x: 293, endPoint y: 227, distance: 47.2
click at [259, 257] on button at bounding box center [264, 247] width 19 height 17
click at [302, 218] on div "quedar" at bounding box center [316, 201] width 57 height 66
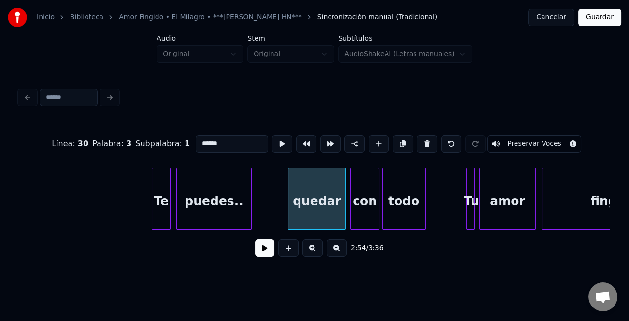
click at [198, 140] on input "******" at bounding box center [232, 143] width 72 height 17
type input "******"
click at [265, 251] on button at bounding box center [264, 247] width 19 height 17
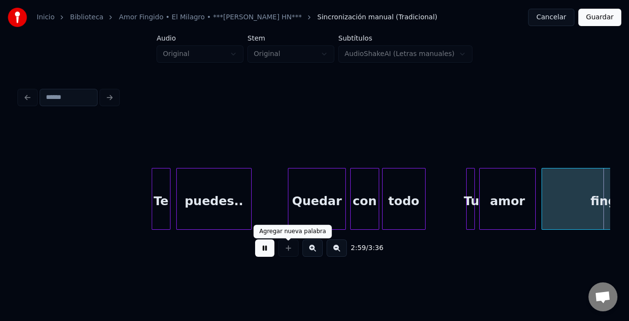
scroll to position [0, 12991]
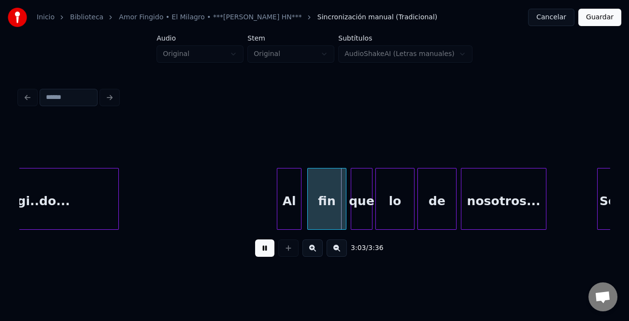
click at [278, 193] on div at bounding box center [278, 198] width 3 height 61
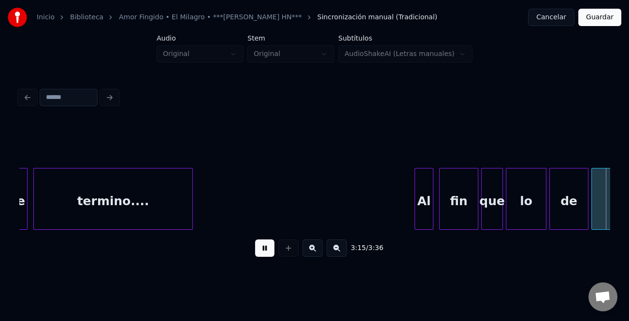
scroll to position [0, 14172]
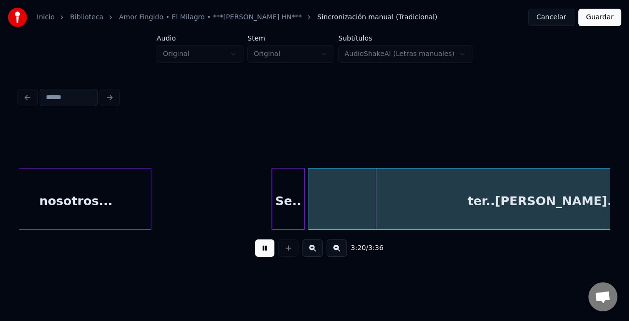
click at [272, 210] on div at bounding box center [273, 198] width 3 height 61
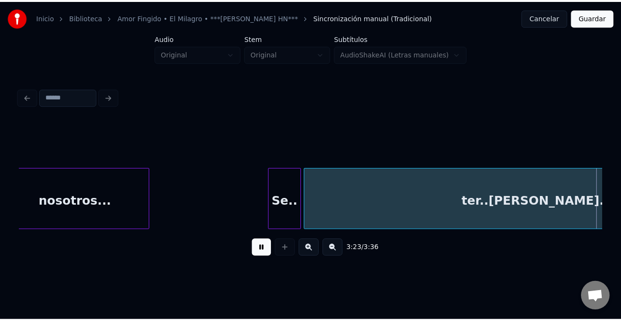
scroll to position [0, 14762]
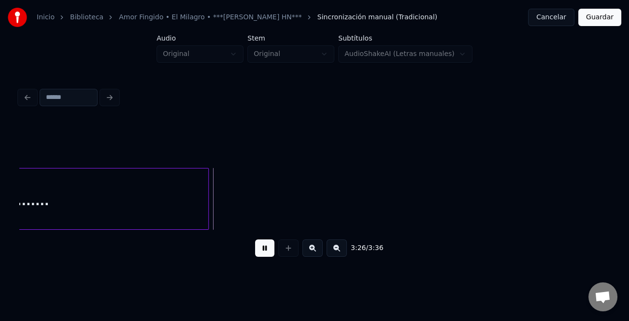
click at [604, 23] on button "Guardar" at bounding box center [599, 17] width 43 height 17
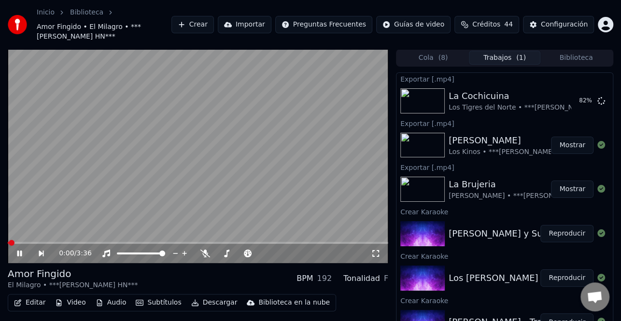
click at [219, 304] on button "Descargar" at bounding box center [214, 303] width 54 height 14
click at [208, 304] on button "Descargar" at bounding box center [214, 303] width 54 height 14
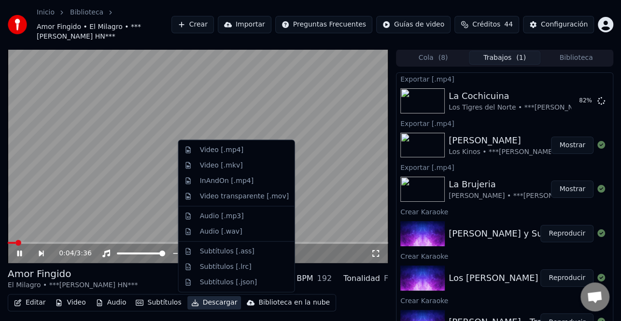
click at [208, 304] on button "Descargar" at bounding box center [214, 303] width 54 height 14
click at [245, 154] on div "Video [.mp4]" at bounding box center [244, 150] width 89 height 10
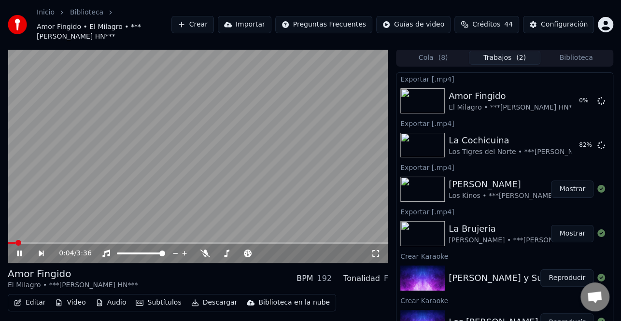
click at [24, 249] on div "0:04 / 3:36" at bounding box center [198, 254] width 373 height 10
click at [22, 253] on icon at bounding box center [26, 254] width 22 height 8
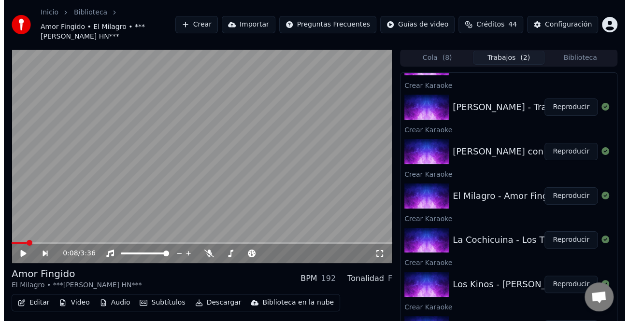
scroll to position [27, 0]
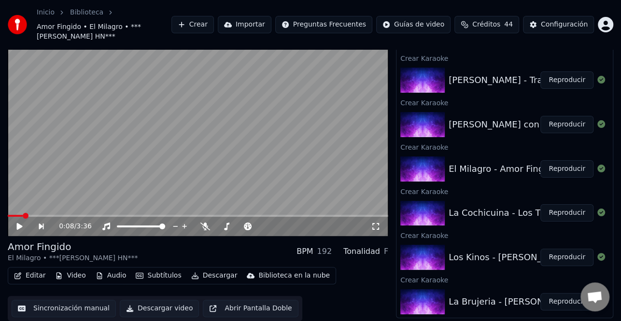
click at [560, 128] on button "Reproducir" at bounding box center [566, 124] width 53 height 17
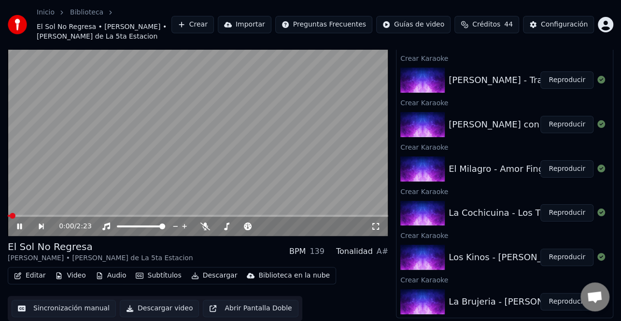
click at [40, 278] on button "Editar" at bounding box center [29, 276] width 39 height 14
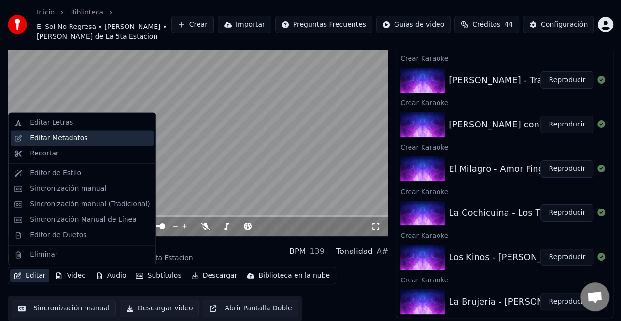
click at [72, 139] on div "Editar Metadatos" at bounding box center [58, 138] width 57 height 10
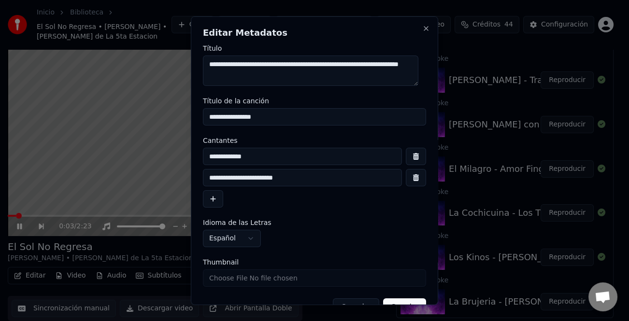
click at [214, 197] on button "button" at bounding box center [213, 198] width 20 height 17
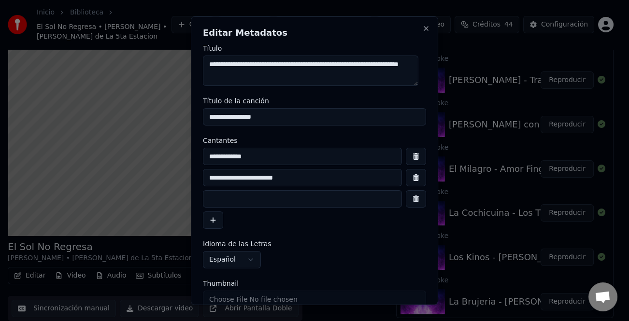
click at [240, 204] on input at bounding box center [302, 198] width 199 height 17
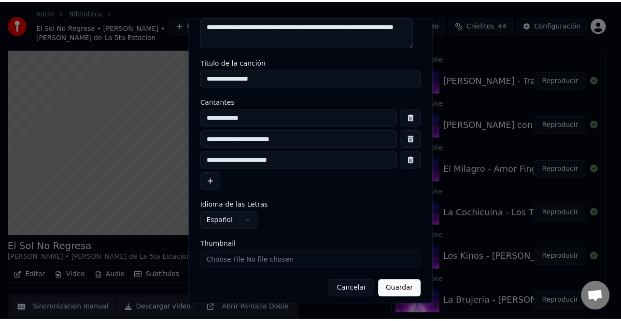
scroll to position [44, 0]
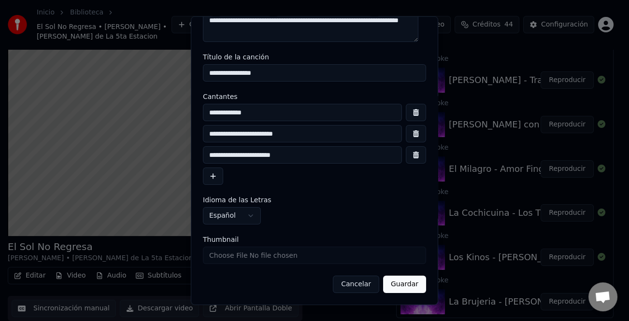
type input "**********"
click at [394, 283] on button "Guardar" at bounding box center [404, 284] width 43 height 17
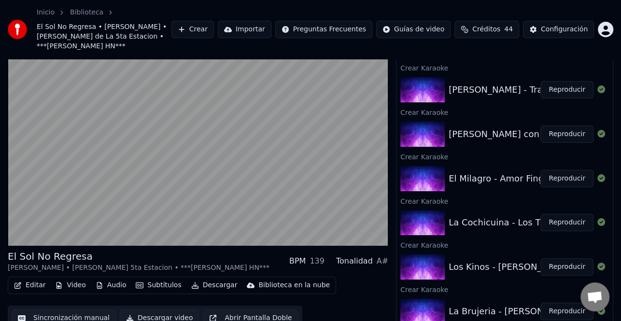
click at [34, 279] on button "Editar" at bounding box center [29, 286] width 39 height 14
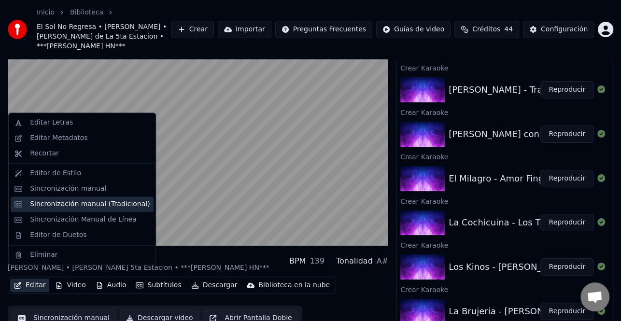
click at [114, 200] on div "Sincronización manual (Tradicional)" at bounding box center [90, 204] width 120 height 10
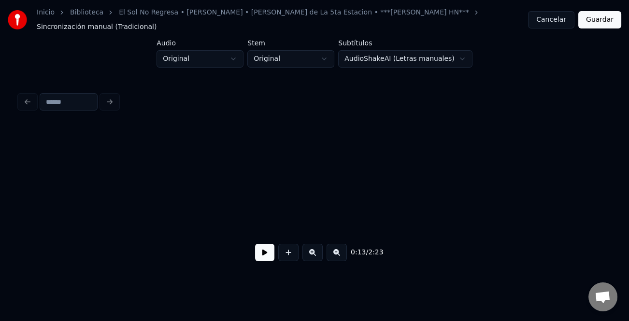
scroll to position [0, 1010]
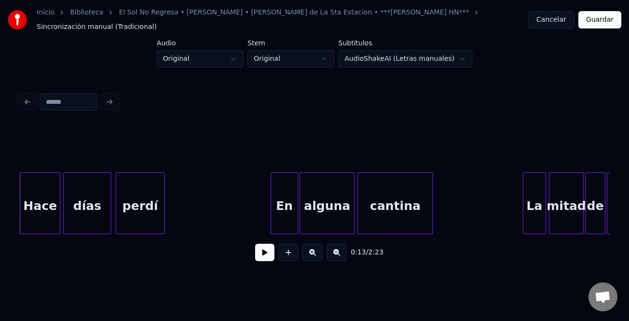
click at [266, 248] on button at bounding box center [264, 252] width 19 height 17
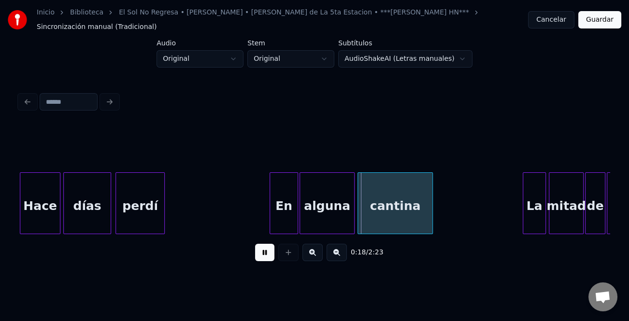
click at [270, 210] on div at bounding box center [271, 203] width 3 height 61
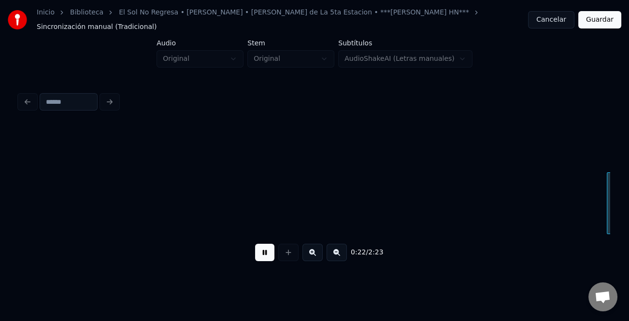
scroll to position [0, 1600]
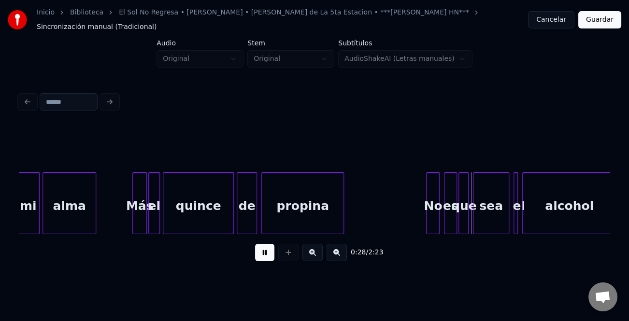
click at [427, 206] on div at bounding box center [427, 203] width 3 height 61
click at [314, 251] on button at bounding box center [312, 252] width 20 height 17
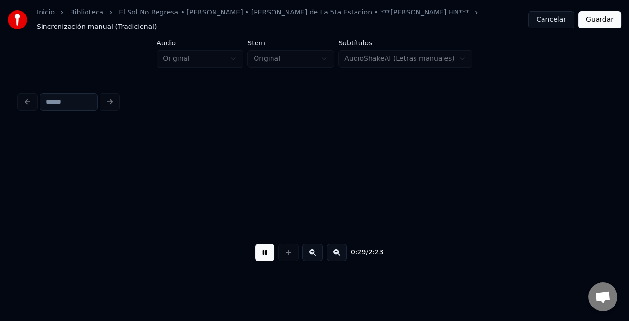
click at [314, 251] on button at bounding box center [312, 252] width 20 height 17
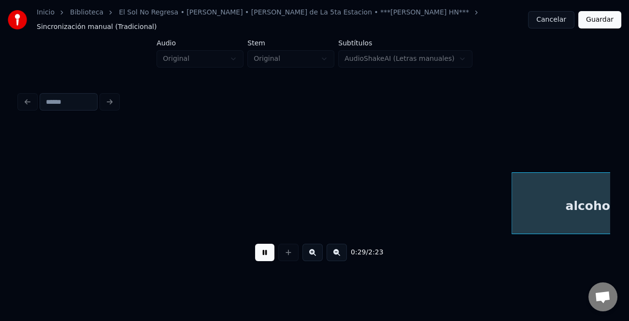
scroll to position [0, 3603]
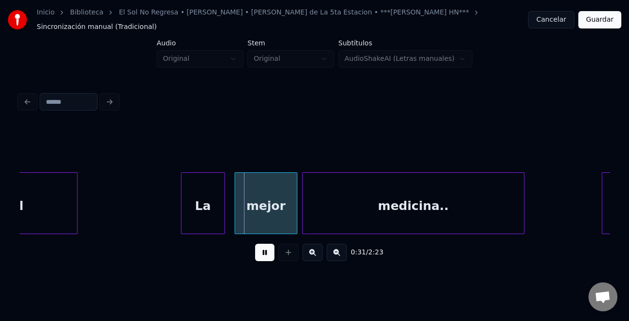
click at [182, 209] on div at bounding box center [183, 203] width 3 height 61
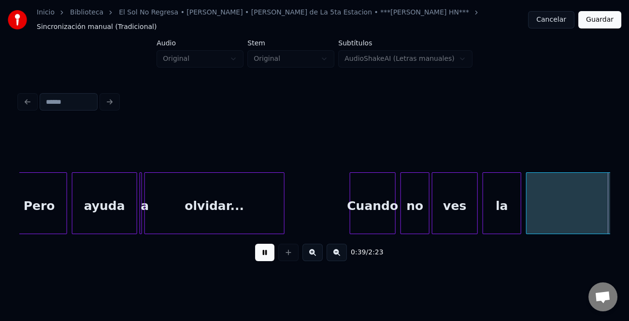
scroll to position [0, 4783]
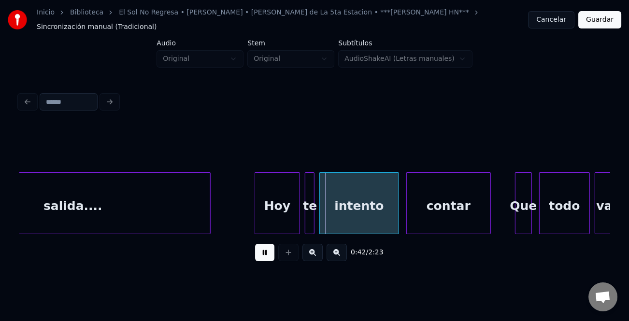
click at [255, 196] on div at bounding box center [256, 203] width 3 height 61
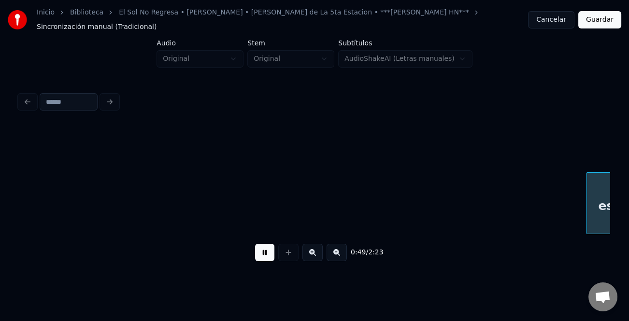
scroll to position [0, 5964]
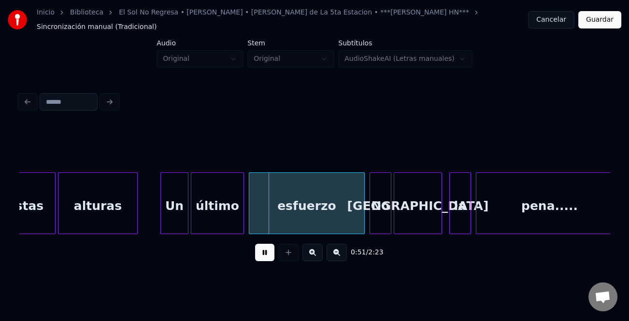
click at [162, 211] on div at bounding box center [162, 203] width 3 height 61
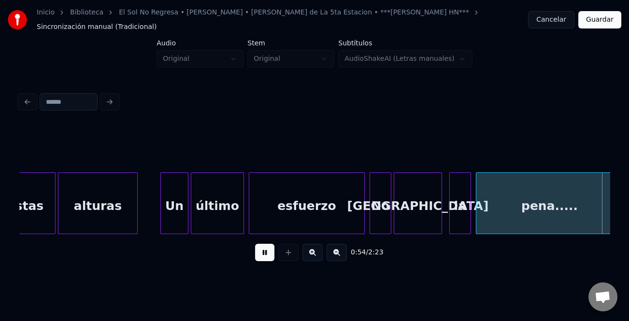
scroll to position [0, 6555]
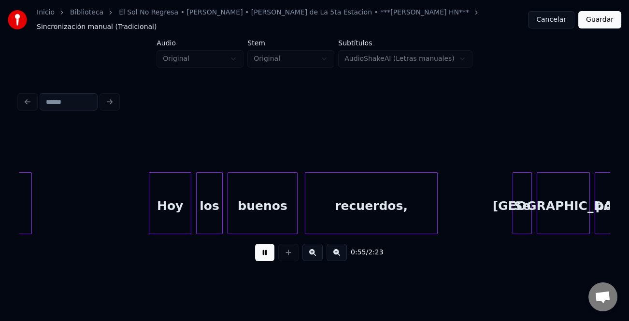
click at [150, 217] on div at bounding box center [150, 203] width 3 height 61
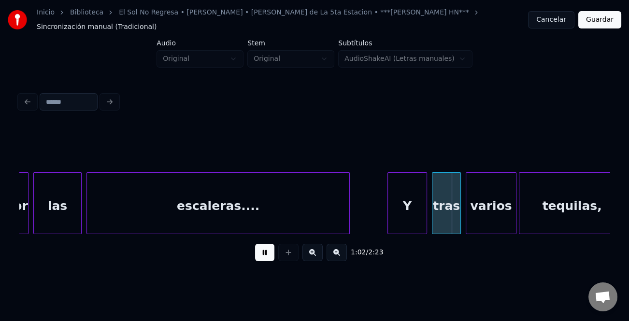
click at [388, 205] on div at bounding box center [389, 203] width 3 height 61
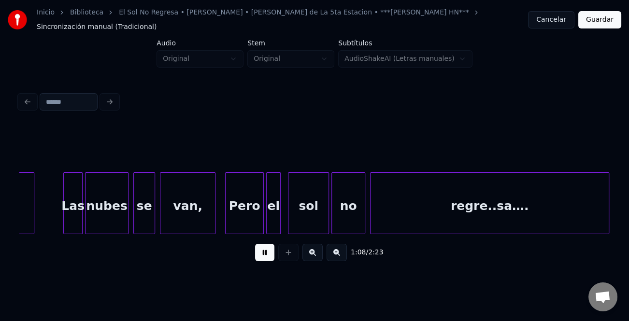
scroll to position [0, 8326]
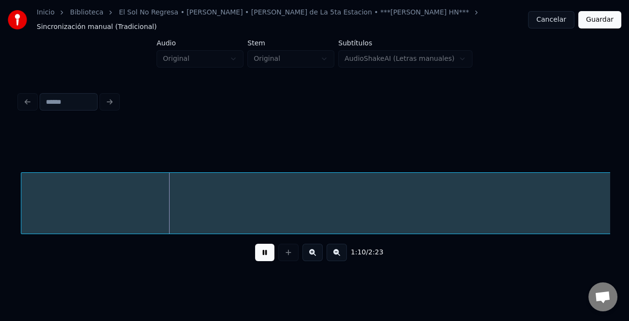
click at [342, 253] on button at bounding box center [336, 252] width 20 height 17
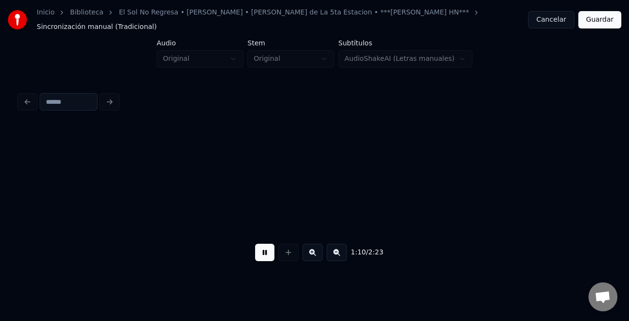
click at [342, 253] on button at bounding box center [336, 252] width 20 height 17
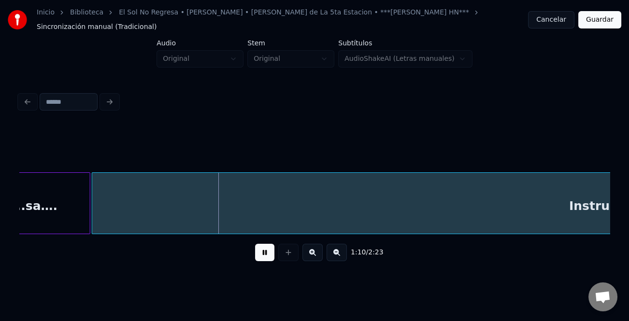
click at [342, 253] on button at bounding box center [336, 252] width 20 height 17
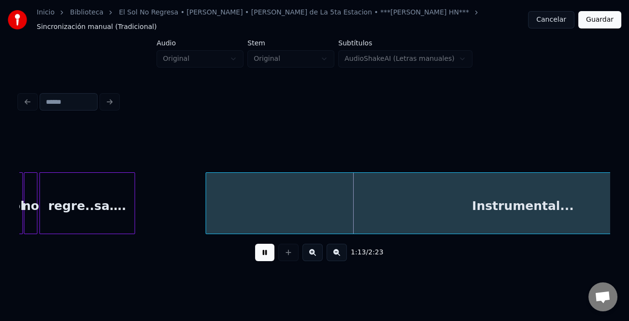
click at [206, 205] on div at bounding box center [207, 203] width 3 height 61
drag, startPoint x: 265, startPoint y: 251, endPoint x: 279, endPoint y: 245, distance: 15.8
click at [267, 251] on button at bounding box center [264, 252] width 19 height 17
drag, startPoint x: 311, startPoint y: 232, endPoint x: 345, endPoint y: 232, distance: 34.3
click at [328, 232] on body "Inicio Biblioteca El Sol No Regresa • [PERSON_NAME] • [PERSON_NAME] de La 5ta E…" at bounding box center [314, 138] width 629 height 276
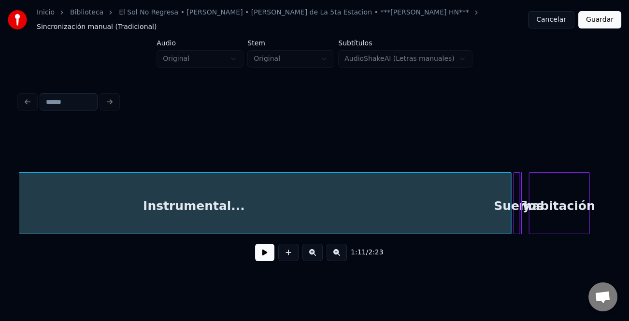
scroll to position [0, 3648]
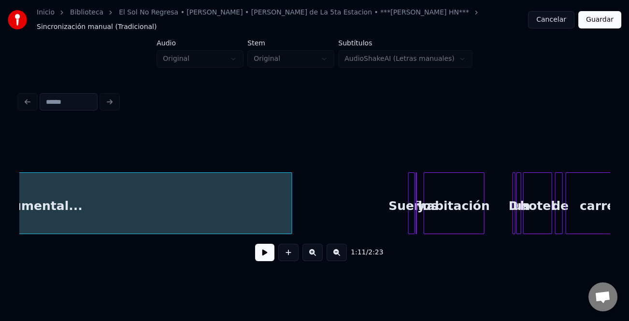
click at [289, 212] on div at bounding box center [290, 203] width 3 height 61
click at [393, 218] on div at bounding box center [394, 203] width 3 height 61
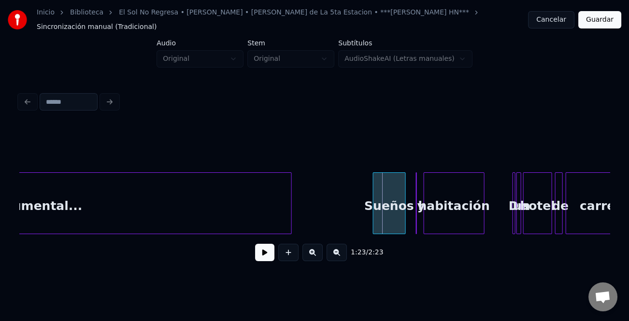
click at [388, 218] on div "Sueños" at bounding box center [389, 206] width 32 height 66
click at [268, 255] on button at bounding box center [264, 252] width 19 height 17
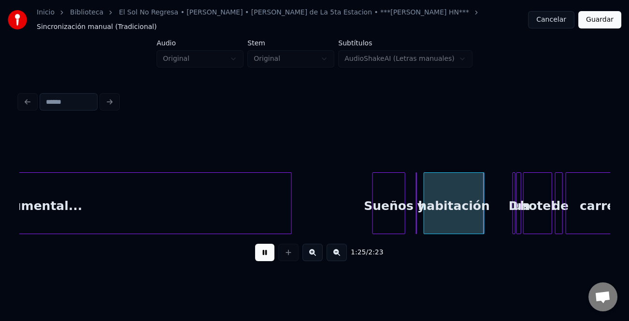
drag, startPoint x: 265, startPoint y: 245, endPoint x: 357, endPoint y: 229, distance: 93.0
click at [266, 245] on button at bounding box center [264, 252] width 19 height 17
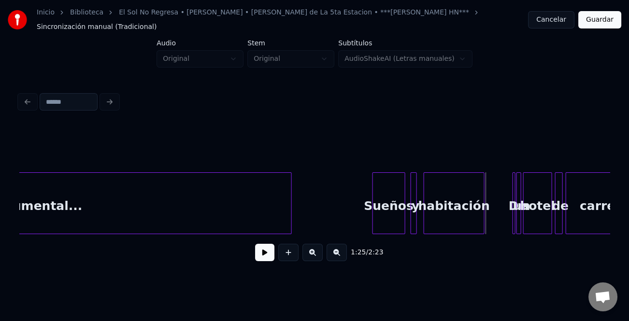
click at [411, 205] on div at bounding box center [412, 203] width 3 height 61
click at [416, 210] on div at bounding box center [417, 203] width 3 height 61
click at [265, 253] on button at bounding box center [264, 252] width 19 height 17
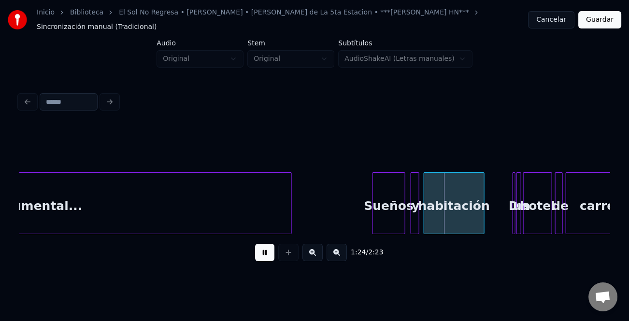
drag, startPoint x: 265, startPoint y: 253, endPoint x: 397, endPoint y: 211, distance: 137.7
click at [268, 253] on button at bounding box center [264, 252] width 19 height 17
click at [416, 198] on div at bounding box center [417, 203] width 3 height 61
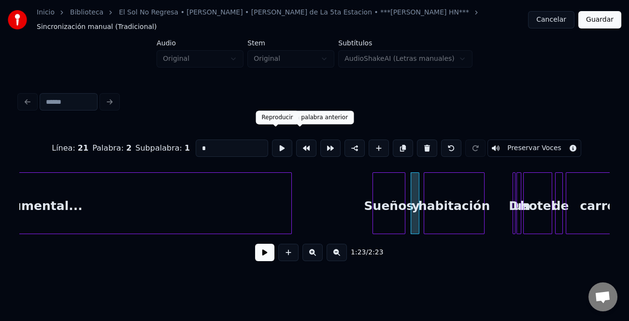
click at [241, 140] on input "*" at bounding box center [232, 148] width 72 height 17
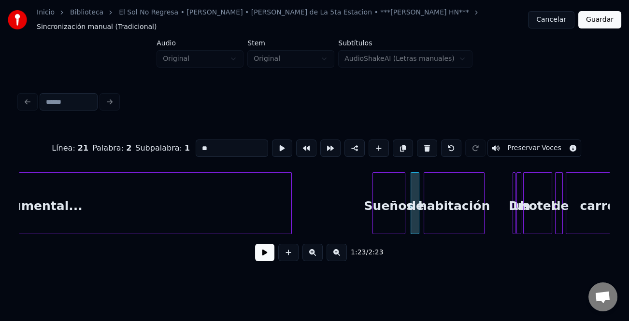
type input "**"
click at [271, 249] on button at bounding box center [264, 252] width 19 height 17
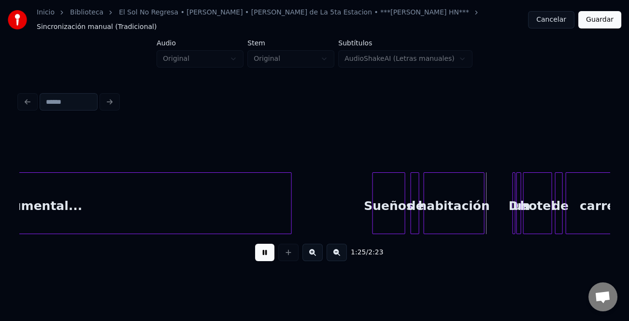
click at [315, 251] on button at bounding box center [312, 252] width 20 height 17
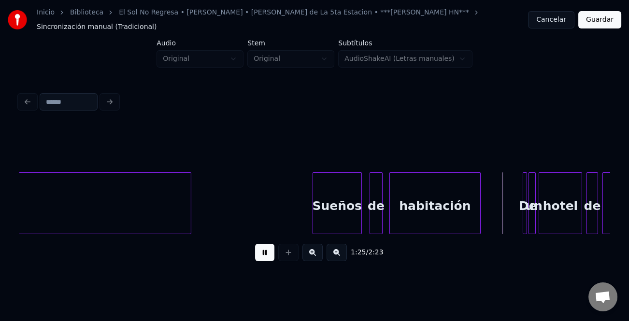
click at [315, 251] on button at bounding box center [312, 252] width 20 height 17
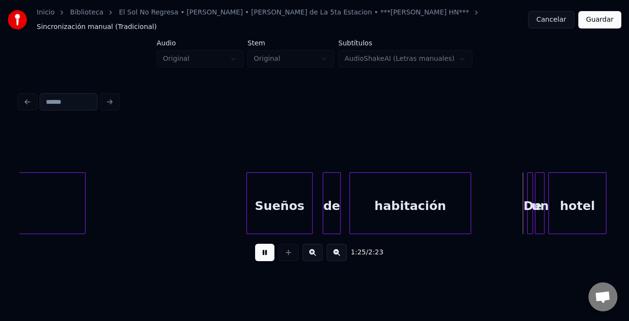
click at [315, 251] on button at bounding box center [312, 252] width 20 height 17
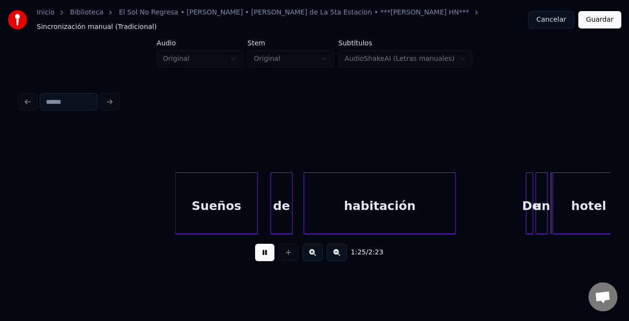
click at [315, 251] on button at bounding box center [312, 252] width 20 height 17
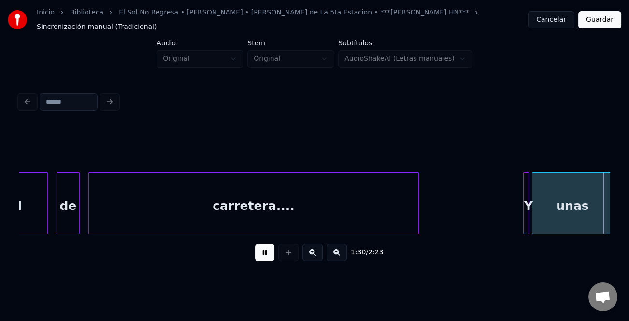
scroll to position [0, 13103]
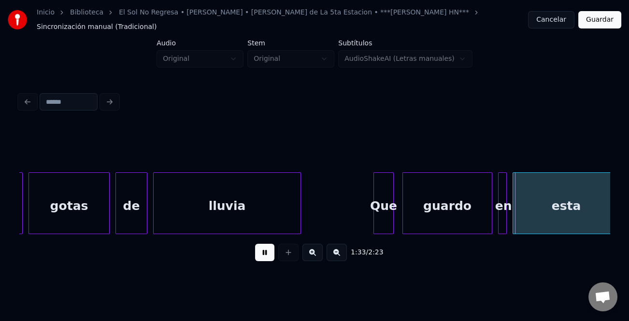
click at [338, 252] on button at bounding box center [336, 252] width 20 height 17
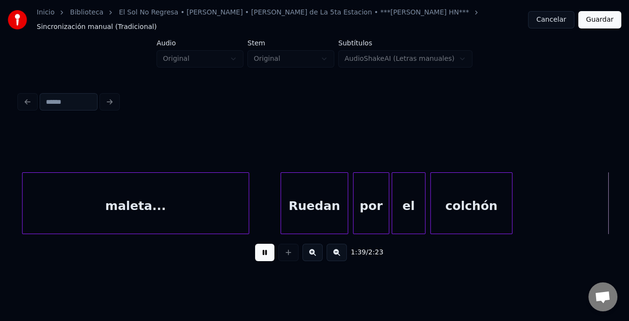
scroll to position [0, 12010]
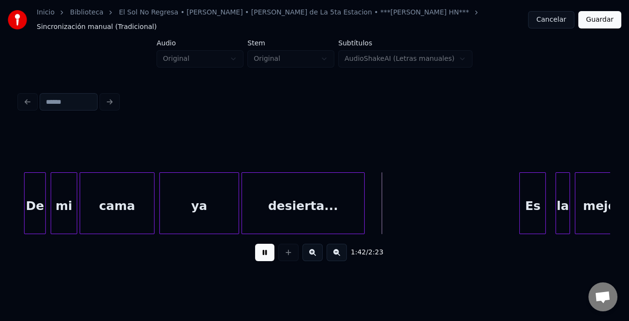
click at [525, 207] on div "Es" at bounding box center [532, 206] width 26 height 66
click at [525, 207] on div "Es" at bounding box center [530, 206] width 26 height 66
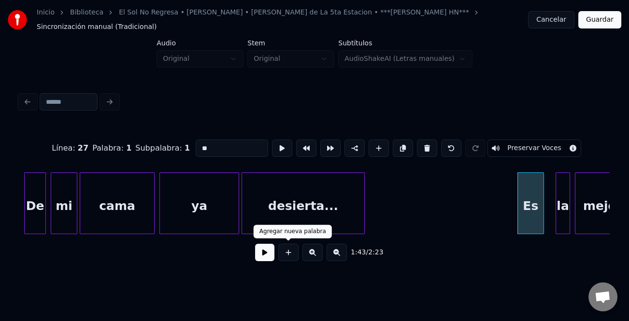
click at [273, 254] on button at bounding box center [264, 252] width 19 height 17
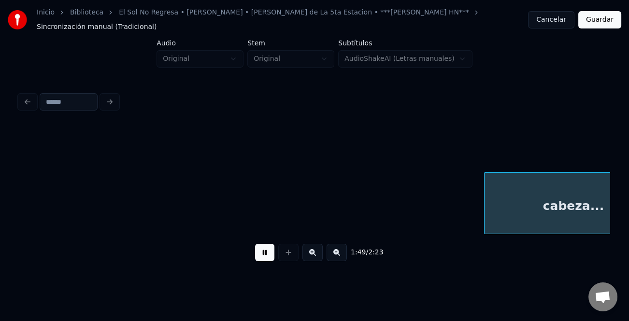
scroll to position [0, 13190]
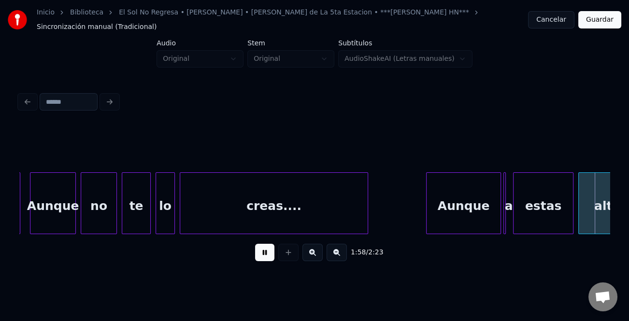
scroll to position [0, 14372]
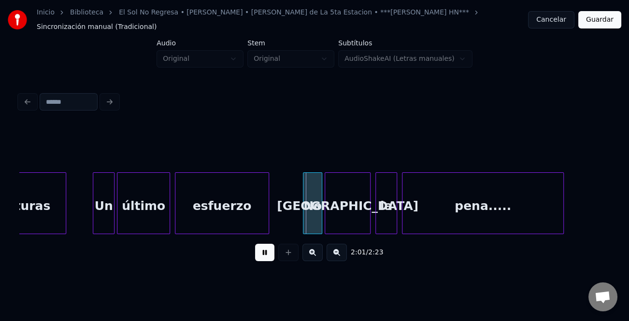
click at [98, 201] on div "Un" at bounding box center [103, 206] width 21 height 66
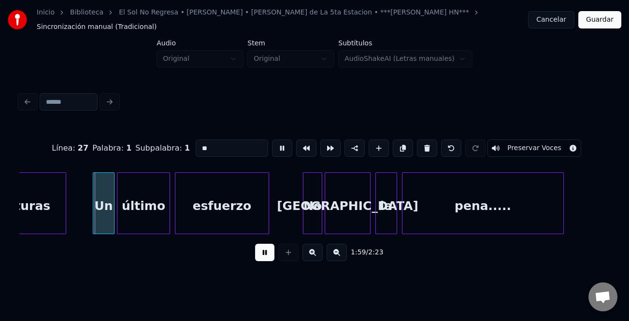
type input "**"
click at [91, 208] on div at bounding box center [92, 203] width 3 height 61
click at [264, 251] on button at bounding box center [264, 252] width 19 height 17
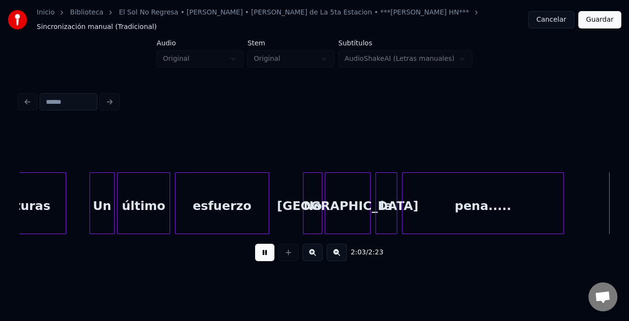
scroll to position [0, 14963]
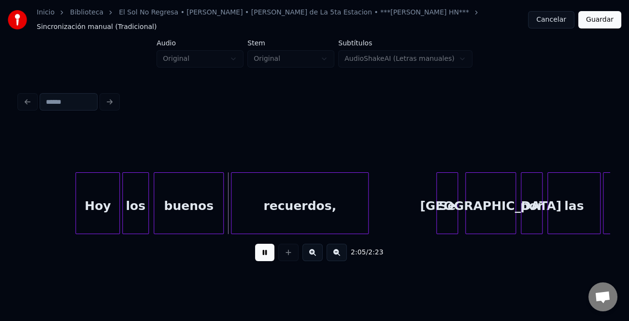
click at [77, 201] on div at bounding box center [77, 203] width 3 height 61
click at [431, 205] on div at bounding box center [432, 203] width 3 height 61
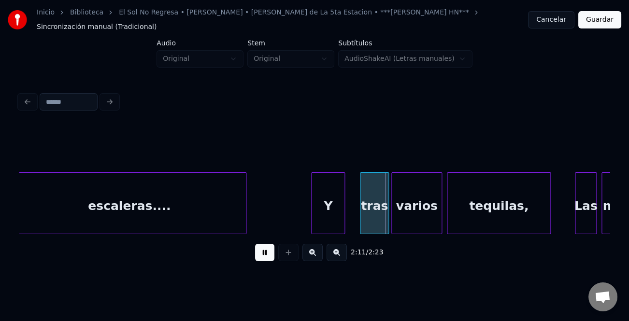
click at [326, 207] on div "Y" at bounding box center [327, 206] width 33 height 66
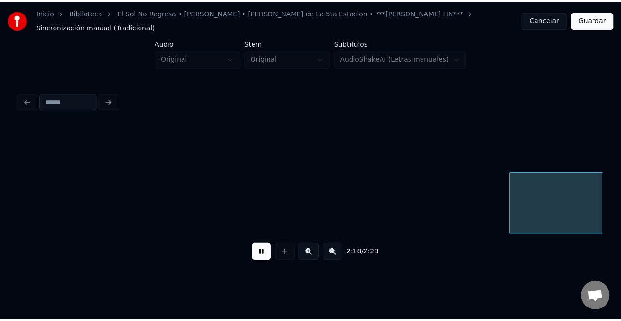
scroll to position [0, 16734]
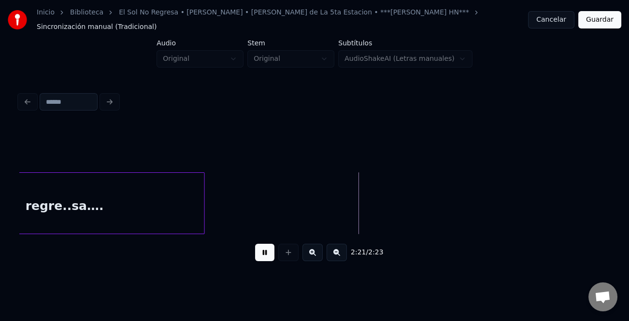
click at [602, 14] on button "Guardar" at bounding box center [599, 19] width 43 height 17
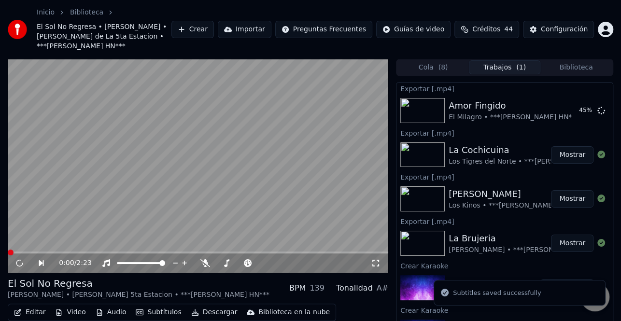
click at [210, 306] on button "Descargar" at bounding box center [214, 313] width 54 height 14
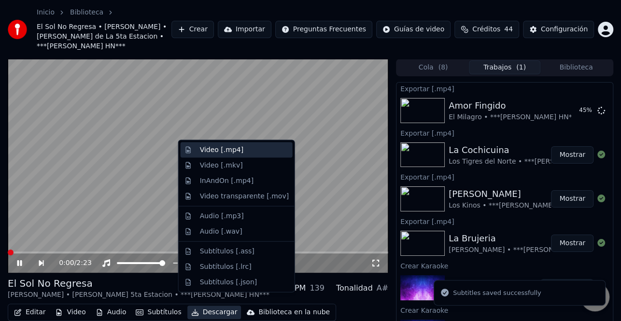
click at [231, 153] on div "Video [.mp4]" at bounding box center [221, 150] width 43 height 10
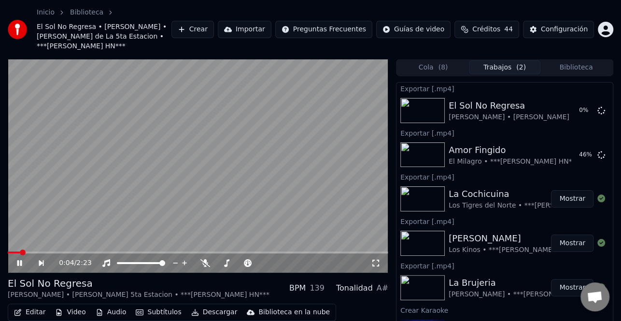
click at [20, 260] on icon at bounding box center [19, 263] width 5 height 6
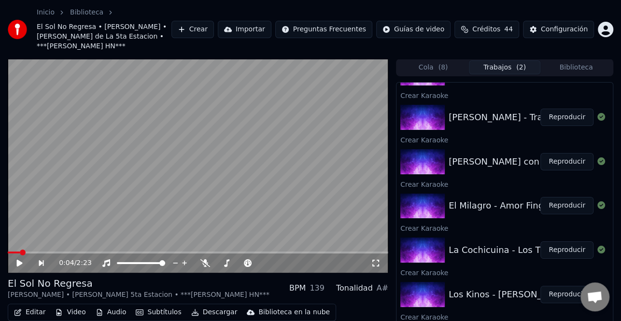
scroll to position [255, 0]
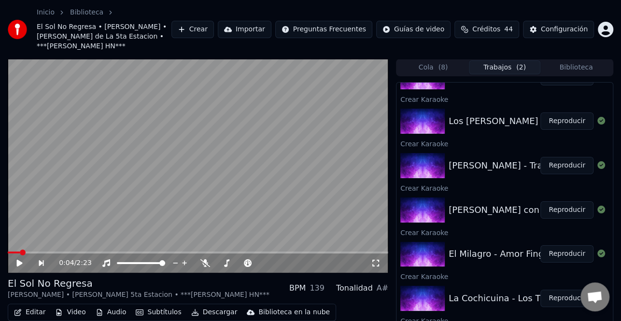
click at [554, 158] on button "Reproducir" at bounding box center [566, 165] width 53 height 17
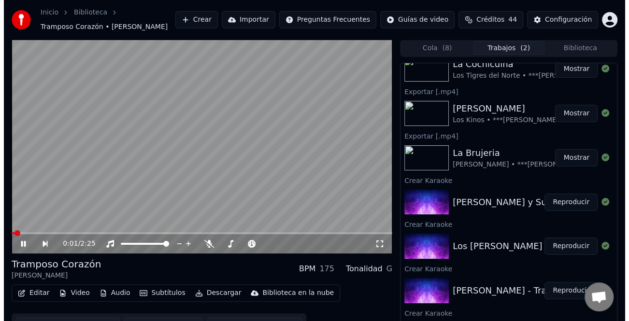
scroll to position [110, 0]
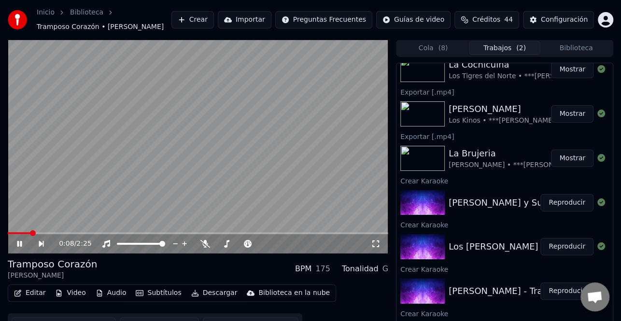
click at [32, 294] on button "Editar" at bounding box center [29, 293] width 39 height 14
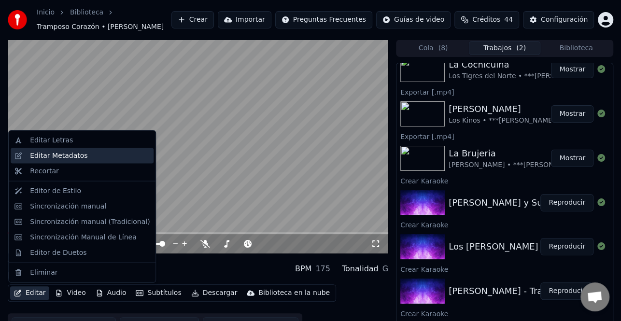
click at [69, 155] on div "Editar Metadatos" at bounding box center [58, 156] width 57 height 10
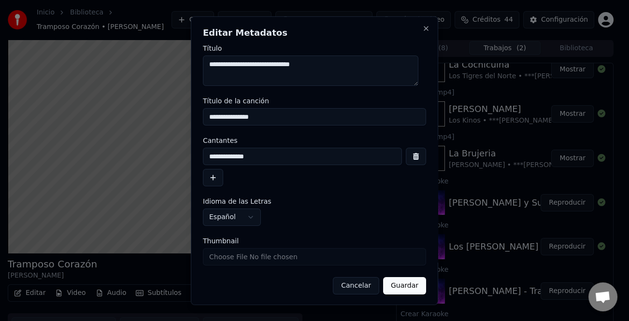
click at [212, 179] on button "button" at bounding box center [213, 177] width 20 height 17
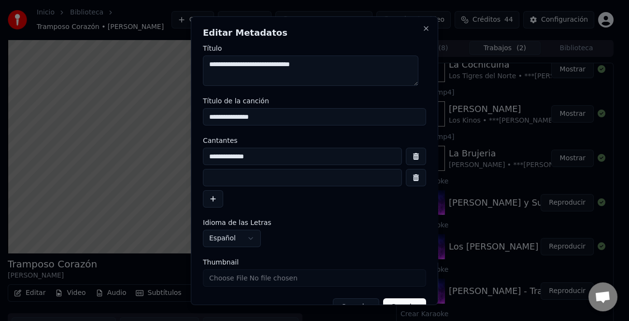
click at [234, 180] on input at bounding box center [302, 177] width 199 height 17
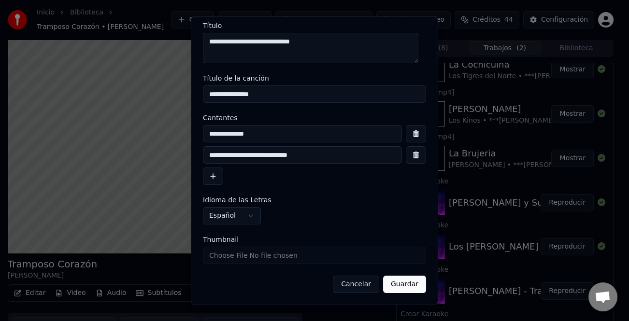
type input "**********"
click at [404, 281] on button "Guardar" at bounding box center [404, 284] width 43 height 17
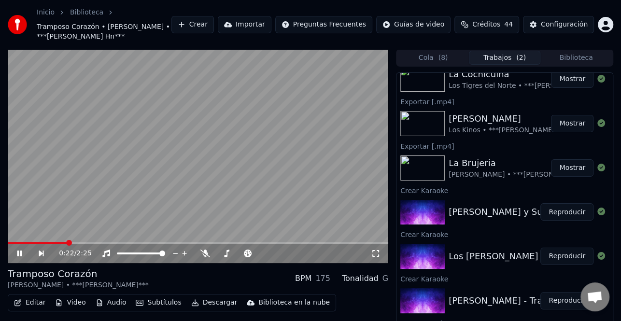
click at [10, 242] on span at bounding box center [37, 243] width 59 height 2
click at [22, 255] on icon at bounding box center [26, 254] width 22 height 8
click at [18, 252] on icon at bounding box center [20, 253] width 6 height 7
click at [18, 252] on icon at bounding box center [19, 254] width 5 height 6
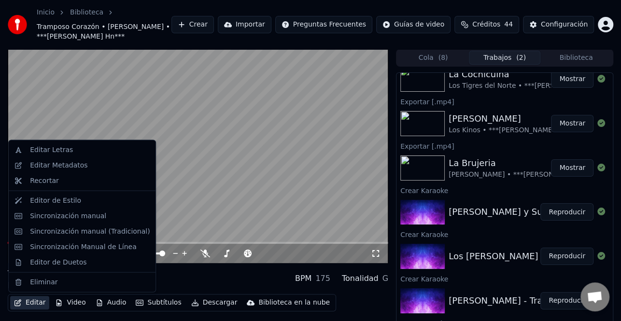
click at [41, 299] on button "Editar" at bounding box center [29, 303] width 39 height 14
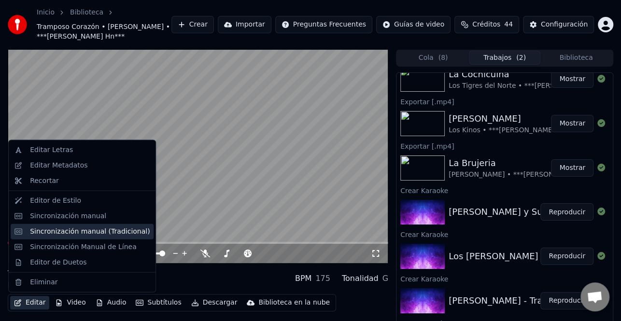
click at [66, 233] on div "Sincronización manual (Tradicional)" at bounding box center [90, 231] width 120 height 10
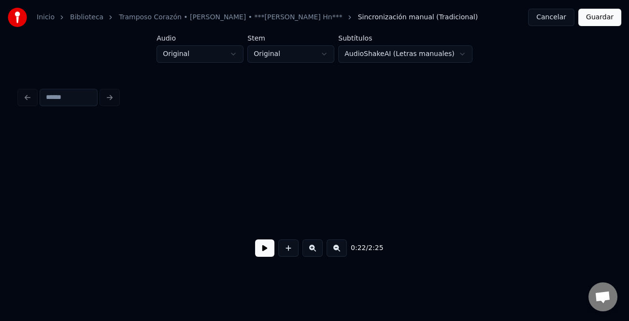
scroll to position [0, 2681]
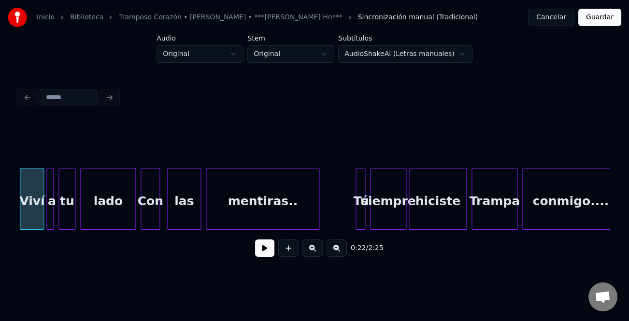
click at [268, 248] on button at bounding box center [264, 247] width 19 height 17
click at [316, 251] on button at bounding box center [312, 247] width 20 height 17
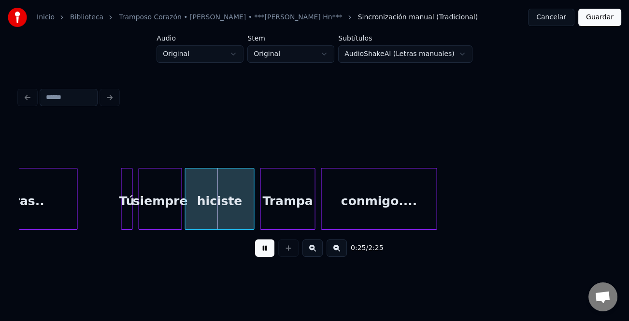
click at [316, 251] on button at bounding box center [312, 247] width 20 height 17
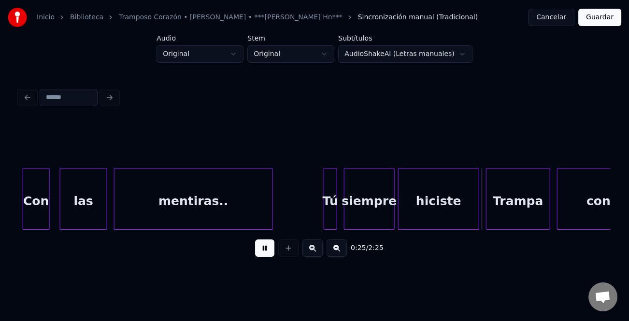
click at [316, 251] on button at bounding box center [312, 247] width 20 height 17
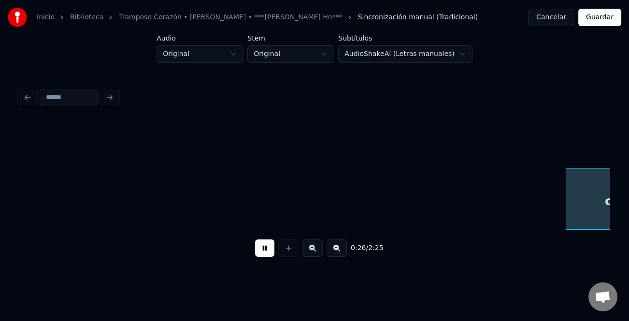
scroll to position [0, 5138]
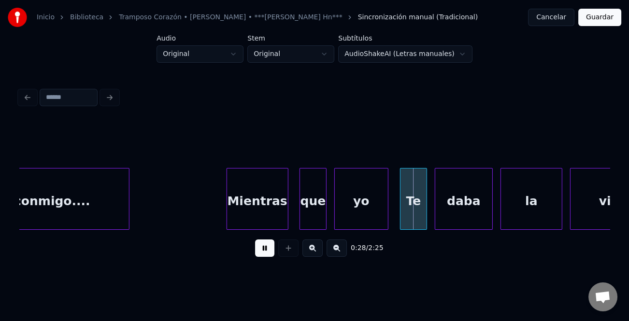
click at [282, 212] on div "Mientras" at bounding box center [257, 201] width 61 height 66
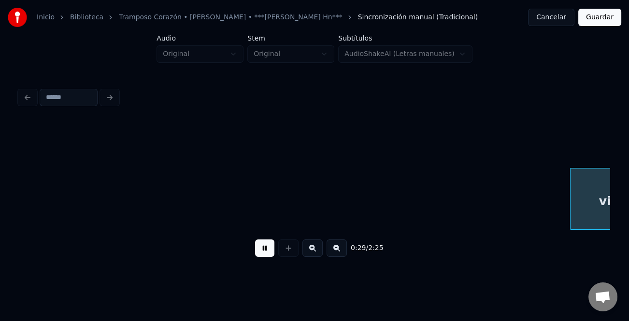
scroll to position [0, 5729]
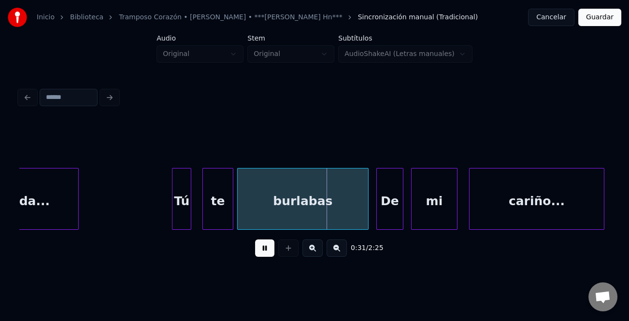
click at [181, 212] on div "Tú" at bounding box center [181, 201] width 18 height 66
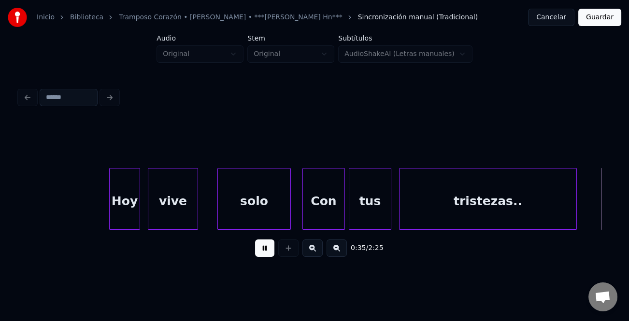
scroll to position [0, 6914]
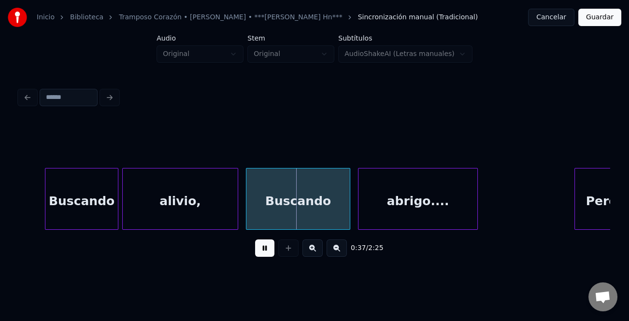
click at [332, 253] on button at bounding box center [336, 247] width 20 height 17
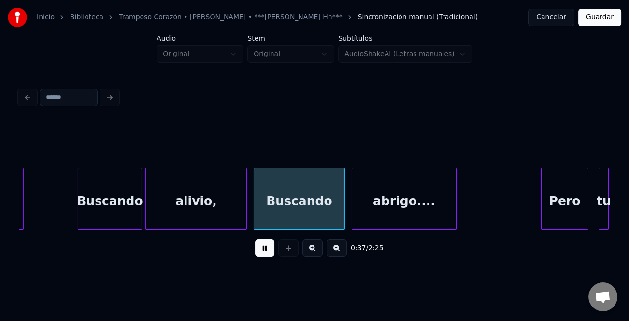
click at [332, 252] on button at bounding box center [336, 247] width 20 height 17
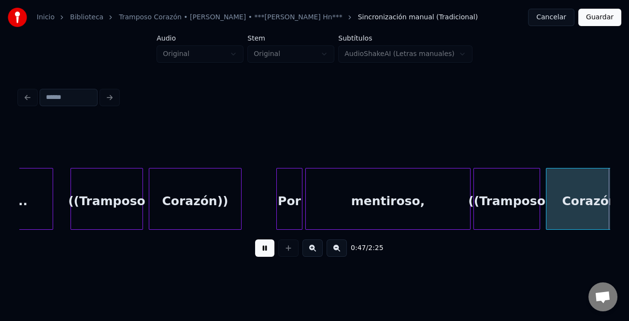
scroll to position [0, 6884]
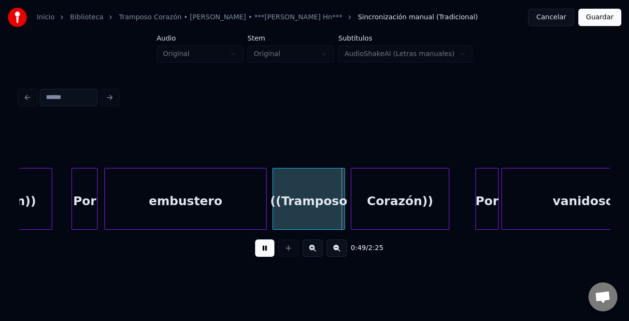
click at [84, 209] on div "Por" at bounding box center [84, 201] width 25 height 66
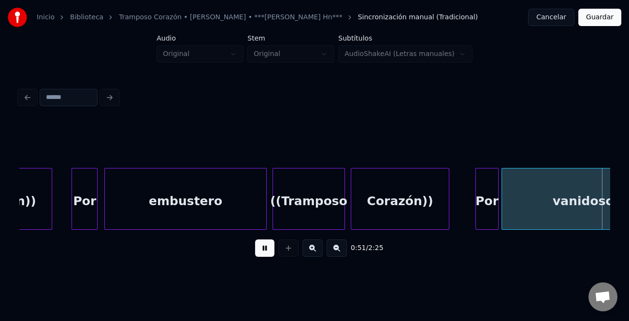
scroll to position [0, 7475]
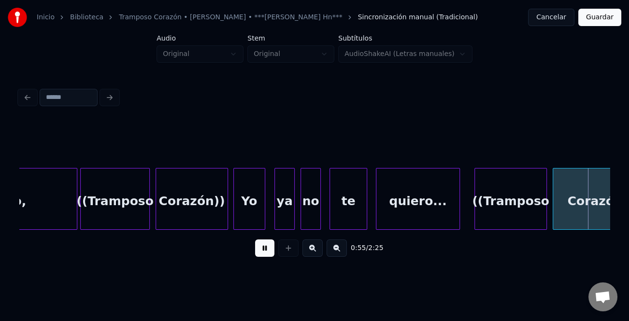
click at [246, 213] on div "Yo" at bounding box center [249, 201] width 31 height 66
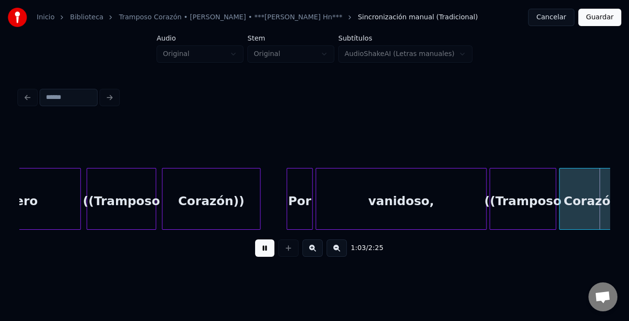
scroll to position [0, 9248]
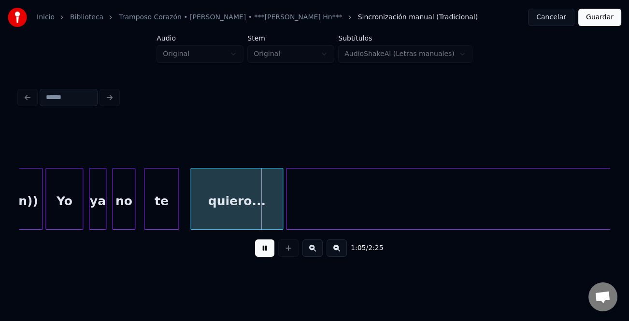
click at [343, 252] on button at bounding box center [336, 247] width 20 height 17
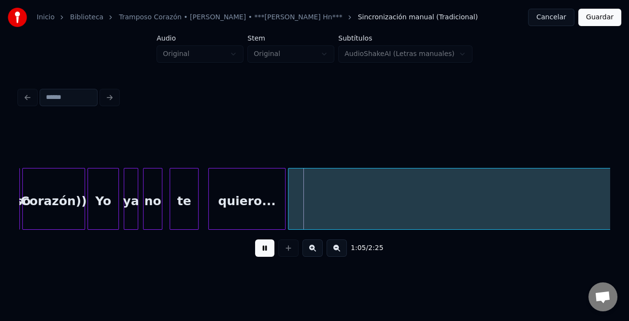
click at [343, 252] on button at bounding box center [336, 247] width 20 height 17
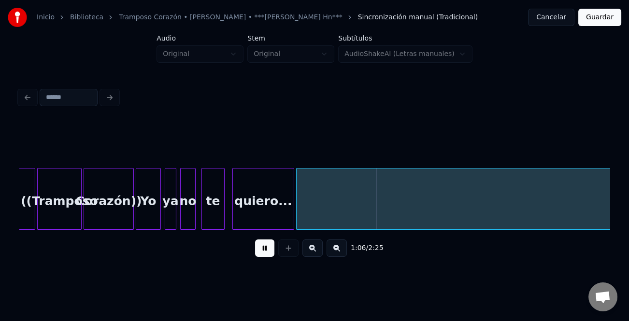
click at [343, 252] on button at bounding box center [336, 247] width 20 height 17
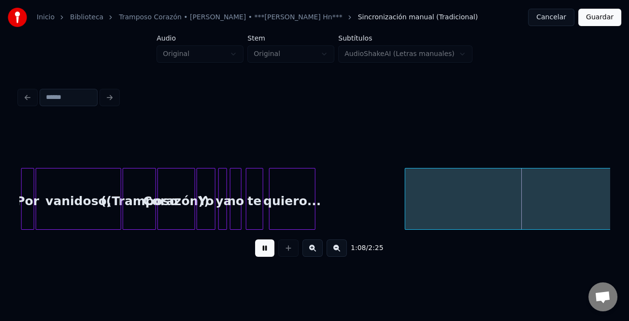
click at [405, 215] on div at bounding box center [406, 198] width 3 height 61
drag, startPoint x: 264, startPoint y: 250, endPoint x: 277, endPoint y: 243, distance: 15.1
click at [266, 250] on button at bounding box center [264, 247] width 19 height 17
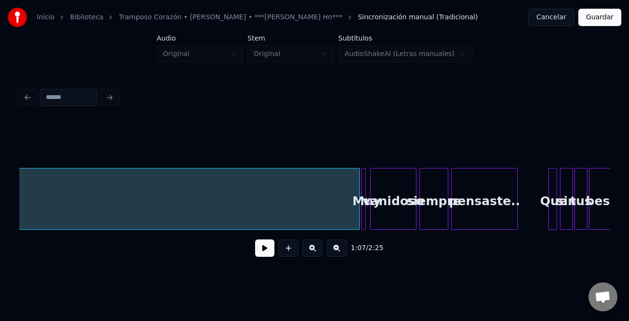
scroll to position [0, 6055]
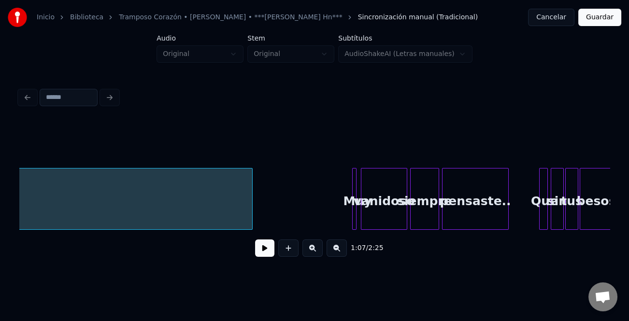
click at [249, 214] on div at bounding box center [250, 198] width 3 height 61
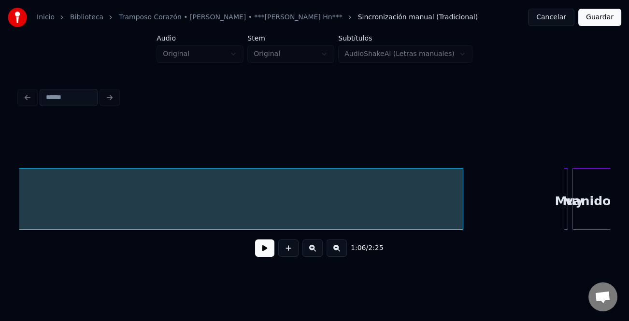
scroll to position [0, 6055]
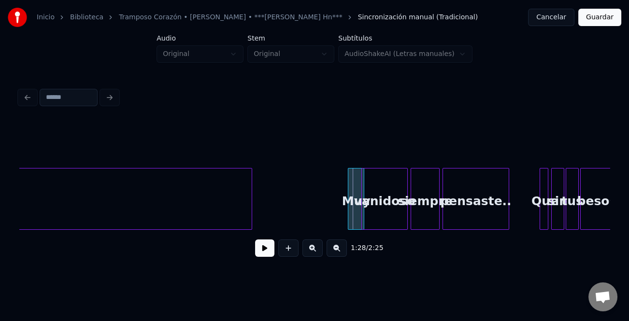
click at [348, 213] on div at bounding box center [349, 198] width 3 height 61
click at [340, 214] on div "Muy" at bounding box center [345, 201] width 19 height 66
click at [270, 253] on button at bounding box center [264, 247] width 19 height 17
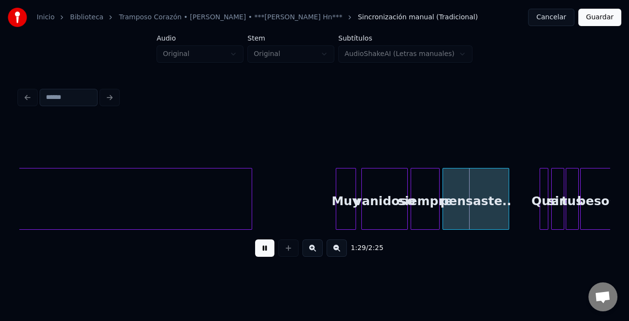
click at [310, 253] on button at bounding box center [312, 247] width 20 height 17
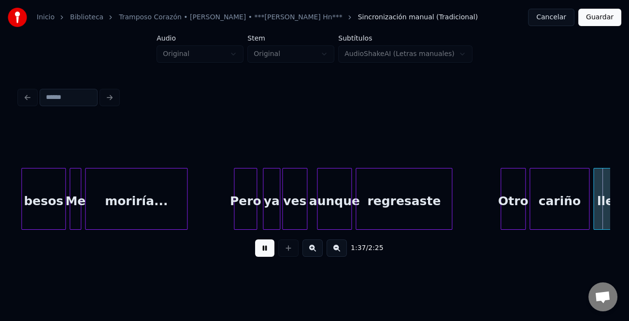
scroll to position [0, 9409]
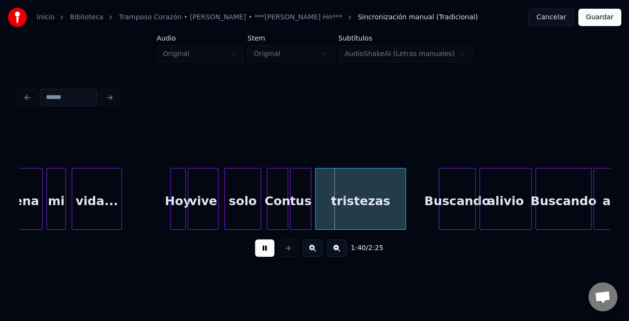
click at [439, 203] on div "Buscando" at bounding box center [457, 201] width 36 height 66
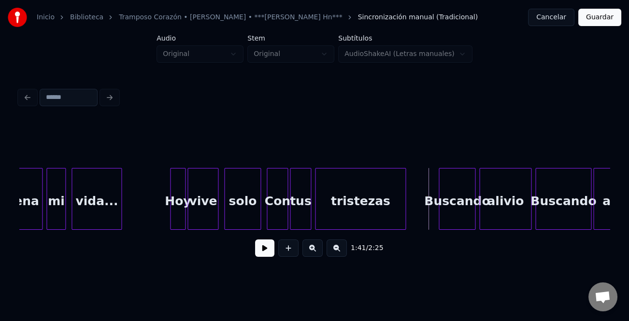
click at [265, 251] on button at bounding box center [264, 247] width 19 height 17
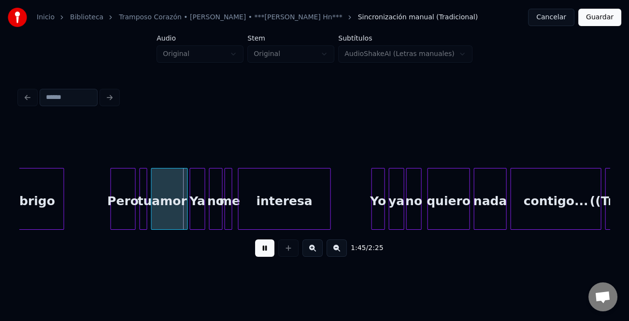
click at [317, 251] on button at bounding box center [312, 247] width 20 height 17
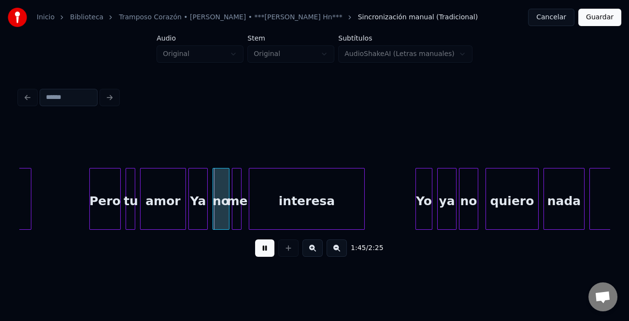
click at [317, 251] on button at bounding box center [312, 247] width 20 height 17
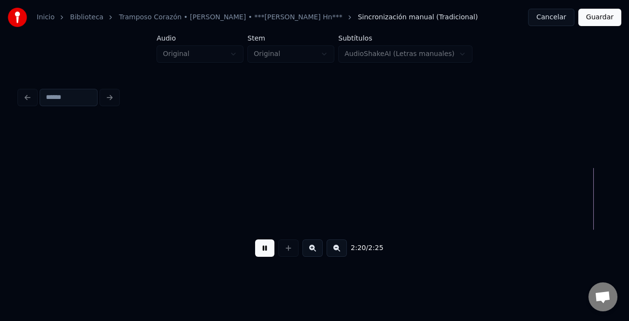
scroll to position [0, 20411]
click at [340, 252] on button at bounding box center [336, 247] width 20 height 17
click at [339, 252] on button at bounding box center [336, 247] width 20 height 17
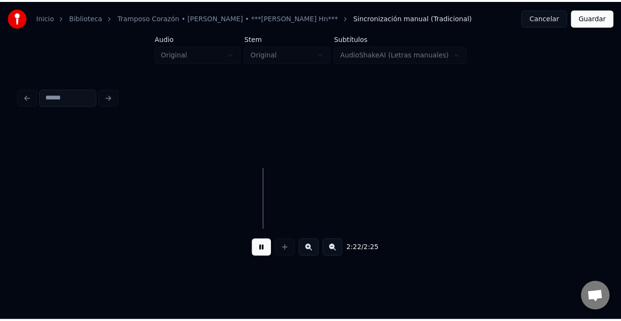
scroll to position [0, 9957]
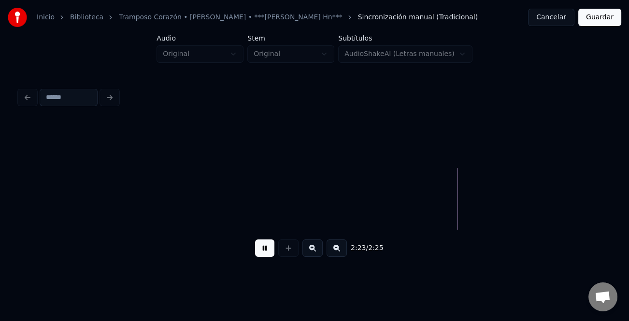
click at [600, 15] on button "Guardar" at bounding box center [599, 17] width 43 height 17
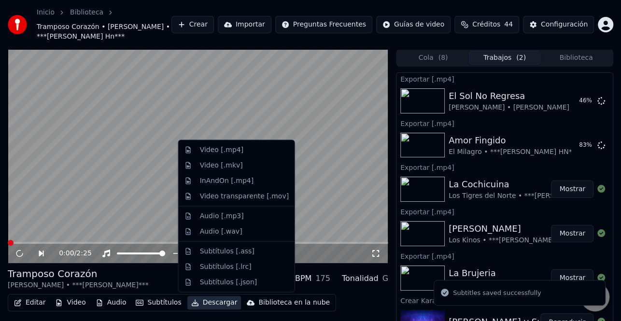
click at [215, 305] on button "Descargar" at bounding box center [214, 303] width 54 height 14
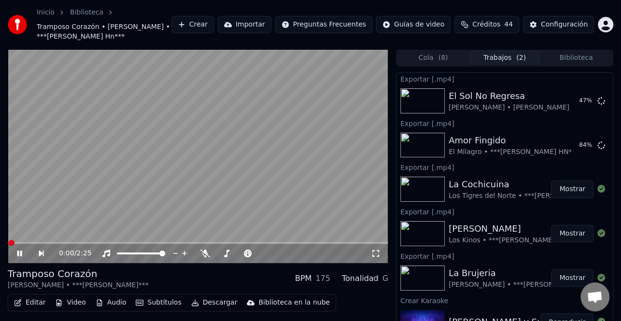
click at [162, 274] on div "Tramposo [PERSON_NAME] • ***[PERSON_NAME] Hn*** BPM 175 Tonalidad G" at bounding box center [198, 278] width 380 height 23
click at [216, 303] on button "Descargar" at bounding box center [214, 303] width 54 height 14
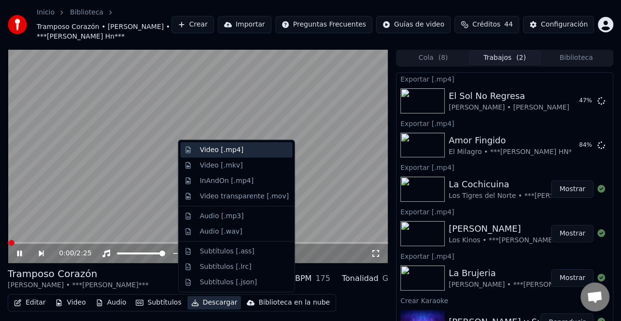
click at [238, 154] on div "Video [.mp4]" at bounding box center [221, 150] width 43 height 10
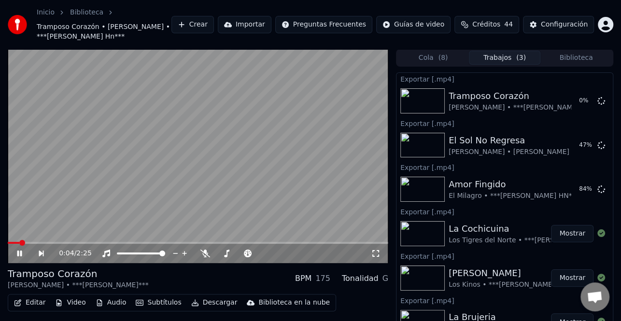
click at [25, 252] on icon at bounding box center [26, 254] width 22 height 8
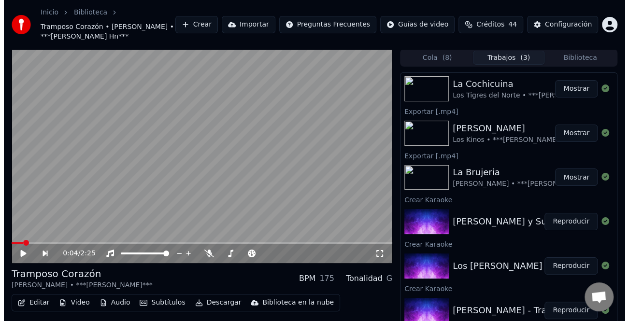
scroll to position [193, 0]
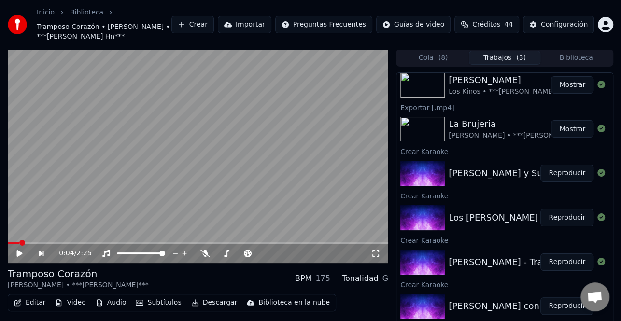
click at [554, 216] on button "Reproducir" at bounding box center [566, 217] width 53 height 17
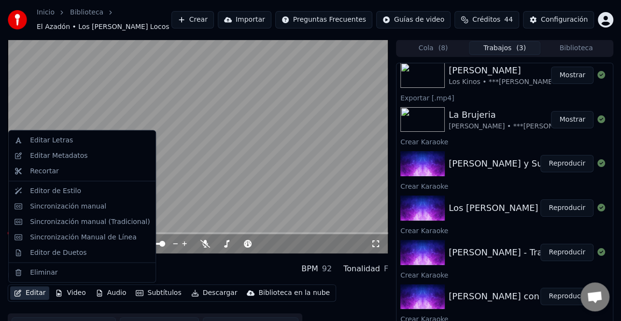
click at [38, 288] on button "Editar" at bounding box center [29, 293] width 39 height 14
click at [69, 156] on div "Editar Metadatos" at bounding box center [58, 156] width 57 height 10
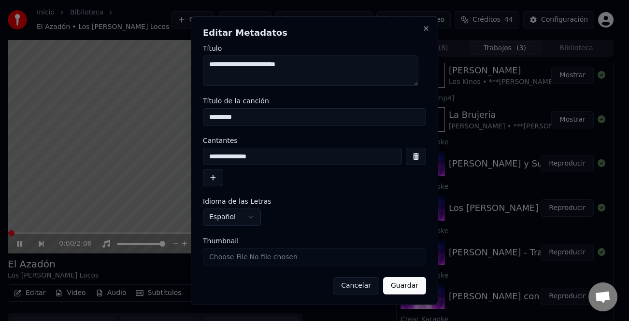
click at [220, 175] on button "button" at bounding box center [213, 177] width 20 height 17
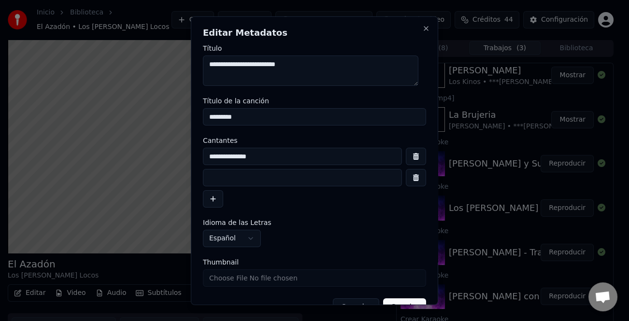
click at [236, 176] on input at bounding box center [302, 177] width 199 height 17
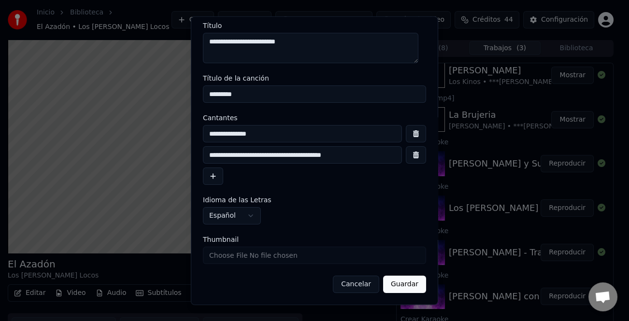
type input "**********"
click at [398, 279] on button "Guardar" at bounding box center [404, 284] width 43 height 17
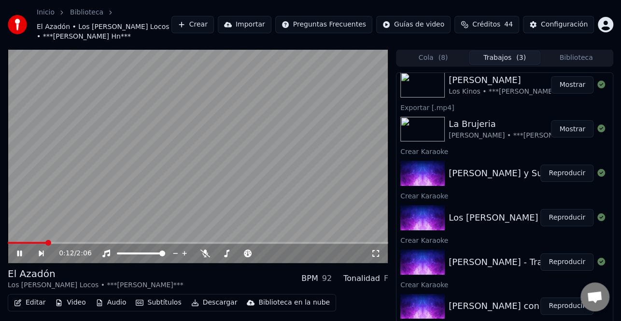
click at [18, 247] on div "0:12 / 2:06" at bounding box center [198, 253] width 380 height 19
click at [20, 252] on icon at bounding box center [19, 254] width 5 height 6
click at [28, 301] on button "Editar" at bounding box center [29, 303] width 39 height 14
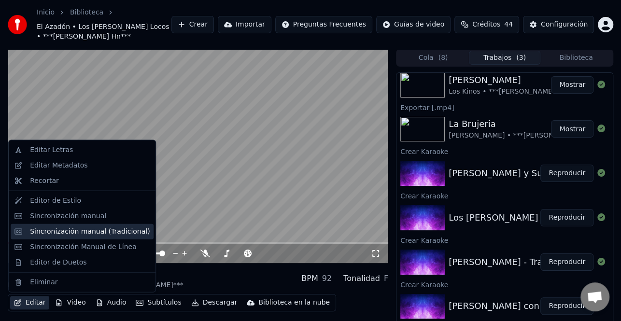
click at [88, 232] on div "Sincronización manual (Tradicional)" at bounding box center [90, 231] width 120 height 10
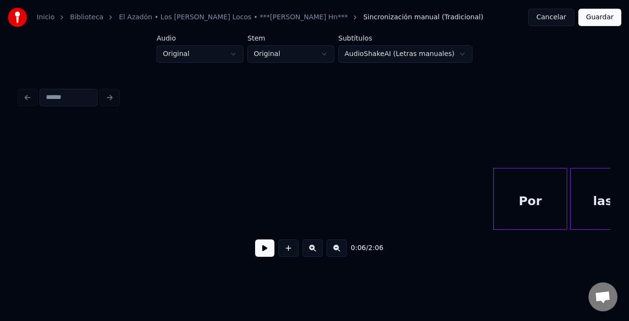
click at [268, 248] on button at bounding box center [264, 247] width 19 height 17
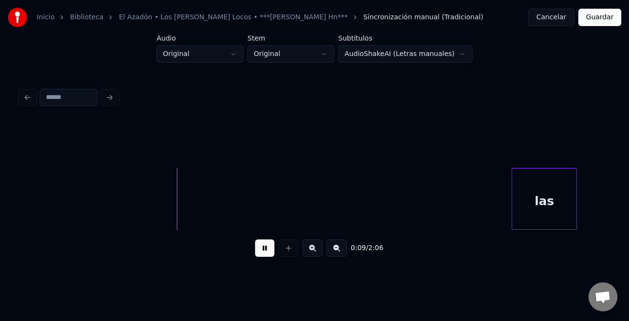
scroll to position [0, 587]
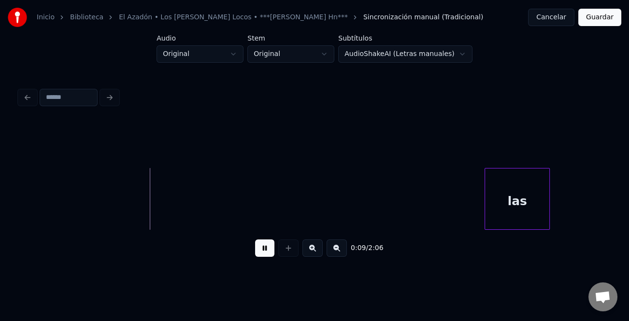
click at [549, 213] on div "las" at bounding box center [517, 201] width 64 height 66
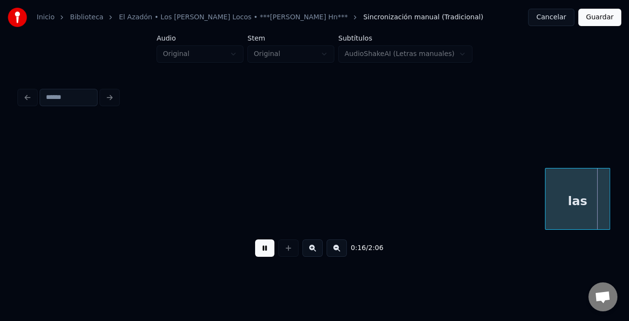
click at [334, 246] on button at bounding box center [336, 247] width 20 height 17
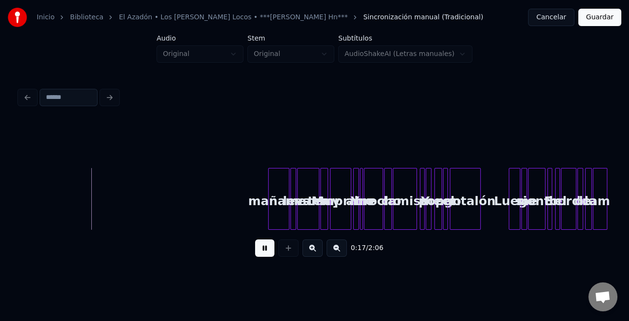
scroll to position [0, 690]
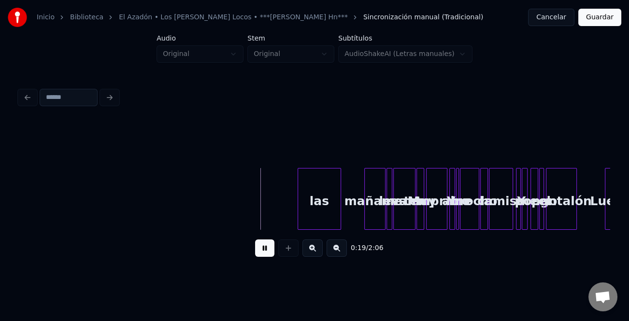
click at [328, 210] on div "las" at bounding box center [319, 201] width 42 height 66
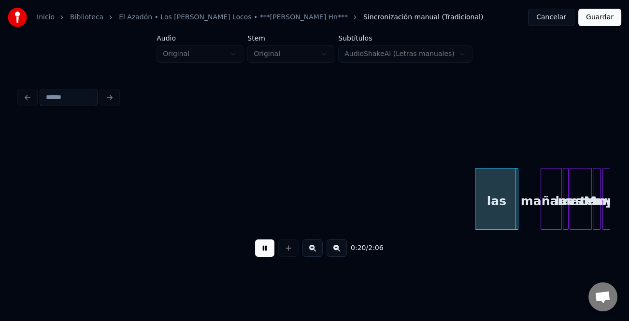
scroll to position [0, 485]
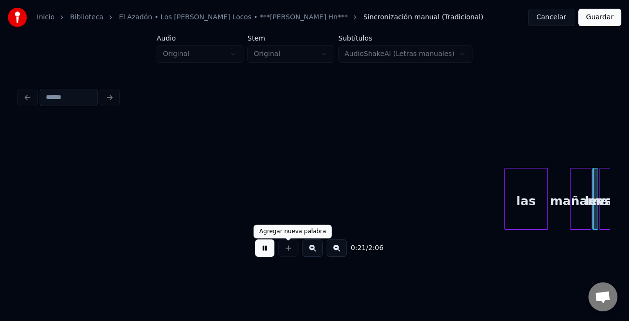
click at [261, 249] on button at bounding box center [264, 247] width 19 height 17
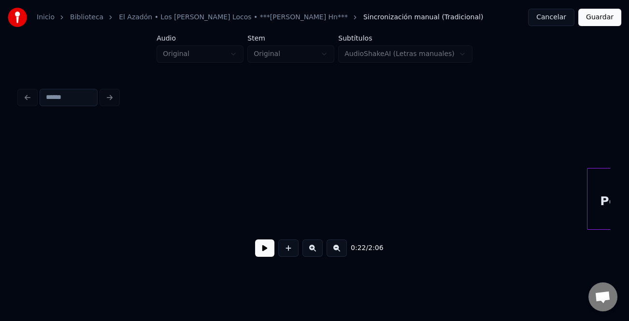
scroll to position [0, 319]
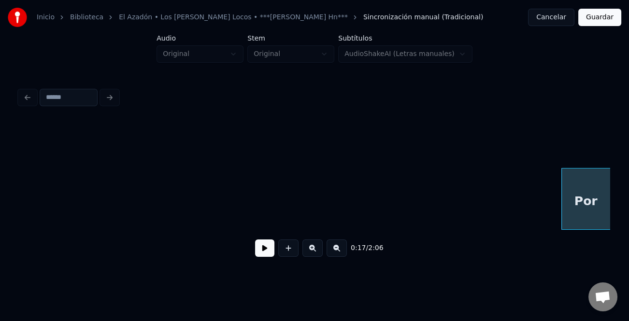
click at [587, 229] on div "Por" at bounding box center [314, 199] width 590 height 62
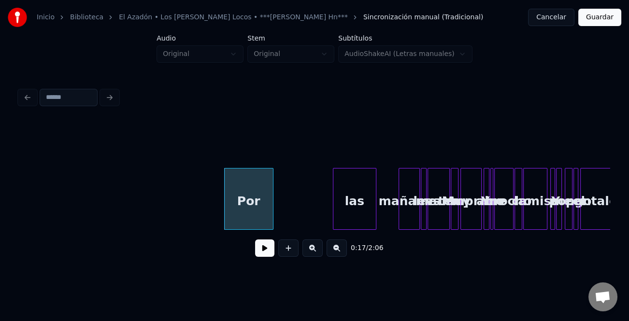
scroll to position [0, 714]
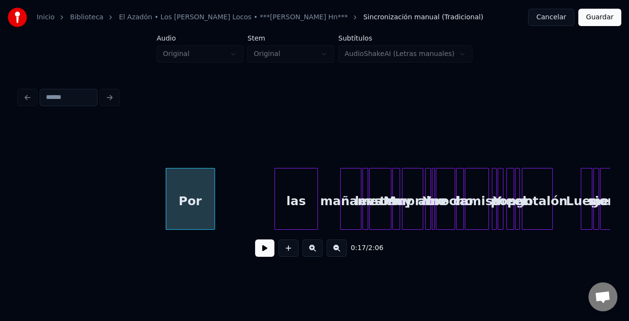
click at [311, 251] on button at bounding box center [312, 247] width 20 height 17
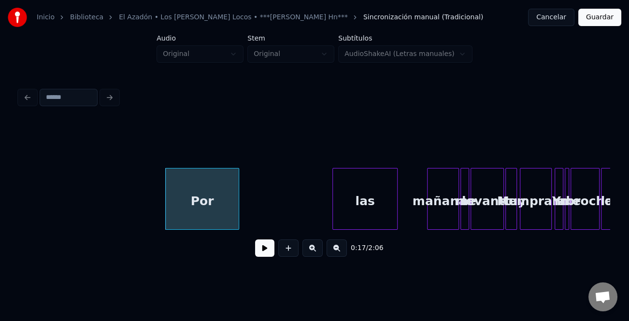
click at [338, 213] on div "las" at bounding box center [365, 201] width 64 height 66
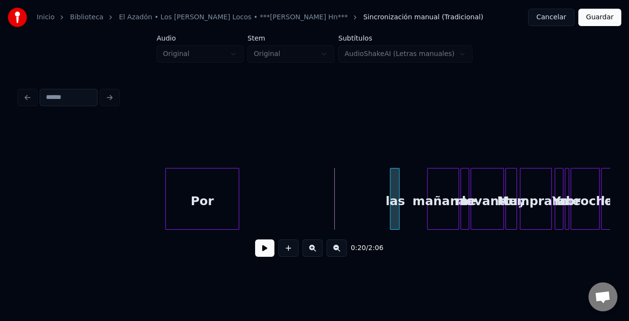
click at [391, 220] on div at bounding box center [391, 198] width 3 height 61
click at [396, 216] on div at bounding box center [397, 198] width 3 height 61
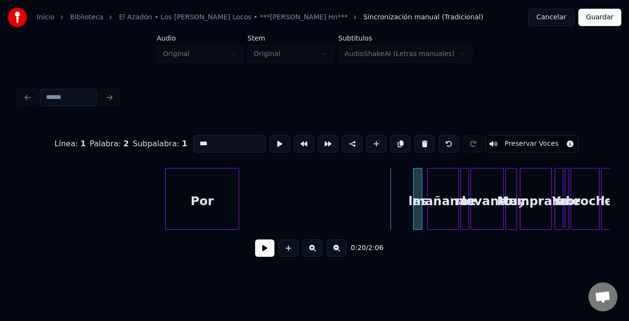
click at [417, 218] on div "las" at bounding box center [418, 201] width 10 height 66
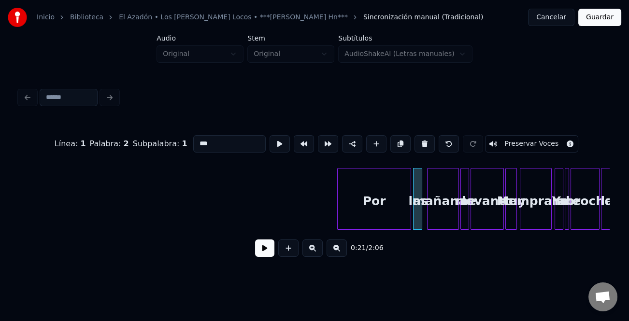
click at [375, 221] on div "Por" at bounding box center [373, 201] width 73 height 66
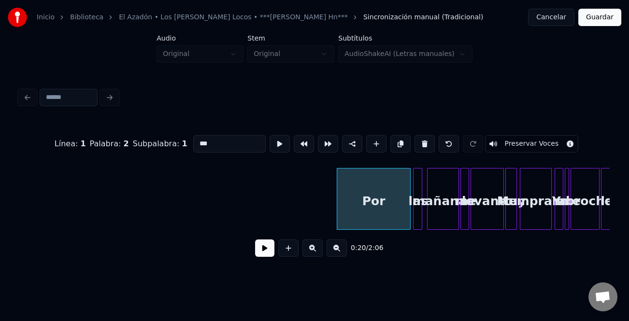
click at [313, 255] on button at bounding box center [312, 247] width 20 height 17
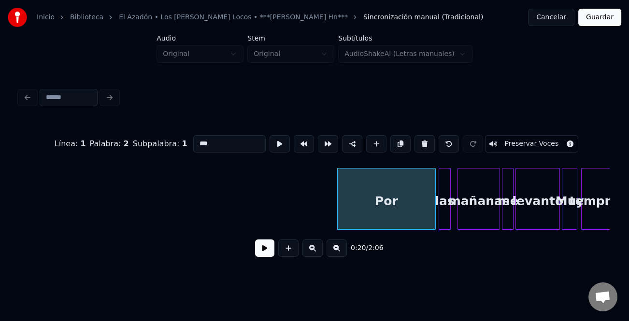
click at [313, 255] on button at bounding box center [312, 247] width 20 height 17
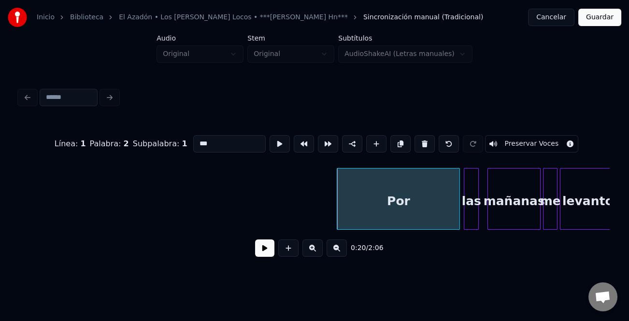
click at [313, 255] on button at bounding box center [312, 247] width 20 height 17
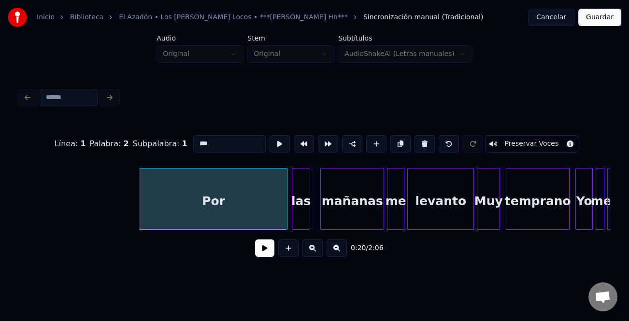
scroll to position [0, 2848]
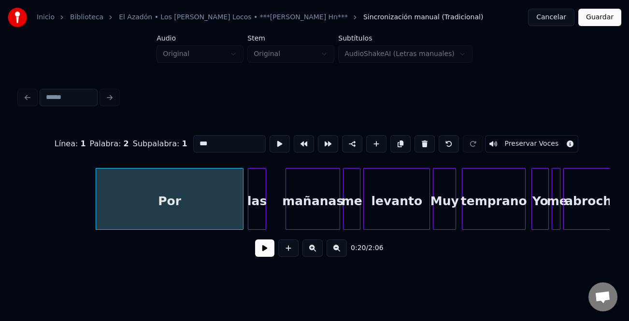
click at [286, 212] on div at bounding box center [287, 198] width 3 height 61
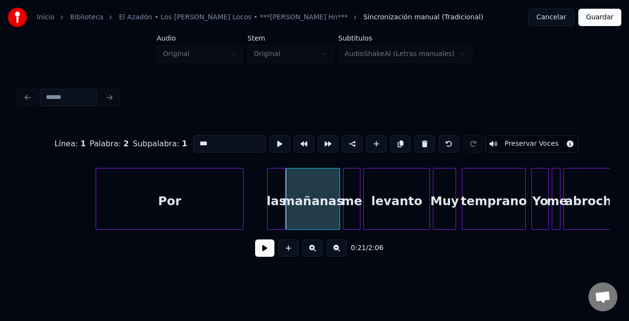
click at [273, 214] on div "las" at bounding box center [275, 201] width 17 height 66
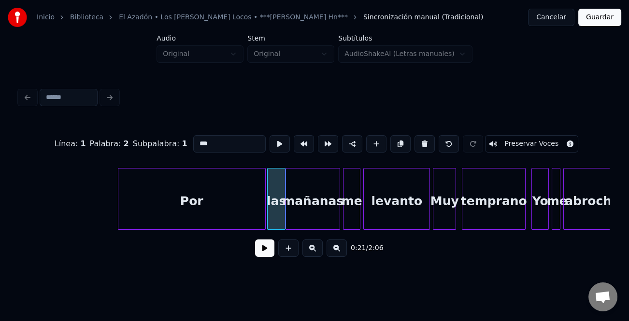
click at [204, 211] on div "Por" at bounding box center [191, 201] width 147 height 66
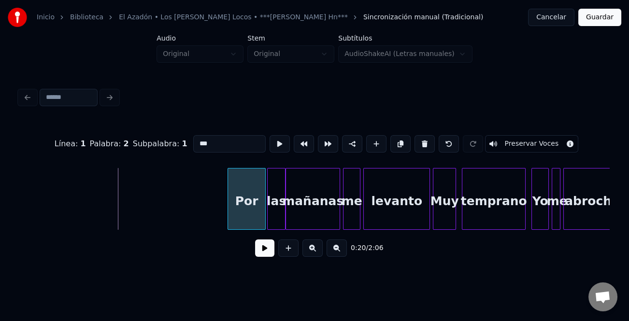
click at [229, 212] on div at bounding box center [229, 198] width 3 height 61
drag, startPoint x: 220, startPoint y: 212, endPoint x: 249, endPoint y: 225, distance: 31.3
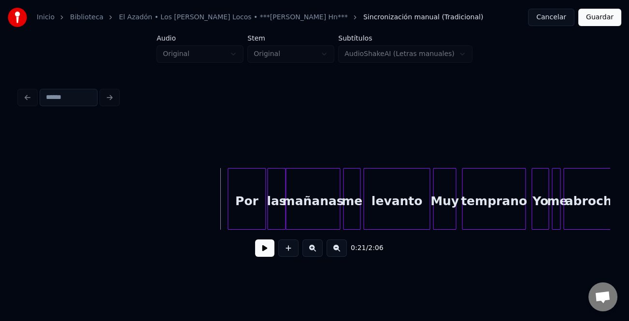
click at [261, 249] on button at bounding box center [264, 247] width 19 height 17
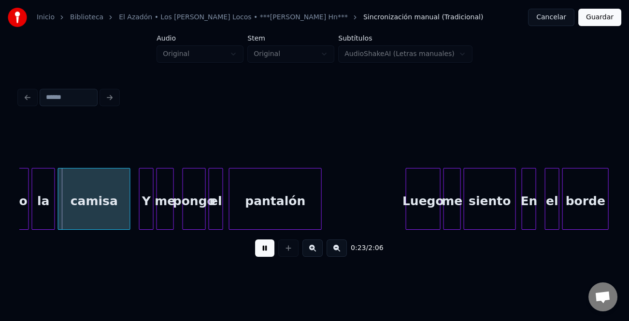
click at [319, 252] on button at bounding box center [312, 247] width 20 height 17
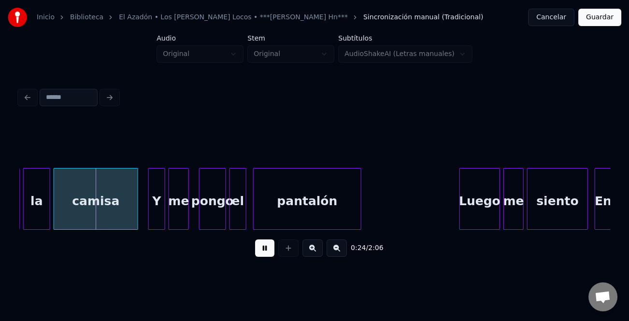
click at [319, 252] on button at bounding box center [312, 247] width 20 height 17
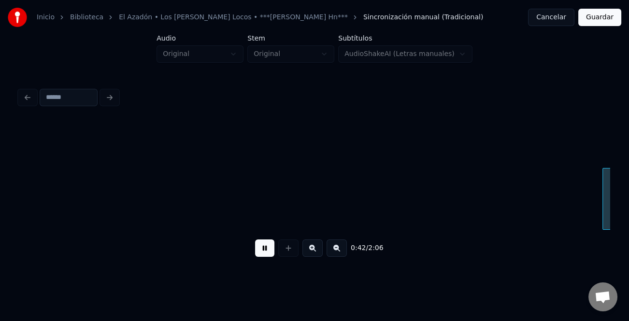
scroll to position [0, 8168]
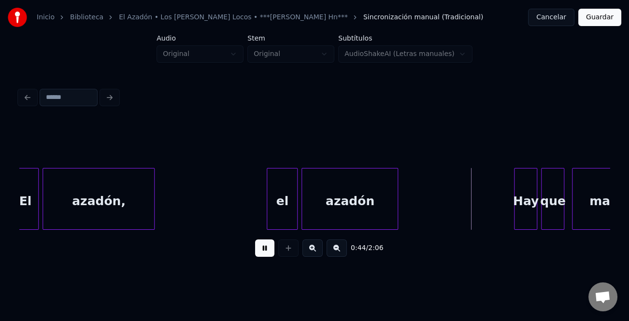
click at [261, 248] on button at bounding box center [264, 247] width 19 height 17
click at [276, 202] on div "el" at bounding box center [282, 201] width 30 height 66
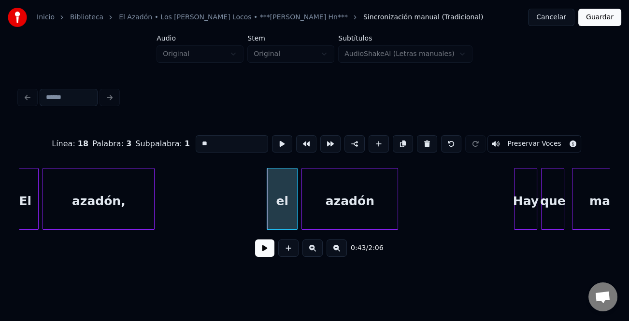
click at [197, 140] on input "**" at bounding box center [232, 143] width 72 height 17
type input "**"
click at [265, 247] on button at bounding box center [264, 247] width 19 height 17
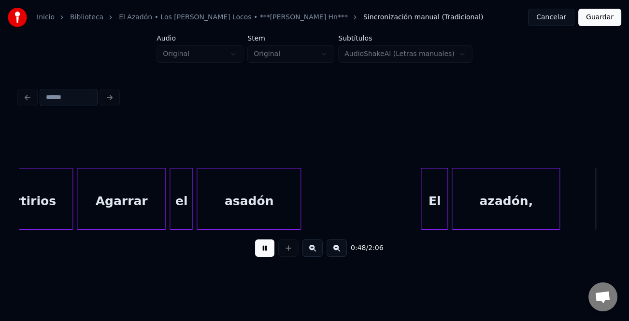
scroll to position [0, 9355]
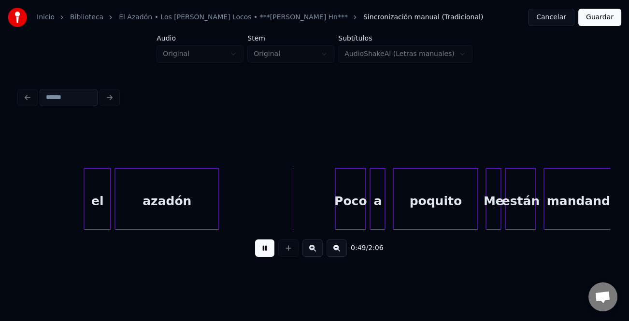
click at [253, 251] on div "0:49 / 2:06" at bounding box center [314, 248] width 574 height 21
click at [265, 251] on button at bounding box center [264, 247] width 19 height 17
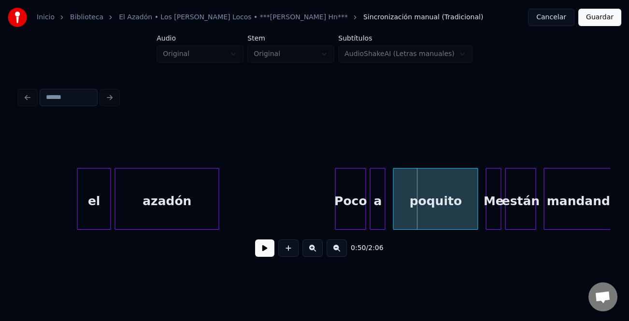
click at [77, 199] on div at bounding box center [78, 198] width 3 height 61
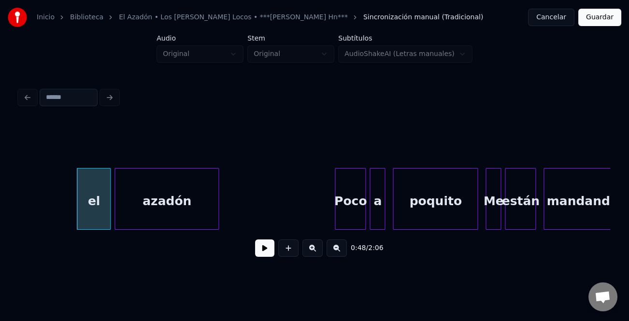
click at [96, 202] on div "el" at bounding box center [93, 201] width 33 height 66
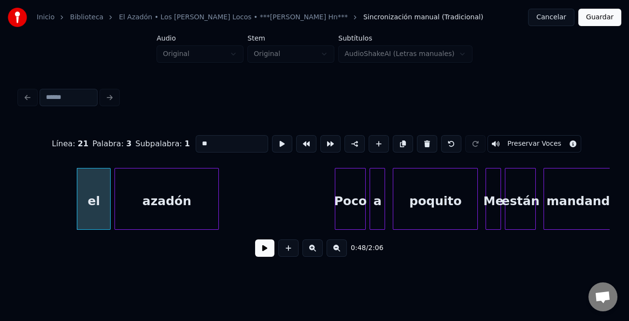
click at [198, 141] on input "**" at bounding box center [232, 143] width 72 height 17
click at [201, 148] on input "**" at bounding box center [232, 143] width 72 height 17
click at [199, 142] on input "**" at bounding box center [232, 143] width 72 height 17
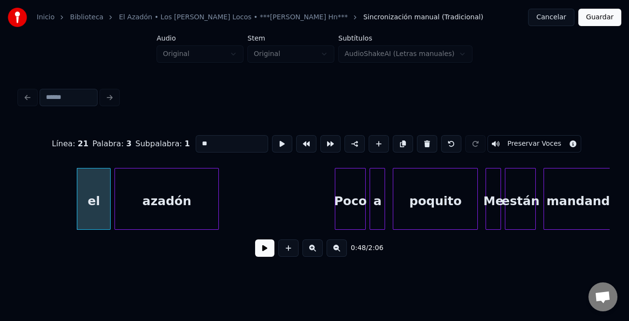
click at [196, 140] on input "**" at bounding box center [232, 143] width 72 height 17
type input "**"
click at [271, 251] on button at bounding box center [264, 247] width 19 height 17
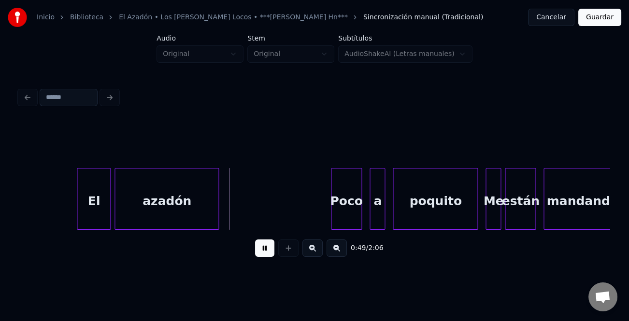
click at [346, 212] on div "Poco" at bounding box center [346, 201] width 30 height 66
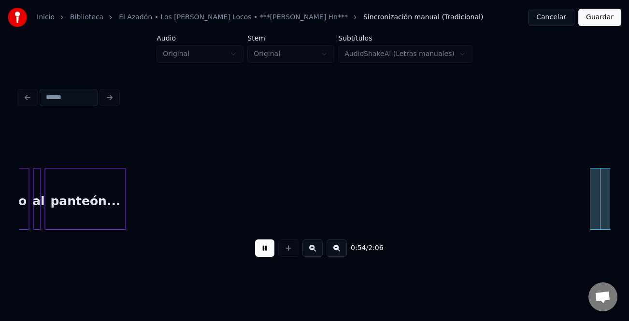
scroll to position [0, 10537]
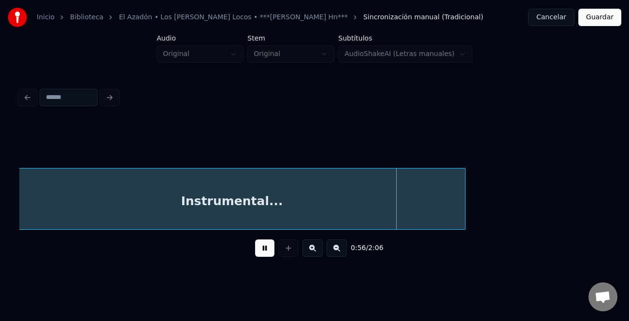
click at [343, 250] on button at bounding box center [336, 247] width 20 height 17
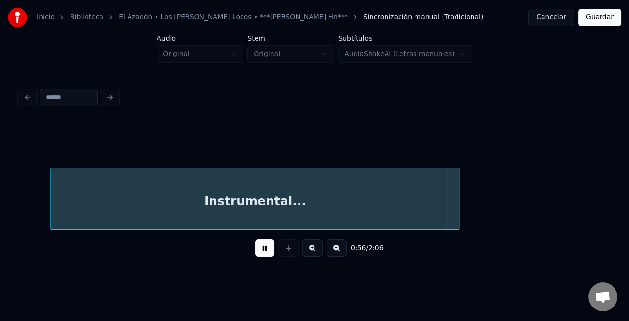
click at [342, 250] on button at bounding box center [336, 247] width 20 height 17
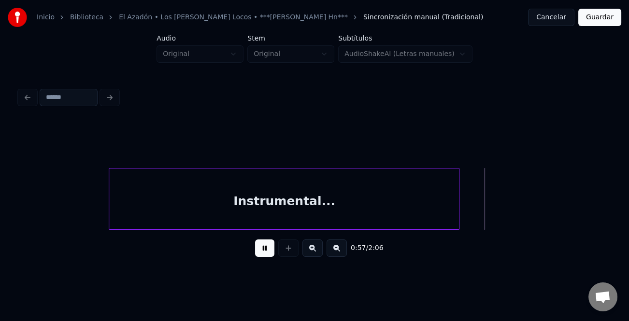
click at [341, 250] on button at bounding box center [336, 247] width 20 height 17
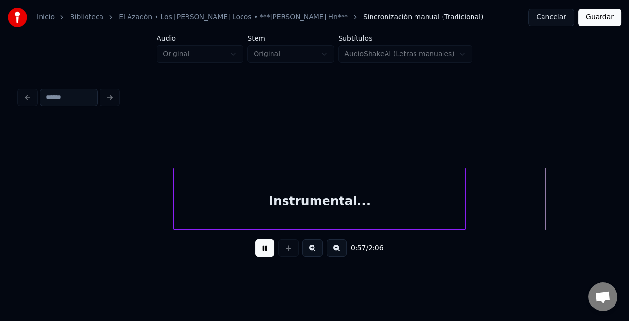
click at [341, 250] on button at bounding box center [336, 247] width 20 height 17
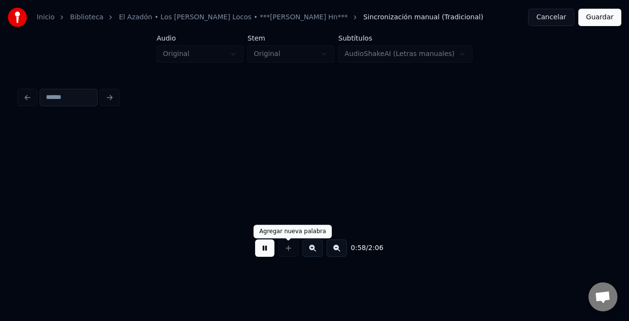
scroll to position [0, 5616]
click at [270, 249] on button at bounding box center [264, 247] width 19 height 17
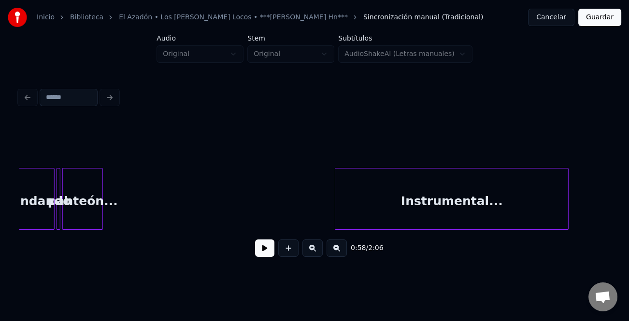
scroll to position [0, 4932]
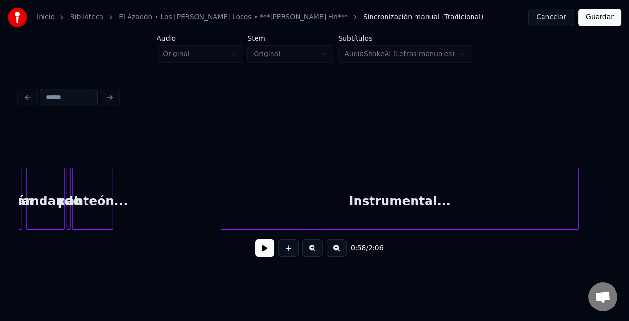
click at [224, 217] on div at bounding box center [222, 198] width 3 height 61
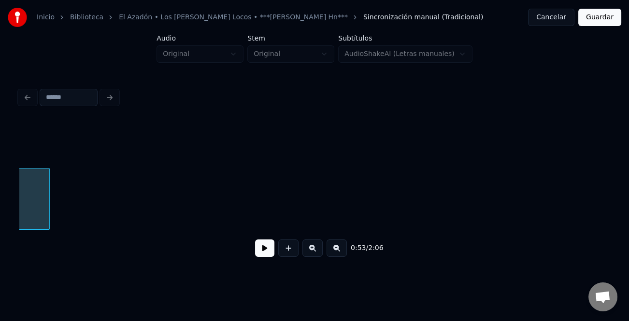
scroll to position [0, 5471]
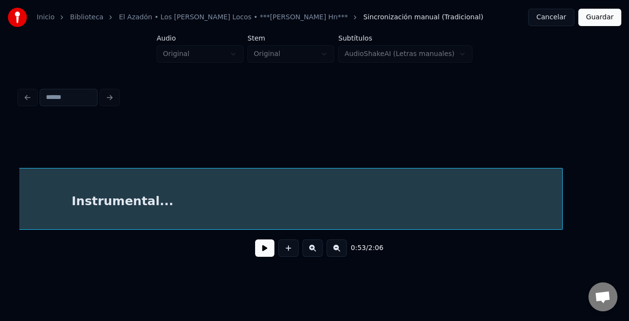
click at [562, 224] on div at bounding box center [560, 198] width 3 height 61
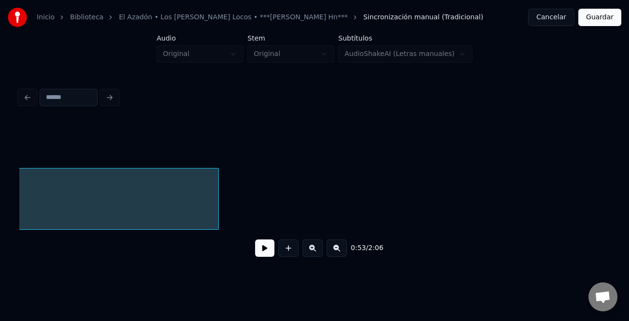
scroll to position [0, 5833]
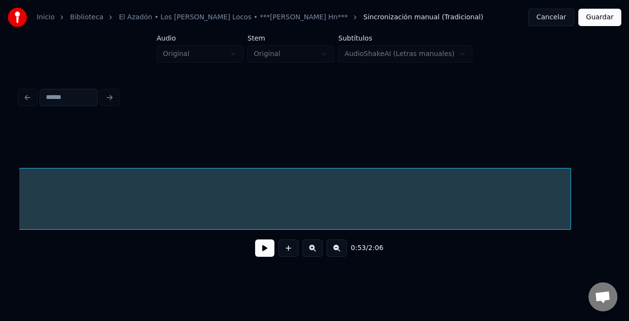
click at [569, 220] on div at bounding box center [568, 198] width 3 height 61
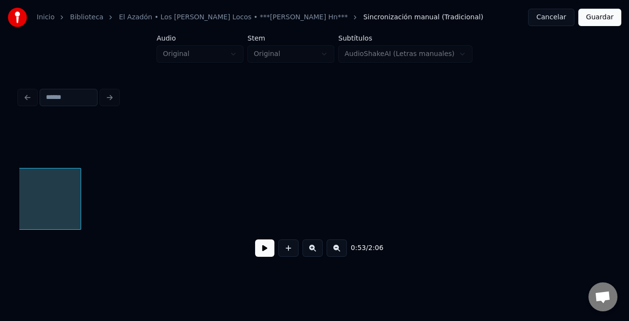
scroll to position [0, 6332]
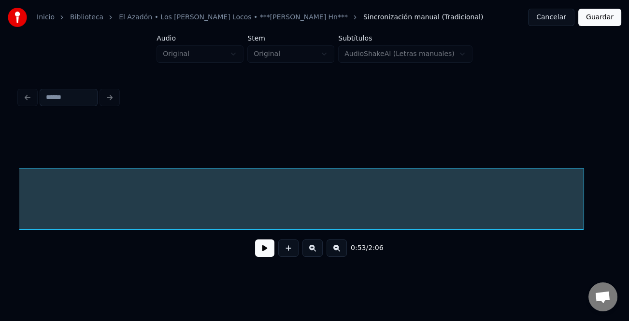
click at [582, 222] on div at bounding box center [581, 198] width 3 height 61
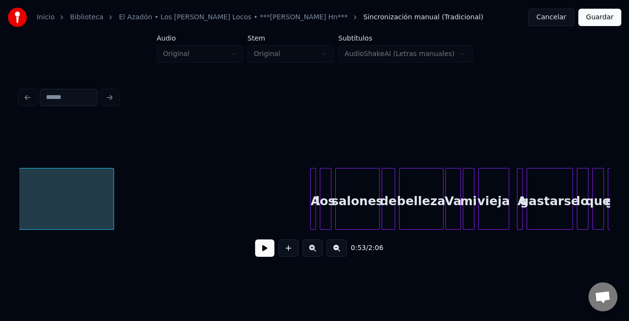
scroll to position [0, 6831]
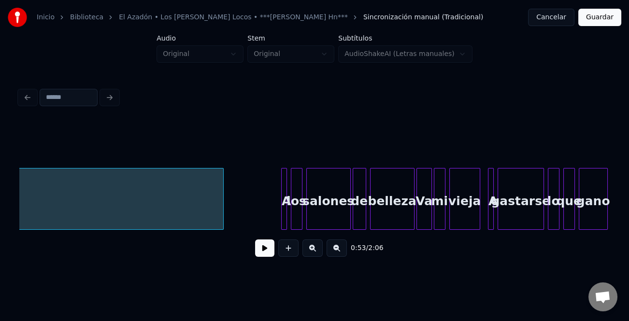
click at [223, 206] on div at bounding box center [221, 198] width 3 height 61
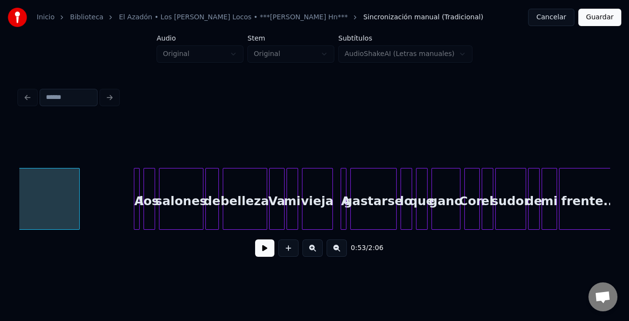
scroll to position [0, 6968]
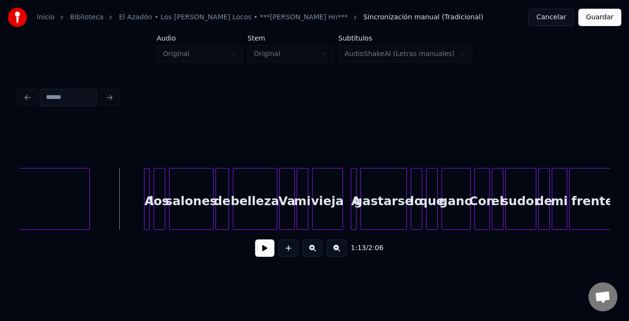
click at [265, 250] on button at bounding box center [264, 247] width 19 height 17
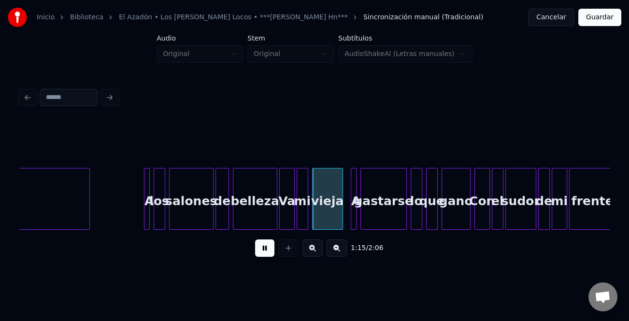
click at [316, 254] on button at bounding box center [312, 247] width 20 height 17
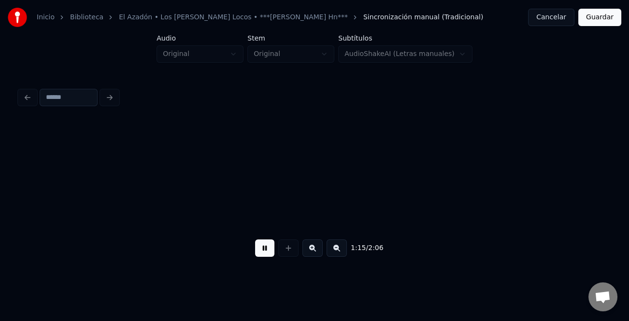
click at [316, 254] on button at bounding box center [312, 247] width 20 height 17
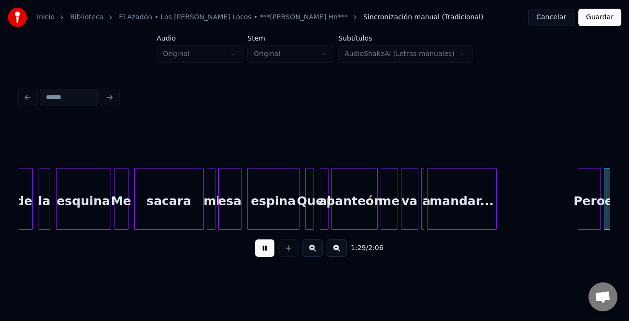
scroll to position [0, 12969]
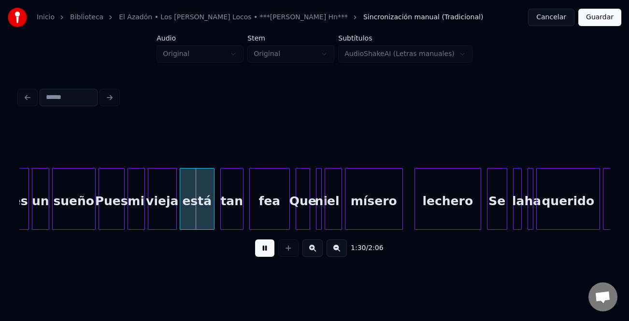
click at [316, 248] on button at bounding box center [312, 247] width 20 height 17
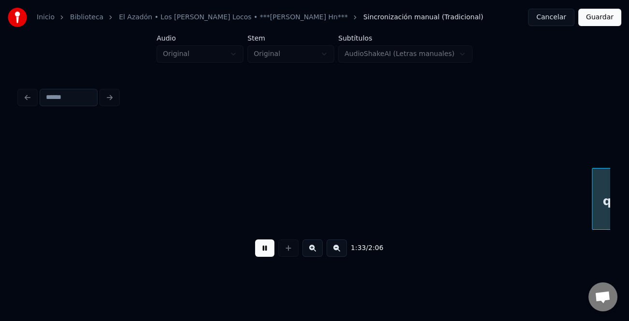
scroll to position [0, 15753]
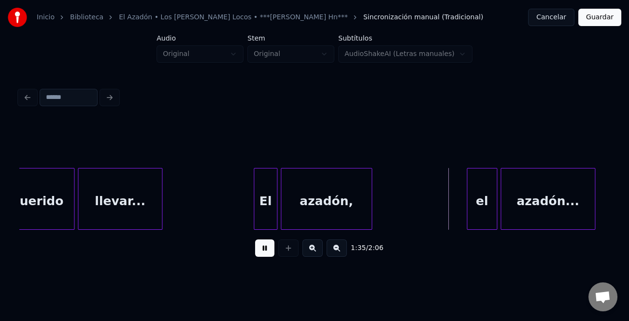
click at [253, 204] on div "El" at bounding box center [265, 199] width 24 height 62
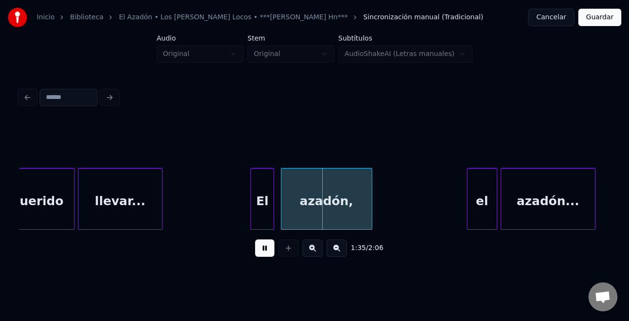
click at [270, 248] on button at bounding box center [264, 247] width 19 height 17
click at [464, 210] on div "el" at bounding box center [479, 199] width 30 height 62
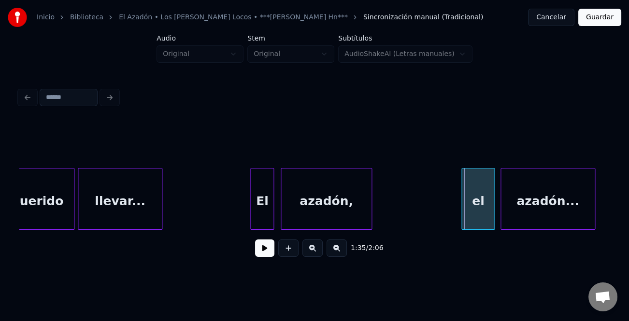
click at [462, 211] on div at bounding box center [462, 198] width 3 height 61
click at [468, 211] on div "el" at bounding box center [477, 201] width 33 height 66
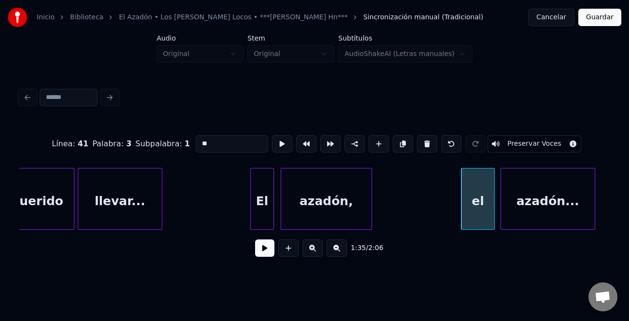
click at [199, 140] on input "**" at bounding box center [232, 143] width 72 height 17
type input "**"
click at [270, 247] on button at bounding box center [264, 247] width 19 height 17
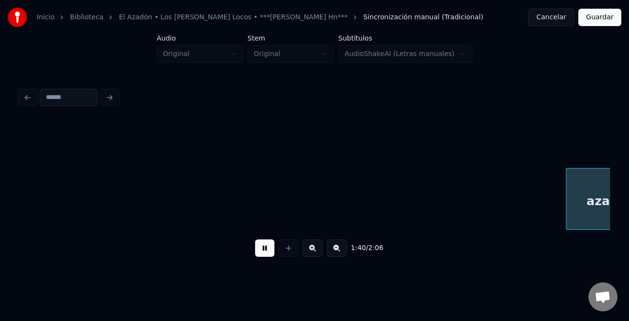
scroll to position [0, 16934]
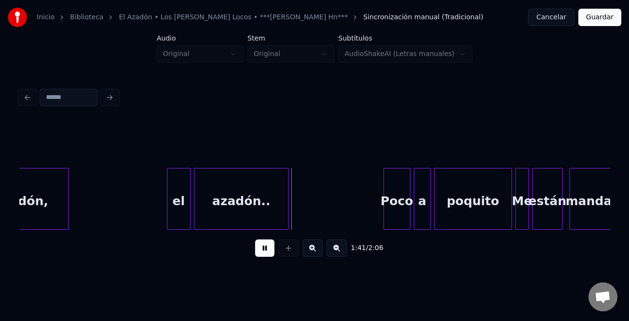
click at [262, 250] on button at bounding box center [264, 247] width 19 height 17
click at [163, 221] on div at bounding box center [164, 198] width 3 height 61
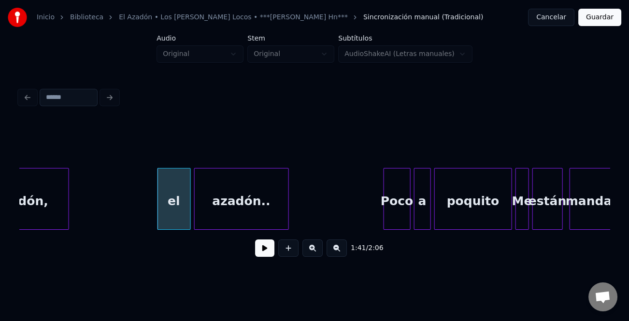
click at [165, 217] on div "el" at bounding box center [174, 201] width 32 height 66
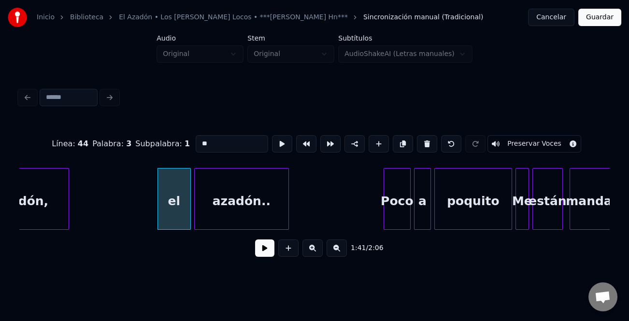
click at [197, 139] on input "**" at bounding box center [232, 143] width 72 height 17
type input "**"
click at [274, 256] on button at bounding box center [264, 247] width 19 height 17
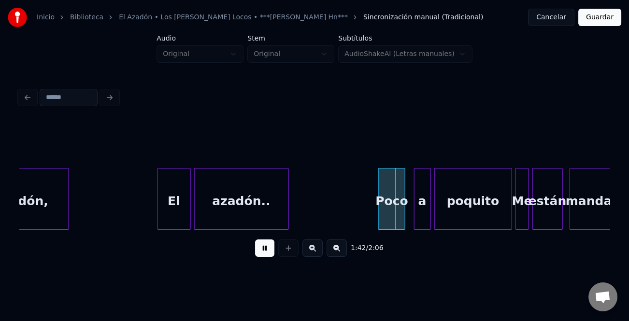
click at [389, 215] on div "Poco" at bounding box center [391, 201] width 26 height 66
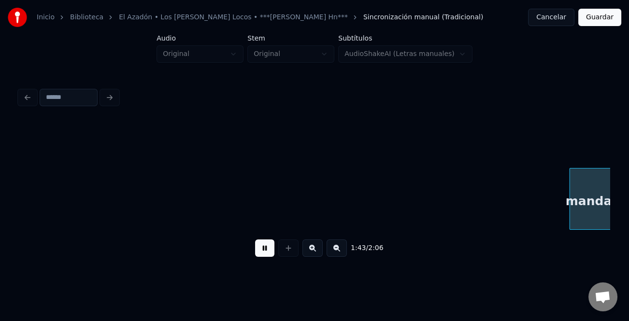
scroll to position [0, 17523]
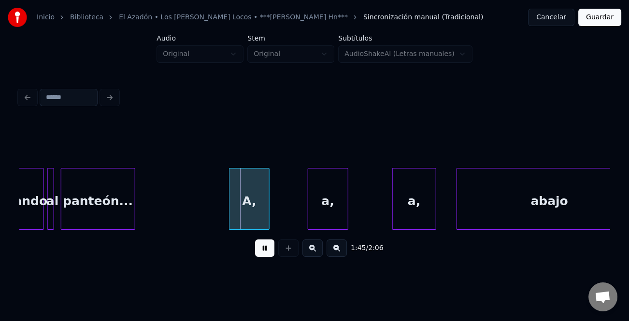
click at [242, 213] on div "A," at bounding box center [249, 201] width 40 height 66
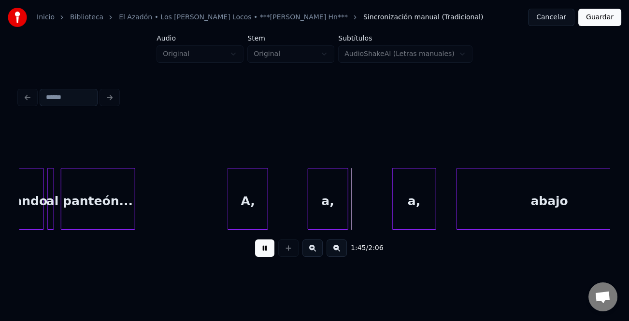
click at [316, 214] on div "a," at bounding box center [328, 201] width 40 height 66
click at [402, 213] on div "a," at bounding box center [408, 201] width 43 height 66
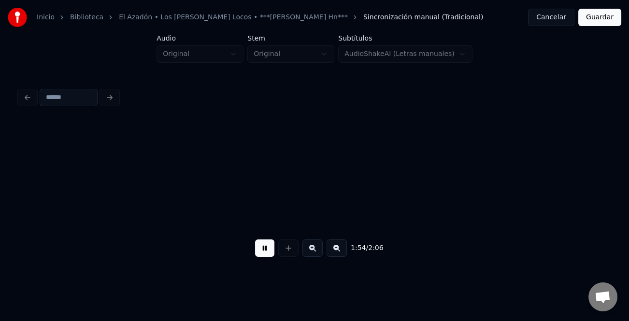
scroll to position [0, 19296]
click at [332, 251] on button at bounding box center [336, 247] width 20 height 17
click at [333, 251] on button at bounding box center [336, 247] width 20 height 17
click at [334, 251] on button at bounding box center [336, 247] width 20 height 17
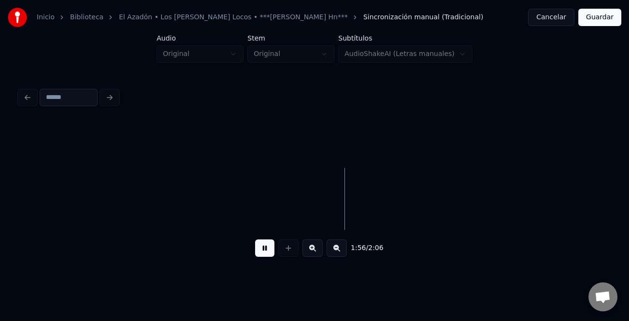
click at [334, 251] on button at bounding box center [336, 247] width 20 height 17
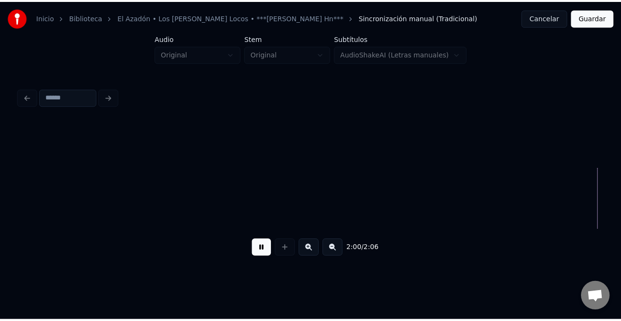
scroll to position [0, 8580]
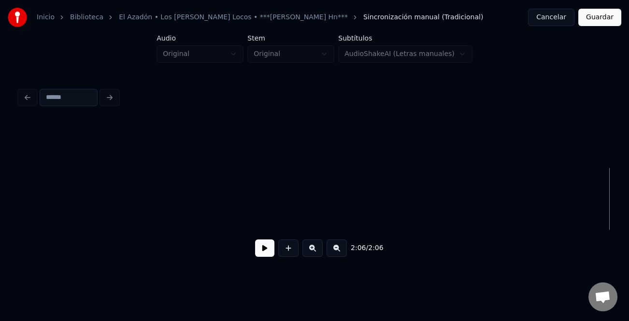
click at [605, 12] on button "Guardar" at bounding box center [599, 17] width 43 height 17
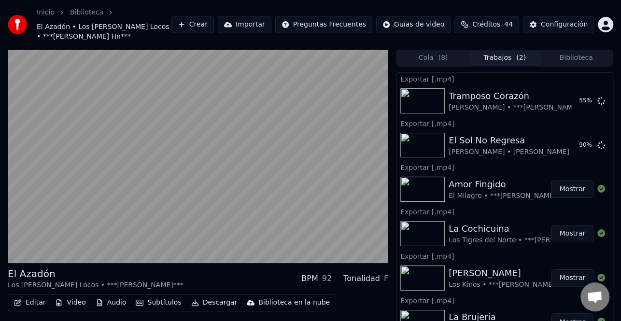
click at [215, 303] on button "Descargar" at bounding box center [214, 303] width 54 height 14
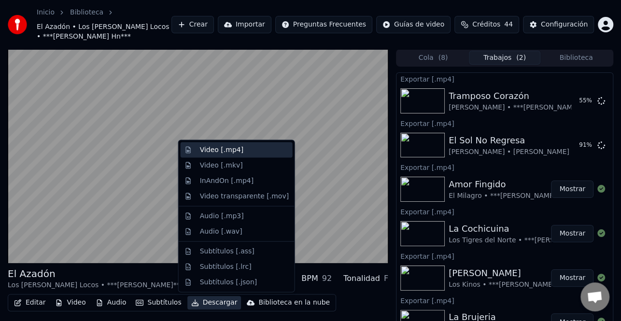
click at [238, 151] on div "Video [.mp4]" at bounding box center [244, 150] width 89 height 10
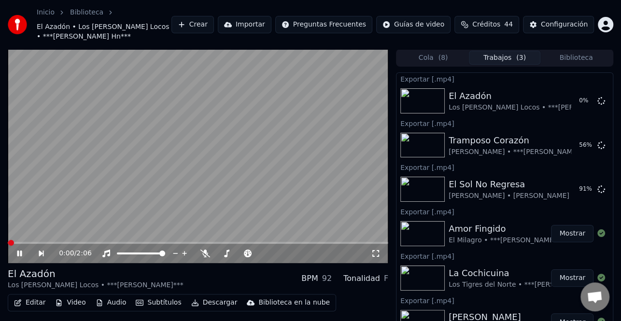
click at [19, 250] on icon at bounding box center [26, 254] width 22 height 8
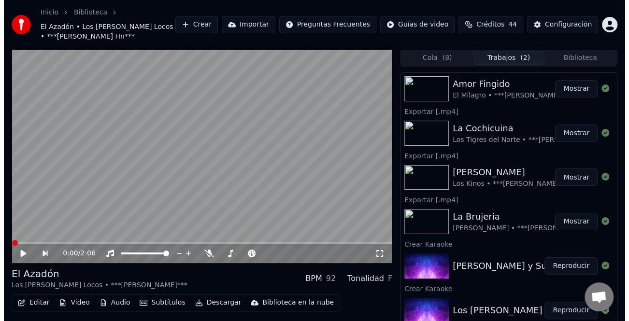
scroll to position [193, 0]
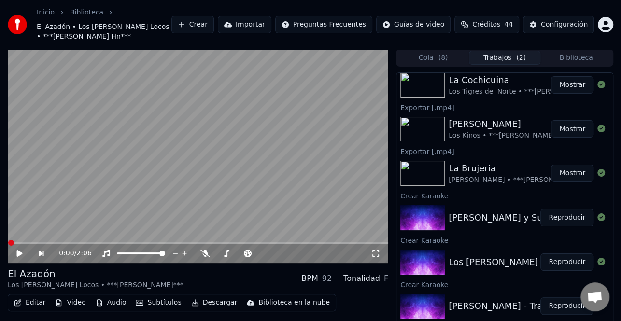
click at [560, 221] on button "Reproducir" at bounding box center [566, 217] width 53 height 17
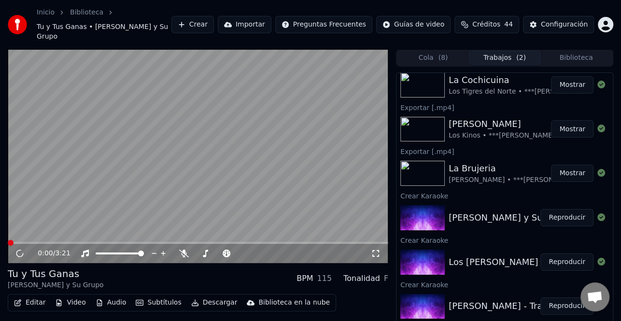
click at [26, 296] on button "Editar" at bounding box center [29, 303] width 39 height 14
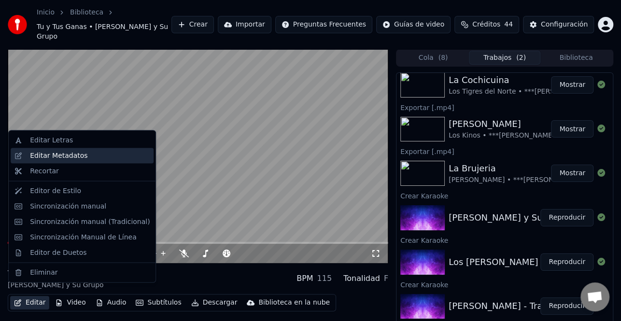
click at [68, 152] on div "Editar Metadatos" at bounding box center [58, 156] width 57 height 10
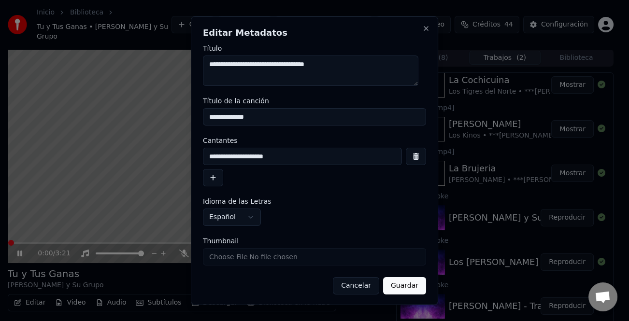
click at [217, 180] on button "button" at bounding box center [213, 177] width 20 height 17
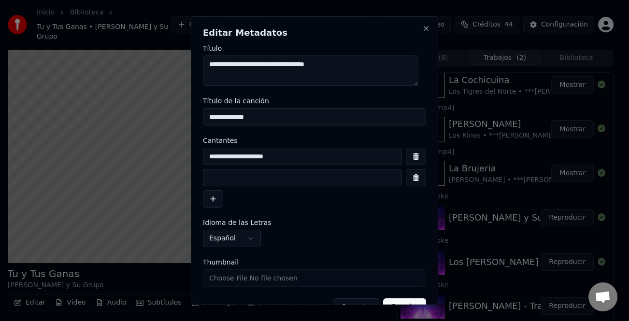
click at [224, 177] on input at bounding box center [302, 177] width 199 height 17
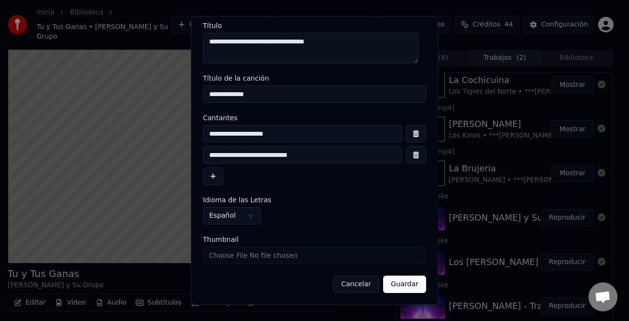
type input "**********"
click at [402, 282] on button "Guardar" at bounding box center [404, 284] width 43 height 17
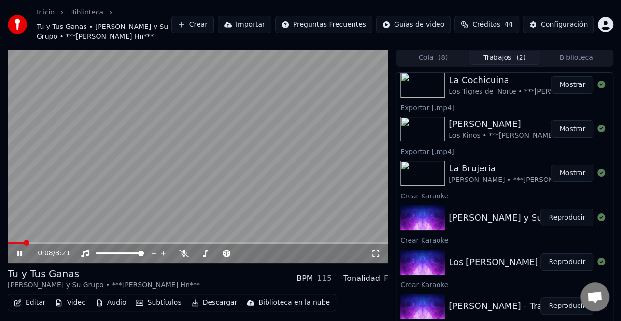
drag, startPoint x: 20, startPoint y: 241, endPoint x: 0, endPoint y: 241, distance: 20.3
click at [0, 241] on div "0:08 / 3:21 Tu y Tus Ganas [PERSON_NAME] y Su Grupo • ***[PERSON_NAME] Hn*** BP…" at bounding box center [310, 198] width 621 height 299
click at [10, 243] on span at bounding box center [16, 243] width 16 height 2
click at [8, 243] on span at bounding box center [11, 243] width 6 height 6
click at [20, 251] on icon at bounding box center [26, 254] width 22 height 8
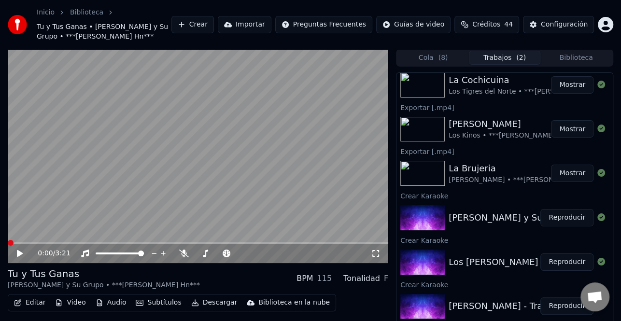
drag, startPoint x: 20, startPoint y: 252, endPoint x: 99, endPoint y: 284, distance: 86.0
click at [66, 270] on div "0:00 / 3:21 Tu y Tus Ganas [PERSON_NAME] y Su Grupo • ***[PERSON_NAME] Hn*** BP…" at bounding box center [198, 198] width 380 height 299
click at [28, 306] on button "Editar" at bounding box center [29, 303] width 39 height 14
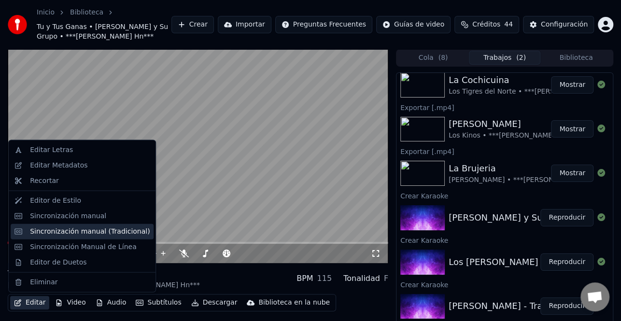
click at [75, 235] on div "Sincronización manual (Tradicional)" at bounding box center [90, 231] width 120 height 10
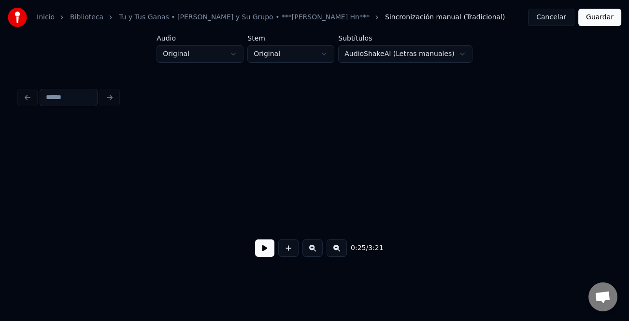
scroll to position [0, 1826]
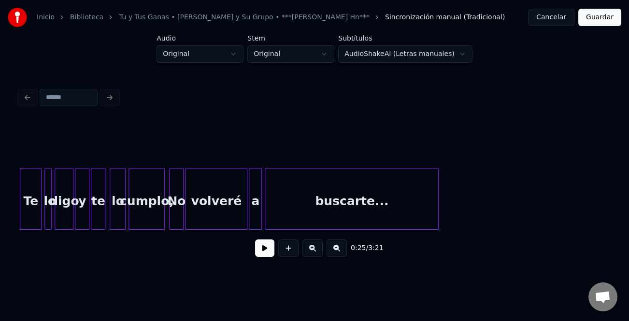
click at [265, 253] on button at bounding box center [264, 247] width 19 height 17
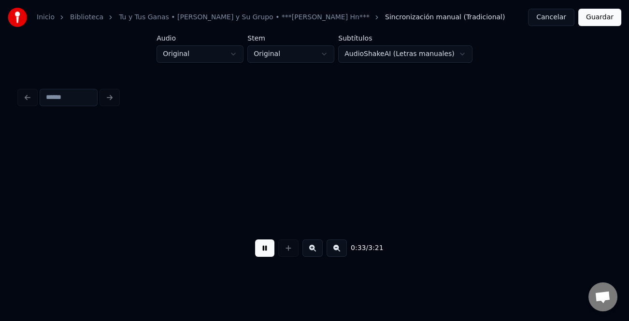
scroll to position [0, 2416]
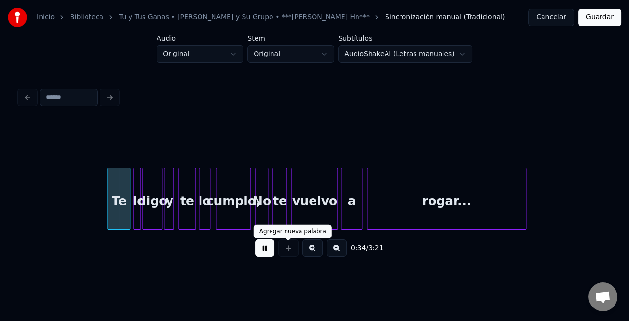
click at [309, 251] on button at bounding box center [312, 247] width 20 height 17
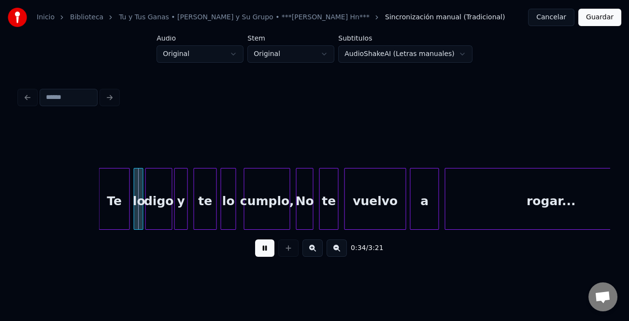
click at [309, 251] on button at bounding box center [312, 247] width 20 height 17
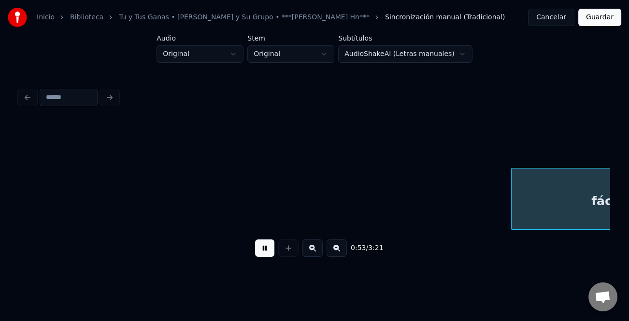
scroll to position [0, 6469]
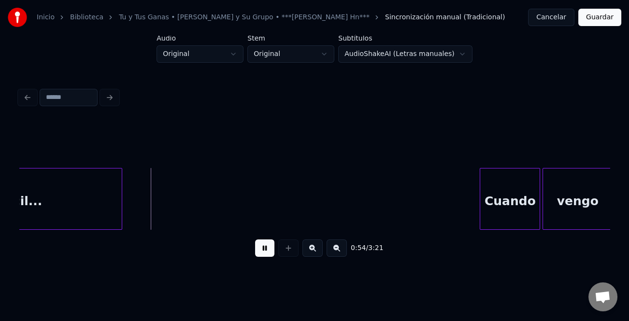
click at [489, 179] on div "Cuando" at bounding box center [509, 201] width 59 height 66
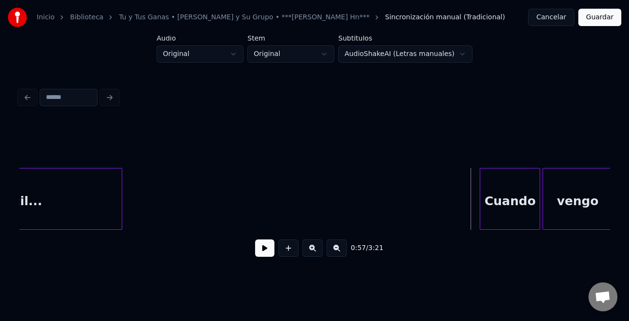
click at [260, 252] on button at bounding box center [264, 247] width 19 height 17
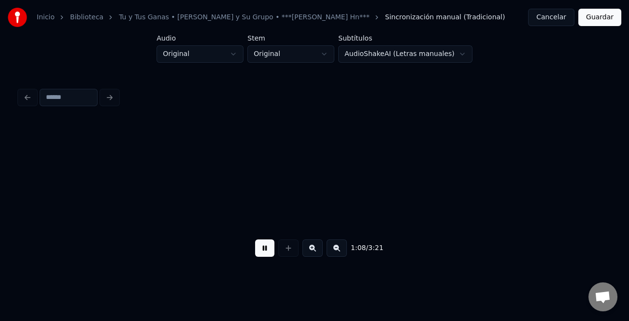
scroll to position [0, 8243]
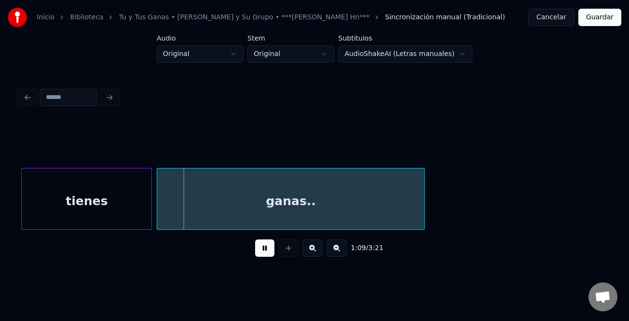
click at [612, 194] on div "1:09 / 3:21" at bounding box center [314, 174] width 598 height 191
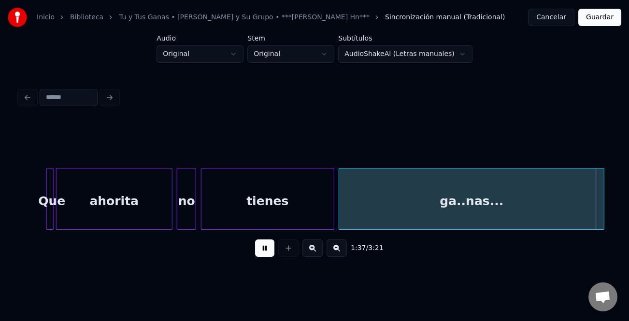
scroll to position [0, 11790]
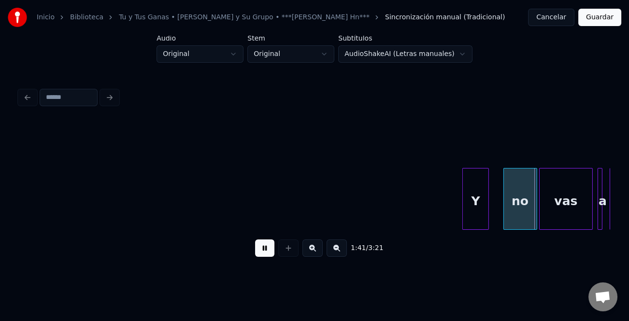
click at [462, 205] on div "Y" at bounding box center [475, 199] width 27 height 62
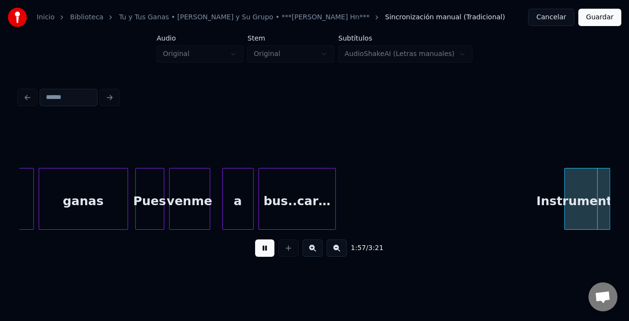
scroll to position [0, 14202]
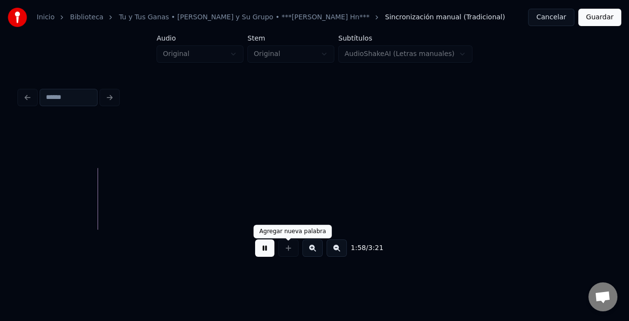
click at [270, 249] on button at bounding box center [264, 247] width 19 height 17
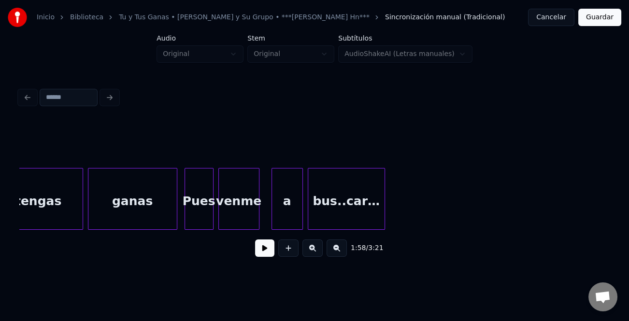
scroll to position [0, 13542]
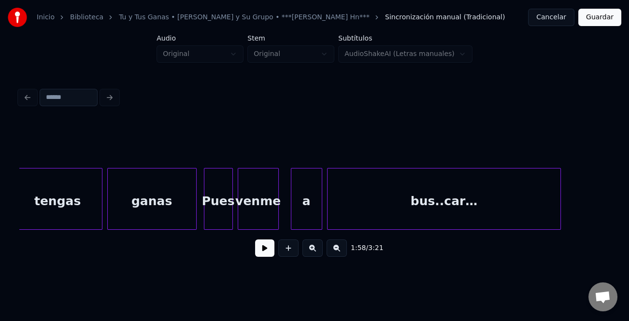
click at [560, 217] on div at bounding box center [558, 198] width 3 height 61
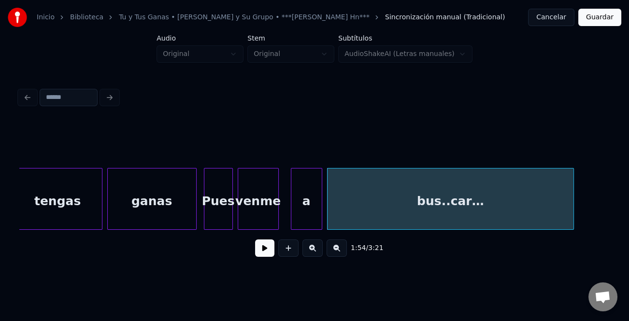
click at [261, 199] on div "venme" at bounding box center [258, 201] width 40 height 66
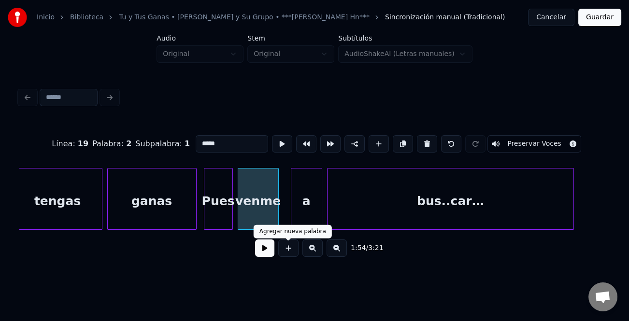
click at [269, 254] on button at bounding box center [264, 247] width 19 height 17
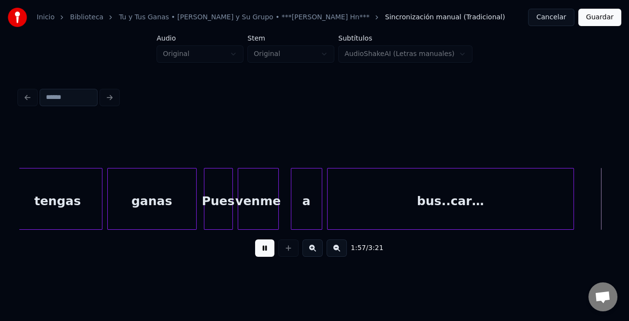
click at [269, 251] on button at bounding box center [264, 247] width 19 height 17
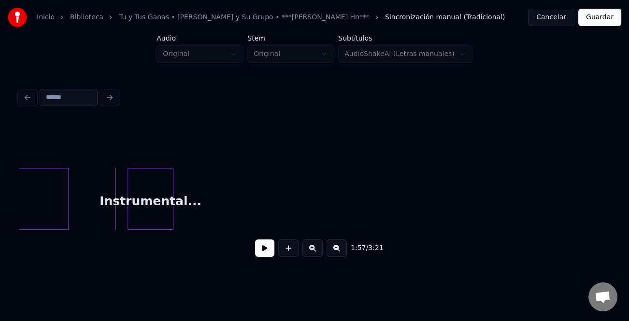
scroll to position [0, 13989]
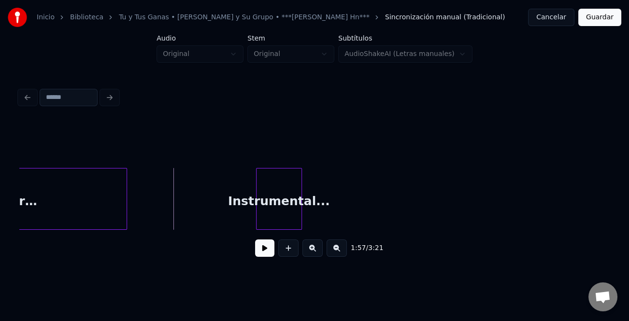
click at [285, 208] on div "Instrumental..." at bounding box center [278, 201] width 45 height 66
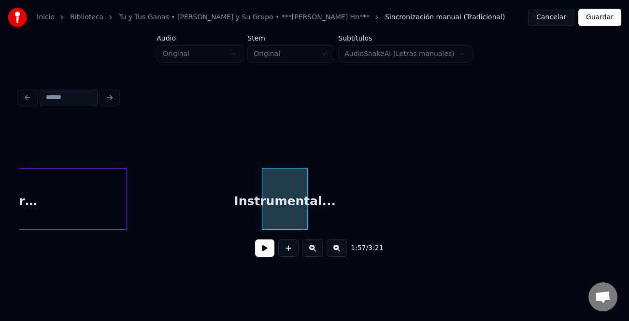
click at [307, 212] on div "Instrumental..." at bounding box center [285, 199] width 46 height 62
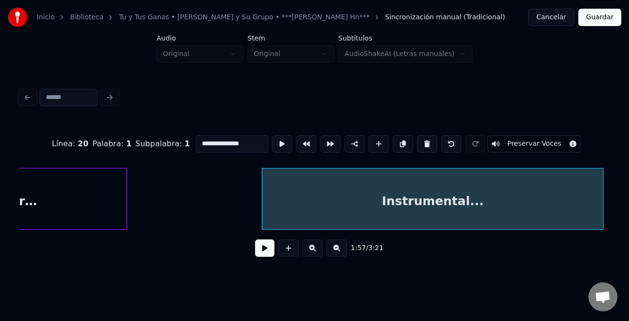
click at [614, 241] on div "**********" at bounding box center [314, 135] width 629 height 271
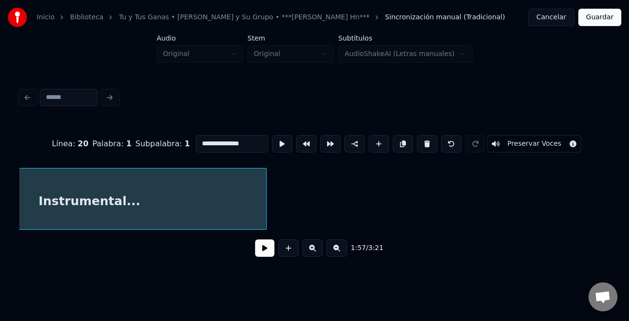
scroll to position [0, 14358]
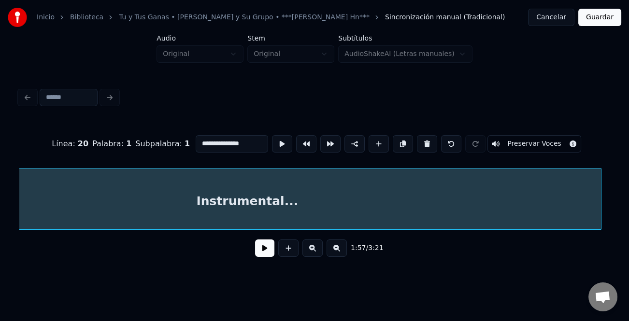
click at [600, 245] on div "**********" at bounding box center [314, 193] width 590 height 147
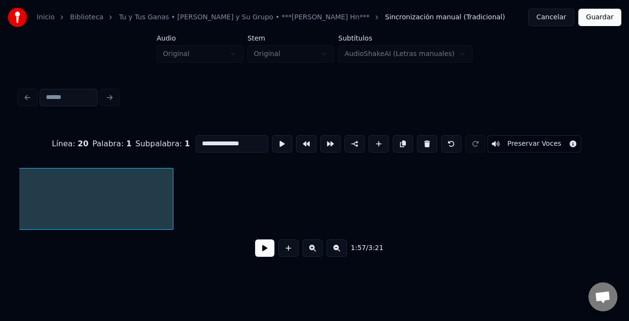
scroll to position [0, 14747]
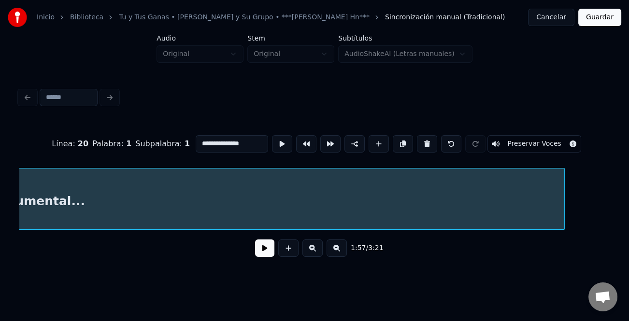
click at [570, 233] on div "**********" at bounding box center [314, 193] width 590 height 147
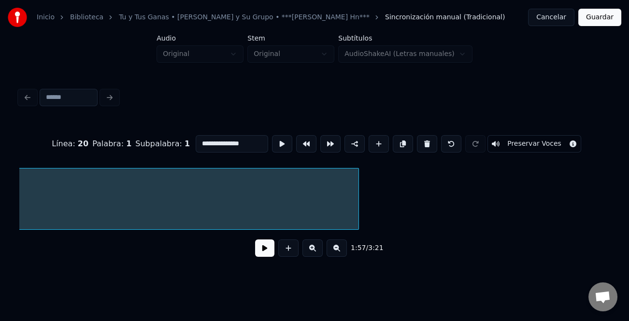
click at [334, 251] on button at bounding box center [336, 247] width 20 height 17
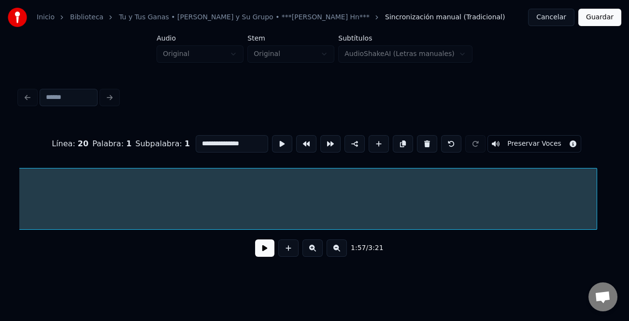
click at [598, 225] on div "Instrumental..." at bounding box center [314, 199] width 590 height 62
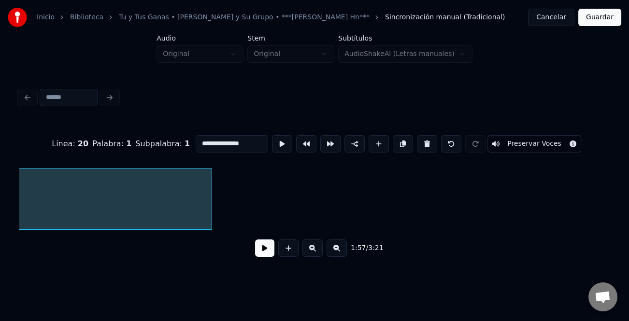
scroll to position [0, 12517]
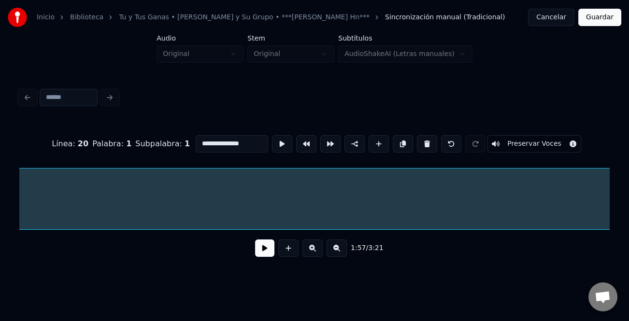
click at [612, 218] on div "**********" at bounding box center [314, 174] width 598 height 191
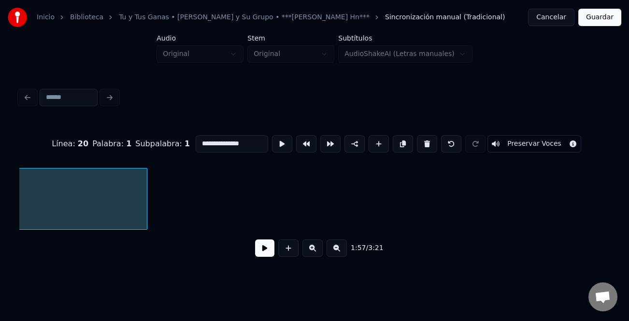
click at [344, 256] on button at bounding box center [336, 247] width 20 height 17
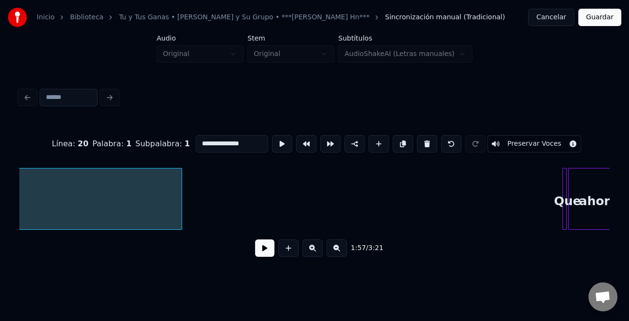
scroll to position [0, 9705]
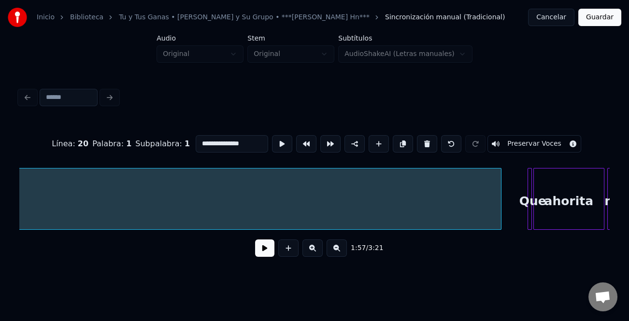
click at [500, 206] on div at bounding box center [499, 198] width 3 height 61
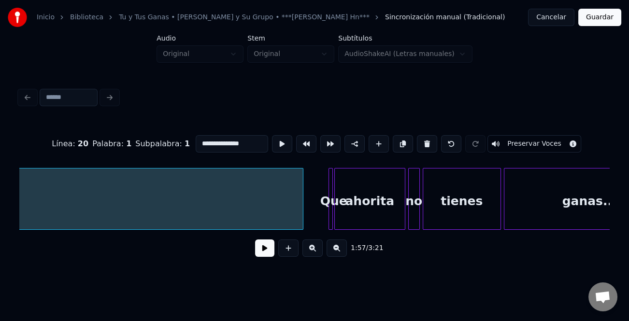
scroll to position [0, 9927]
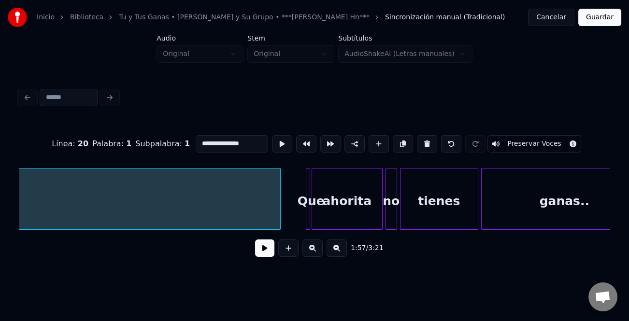
click at [306, 195] on div "Que" at bounding box center [311, 201] width 10 height 66
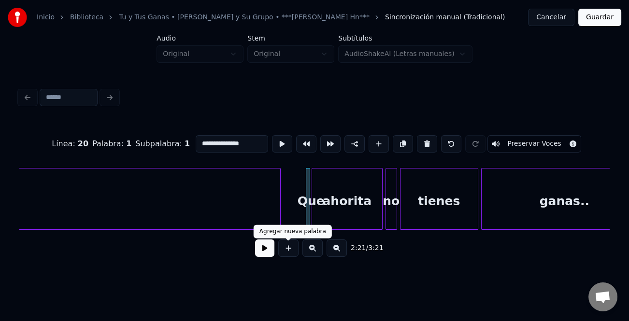
click at [270, 250] on button at bounding box center [264, 247] width 19 height 17
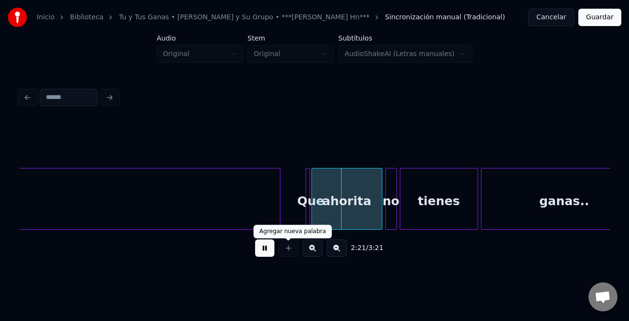
click at [307, 251] on button at bounding box center [312, 247] width 20 height 17
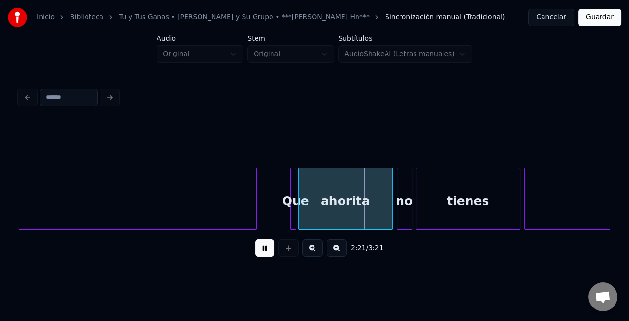
click at [309, 251] on button at bounding box center [312, 247] width 20 height 17
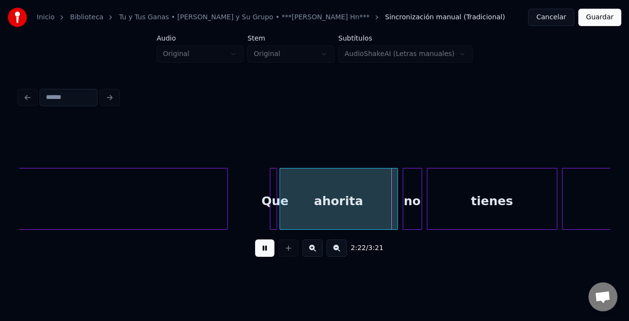
click at [309, 251] on button at bounding box center [312, 247] width 20 height 17
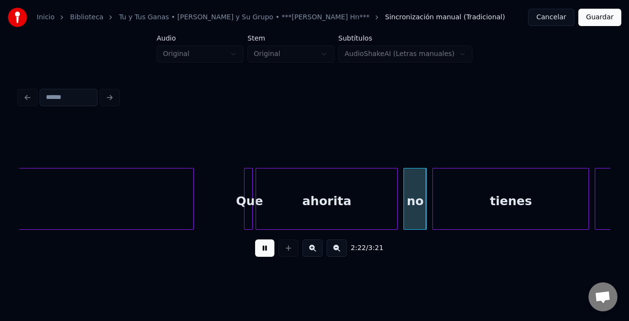
click at [309, 251] on button at bounding box center [312, 247] width 20 height 17
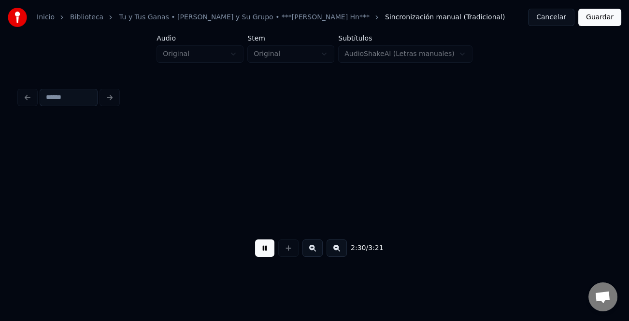
scroll to position [0, 25410]
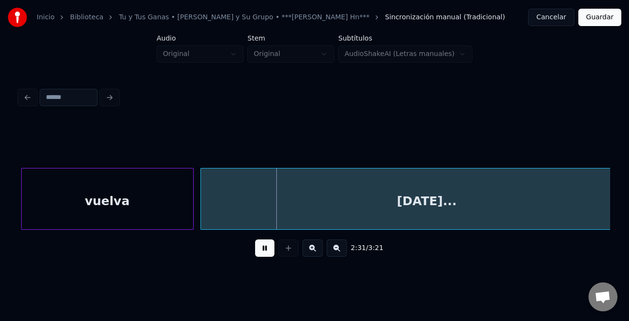
click at [338, 251] on button at bounding box center [336, 247] width 20 height 17
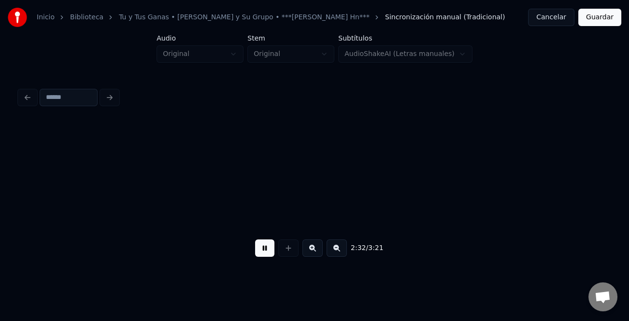
scroll to position [0, 18063]
click at [338, 251] on button at bounding box center [336, 247] width 20 height 17
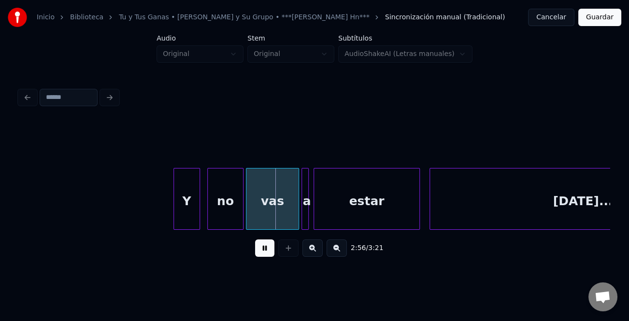
click at [177, 202] on div "Y" at bounding box center [187, 201] width 26 height 66
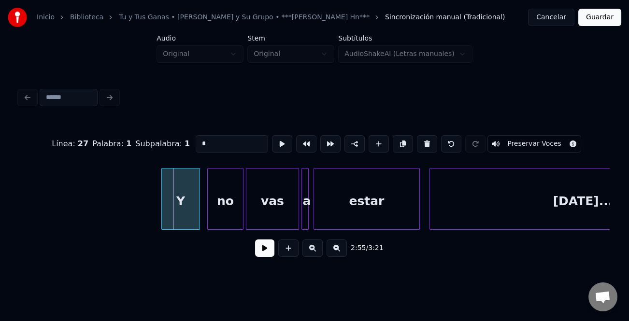
click at [162, 209] on div at bounding box center [163, 198] width 3 height 61
click at [272, 247] on button at bounding box center [264, 247] width 19 height 17
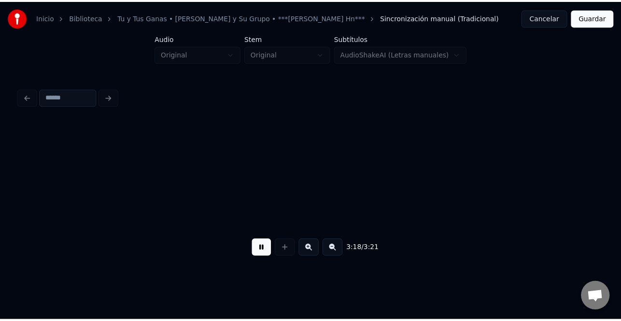
scroll to position [0, 23684]
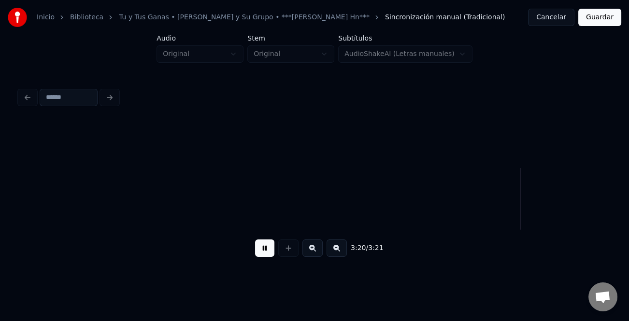
drag, startPoint x: 609, startPoint y: 15, endPoint x: 597, endPoint y: 21, distance: 12.7
click at [604, 18] on button "Guardar" at bounding box center [599, 17] width 43 height 17
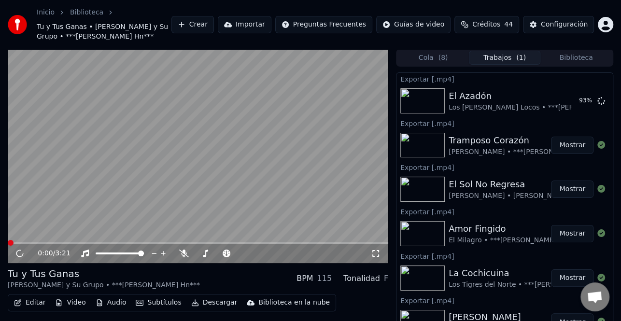
click at [222, 305] on button "Descargar" at bounding box center [214, 303] width 54 height 14
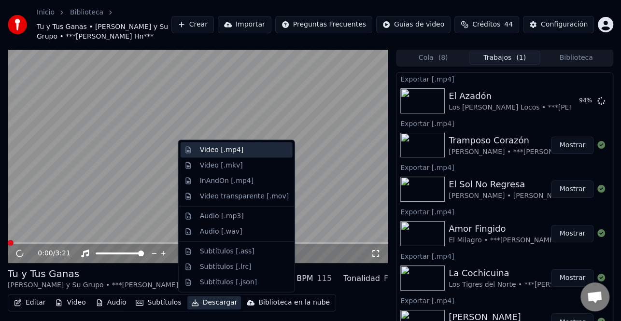
click at [239, 144] on div "Video [.mp4]" at bounding box center [237, 149] width 112 height 15
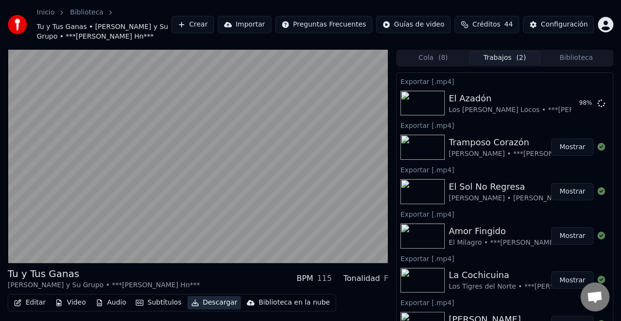
scroll to position [48, 0]
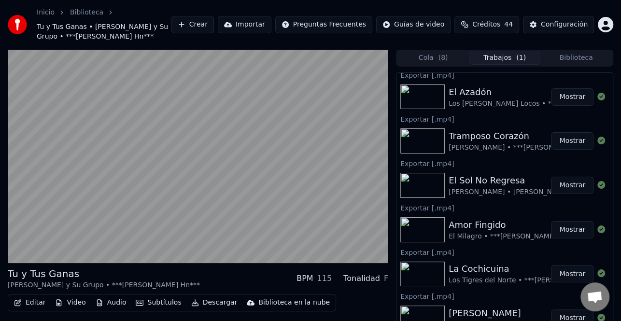
click at [566, 144] on button "Mostrar" at bounding box center [572, 140] width 42 height 17
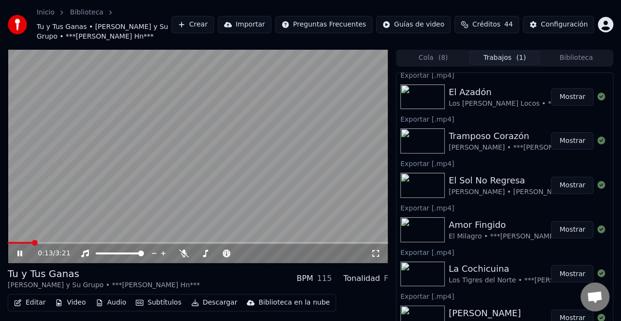
click at [23, 251] on icon at bounding box center [26, 254] width 22 height 8
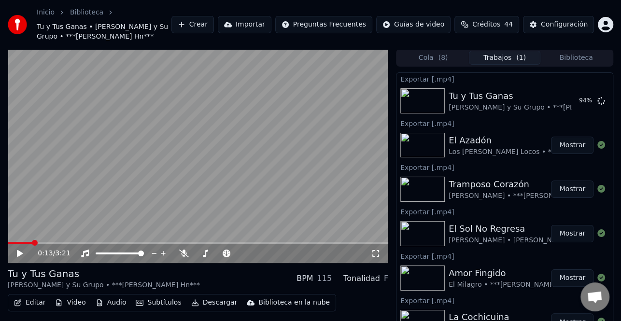
click at [560, 145] on button "Mostrar" at bounding box center [572, 145] width 42 height 17
click at [568, 93] on button "Mostrar" at bounding box center [572, 100] width 42 height 17
